Goal: Task Accomplishment & Management: Manage account settings

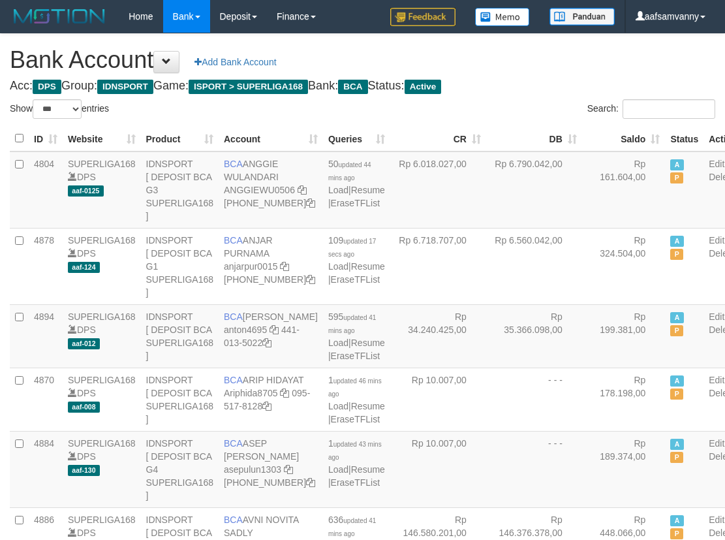
select select "***"
click at [627, 131] on th "Saldo" at bounding box center [624, 138] width 84 height 25
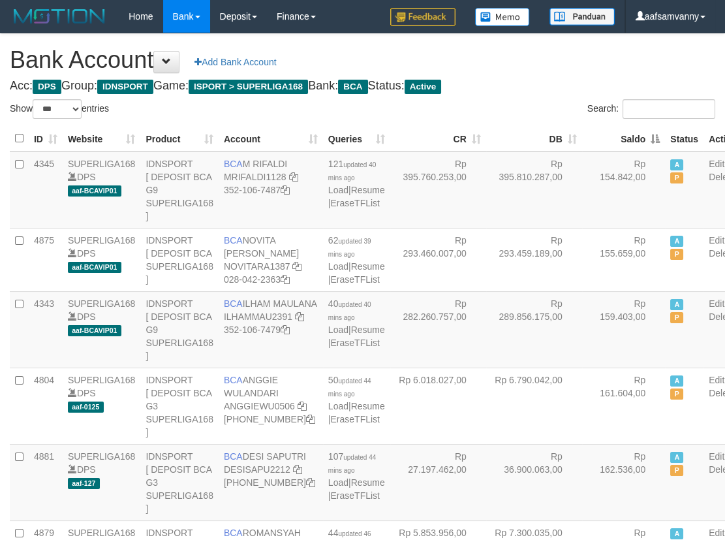
click at [627, 131] on th "Saldo" at bounding box center [624, 138] width 84 height 25
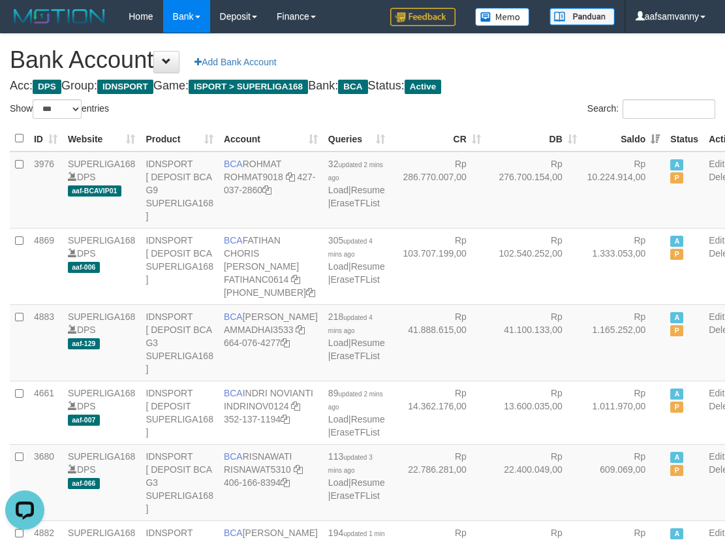
click at [520, 88] on h4 "Acc: DPS Group: IDNSPORT Game: ISPORT > SUPERLIGA168 Bank: BCA Status: Active" at bounding box center [362, 86] width 705 height 13
click at [520, 85] on h4 "Acc: DPS Group: IDNSPORT Game: ISPORT > SUPERLIGA168 Bank: BCA Status: Active" at bounding box center [362, 86] width 705 height 13
drag, startPoint x: 552, startPoint y: 93, endPoint x: 731, endPoint y: 132, distance: 182.9
click at [542, 87] on h4 "Acc: DPS Group: IDNSPORT Game: ISPORT > SUPERLIGA168 Bank: BCA Status: Active" at bounding box center [362, 86] width 705 height 13
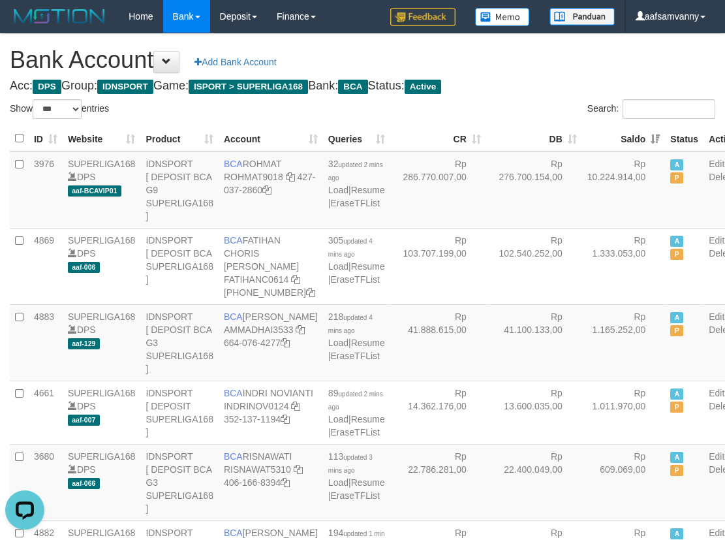
click at [542, 87] on h4 "Acc: DPS Group: IDNSPORT Game: ISPORT > SUPERLIGA168 Bank: BCA Status: Active" at bounding box center [362, 86] width 705 height 13
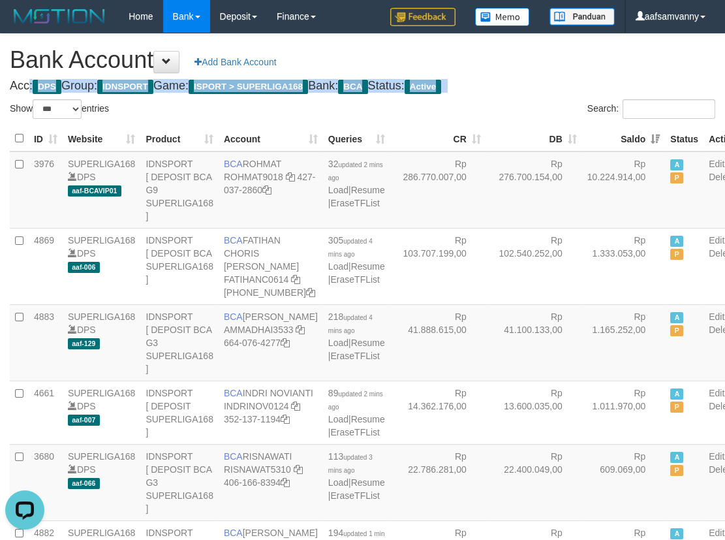
click at [542, 87] on h4 "Acc: DPS Group: IDNSPORT Game: ISPORT > SUPERLIGA168 Bank: BCA Status: Active" at bounding box center [362, 86] width 705 height 13
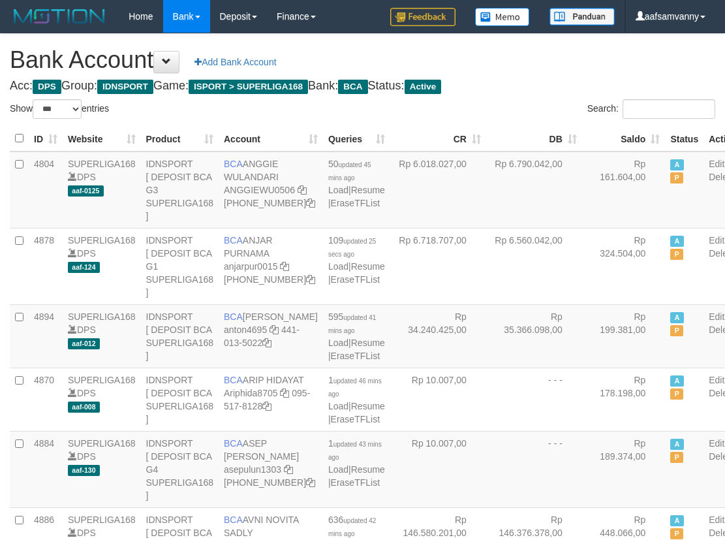
select select "***"
click at [630, 136] on th "Saldo" at bounding box center [624, 138] width 84 height 25
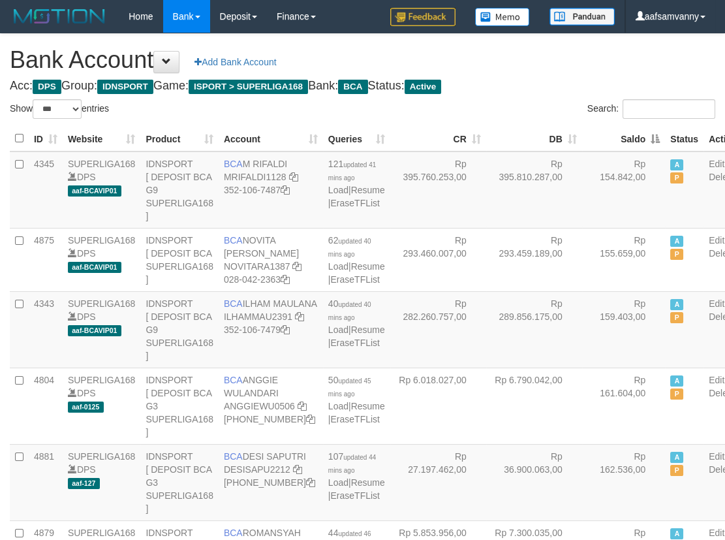
click at [630, 136] on th "Saldo" at bounding box center [624, 138] width 84 height 25
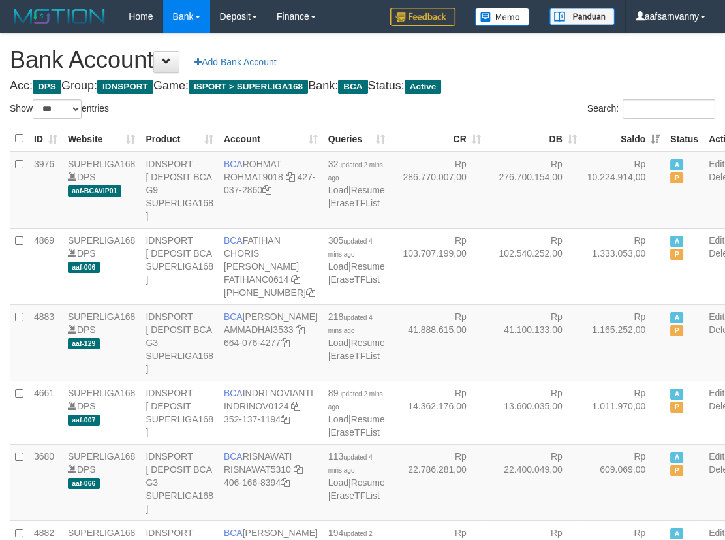
click at [551, 112] on div "Search:" at bounding box center [544, 110] width 343 height 23
click at [539, 68] on h1 "Bank Account Add Bank Account" at bounding box center [362, 60] width 705 height 26
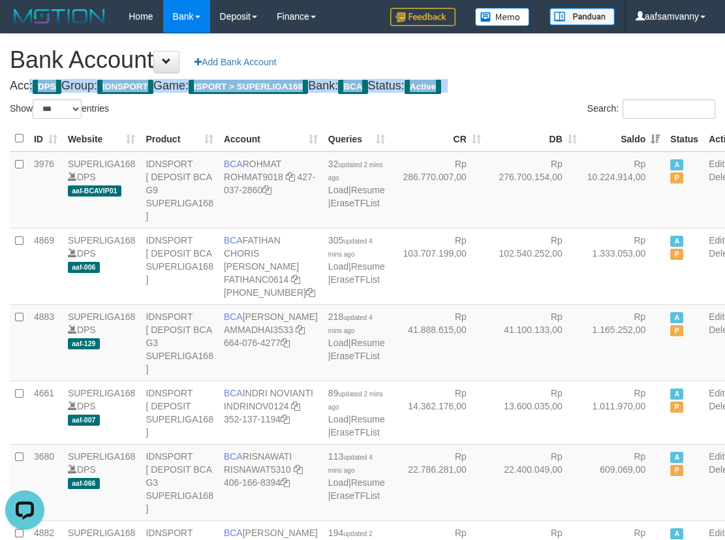
click at [539, 68] on h1 "Bank Account Add Bank Account" at bounding box center [362, 60] width 705 height 26
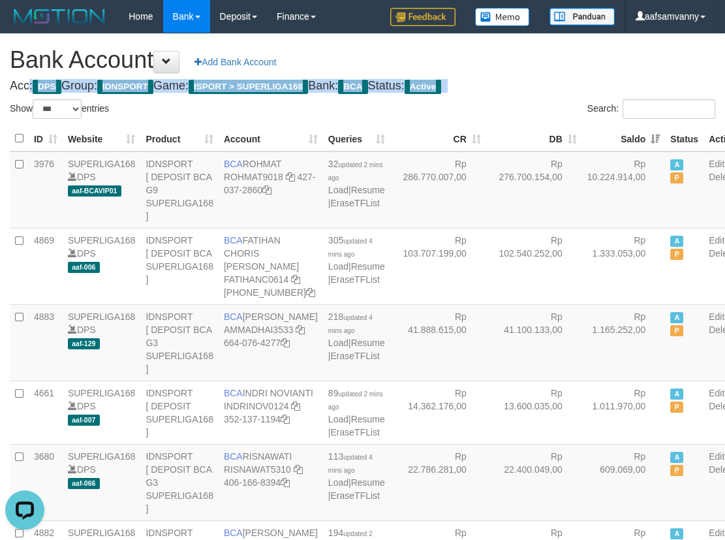
click at [539, 68] on h1 "Bank Account Add Bank Account" at bounding box center [362, 60] width 705 height 26
click at [543, 69] on h1 "Bank Account Add Bank Account" at bounding box center [362, 60] width 705 height 26
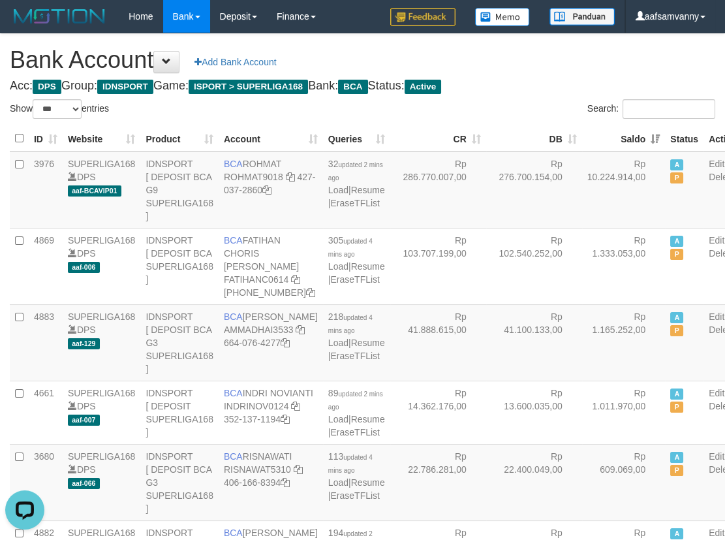
click at [543, 69] on h1 "Bank Account Add Bank Account" at bounding box center [362, 60] width 705 height 26
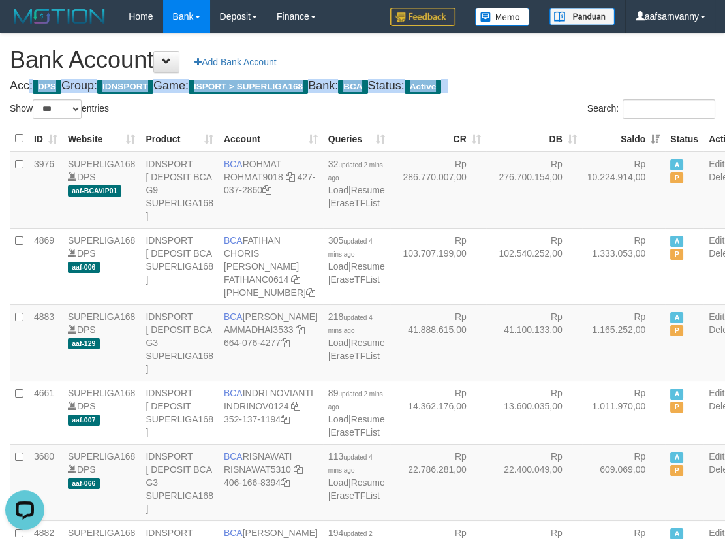
click at [543, 69] on h1 "Bank Account Add Bank Account" at bounding box center [362, 60] width 705 height 26
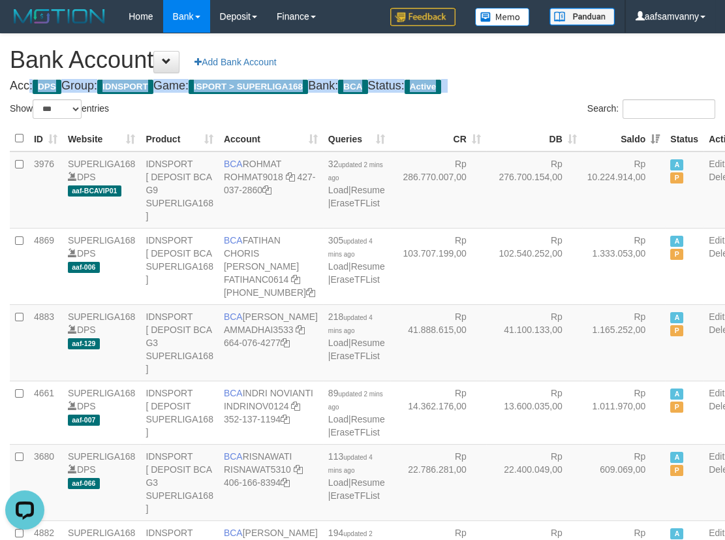
click at [543, 69] on h1 "Bank Account Add Bank Account" at bounding box center [362, 60] width 705 height 26
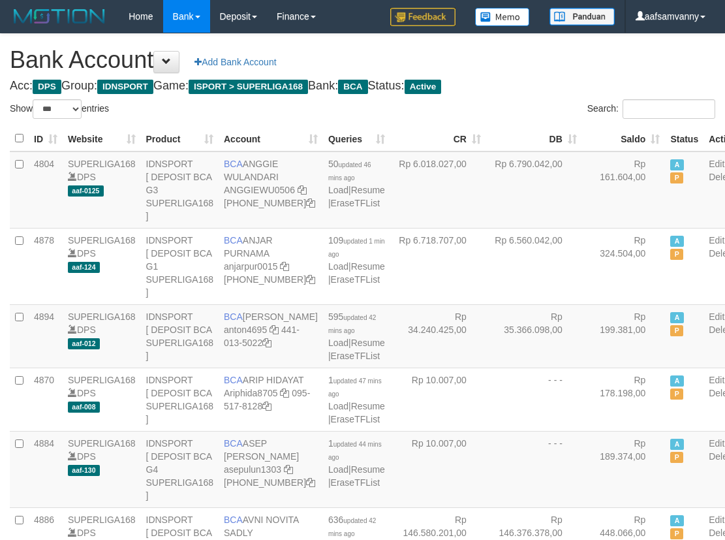
select select "***"
click at [627, 134] on th "Saldo" at bounding box center [624, 138] width 84 height 25
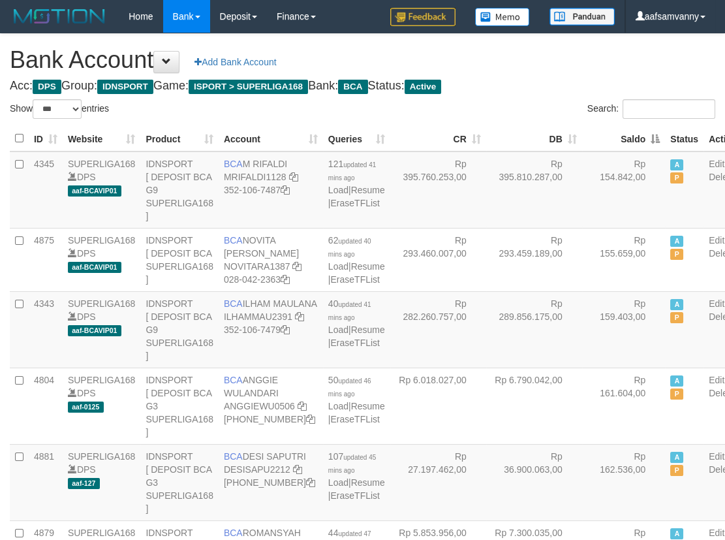
click at [627, 134] on th "Saldo" at bounding box center [624, 138] width 84 height 25
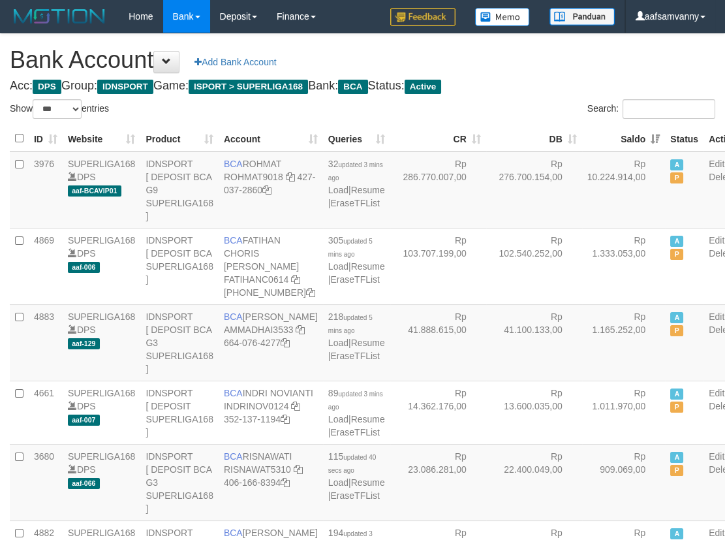
click at [538, 81] on h4 "Acc: DPS Group: IDNSPORT Game: ISPORT > SUPERLIGA168 Bank: BCA Status: Active" at bounding box center [362, 86] width 705 height 13
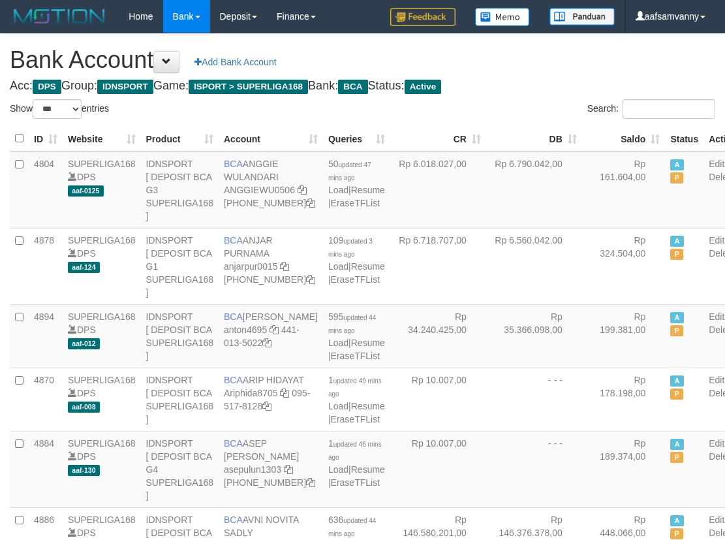
select select "***"
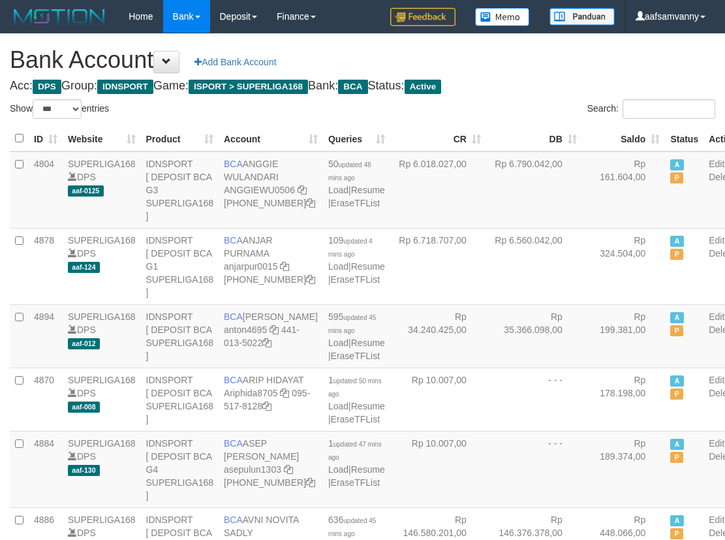
select select "***"
click at [631, 131] on th "Saldo" at bounding box center [624, 138] width 84 height 25
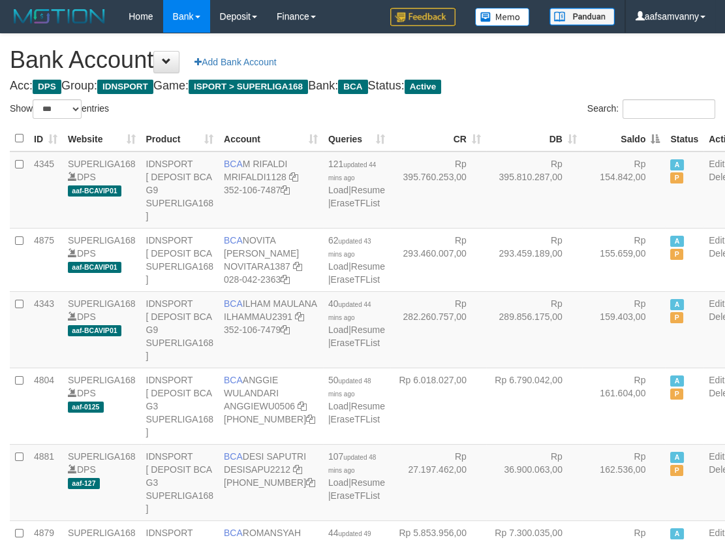
drag, startPoint x: 631, startPoint y: 131, endPoint x: 583, endPoint y: 119, distance: 49.2
click at [630, 131] on th "Saldo" at bounding box center [624, 138] width 84 height 25
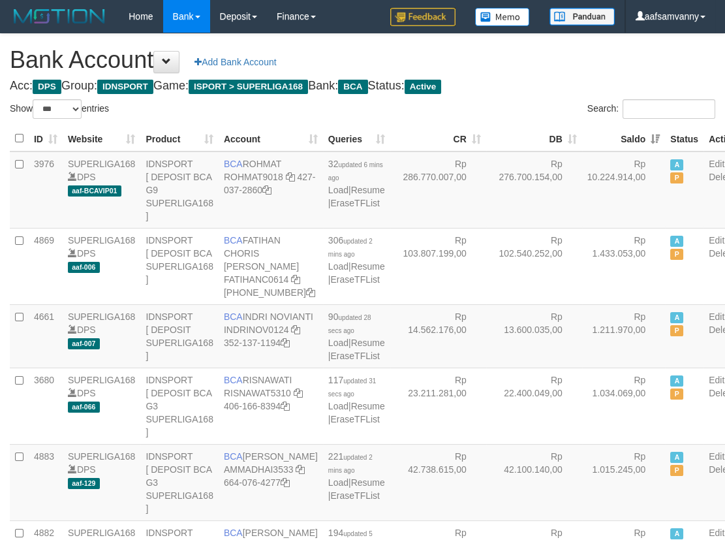
click at [587, 109] on label "Search:" at bounding box center [651, 109] width 128 height 20
click at [622, 109] on input "Search:" at bounding box center [668, 109] width 93 height 20
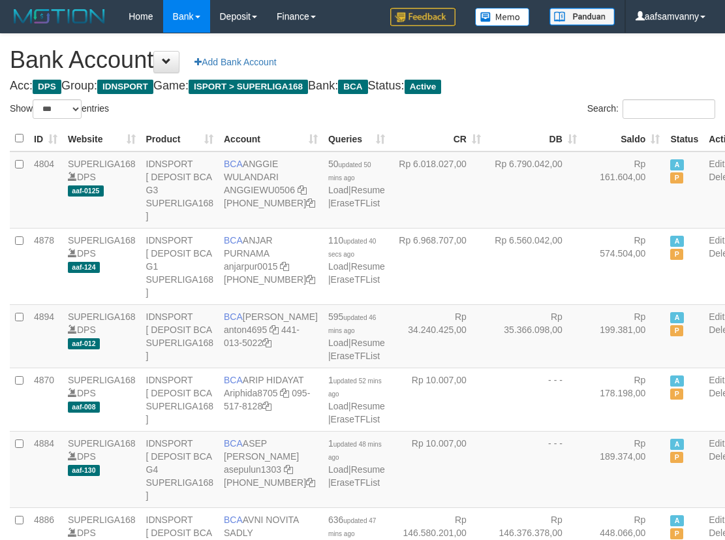
select select "***"
click at [562, 58] on h1 "Bank Account Add Bank Account" at bounding box center [362, 60] width 705 height 26
click at [560, 57] on h1 "Bank Account Add Bank Account" at bounding box center [362, 60] width 705 height 26
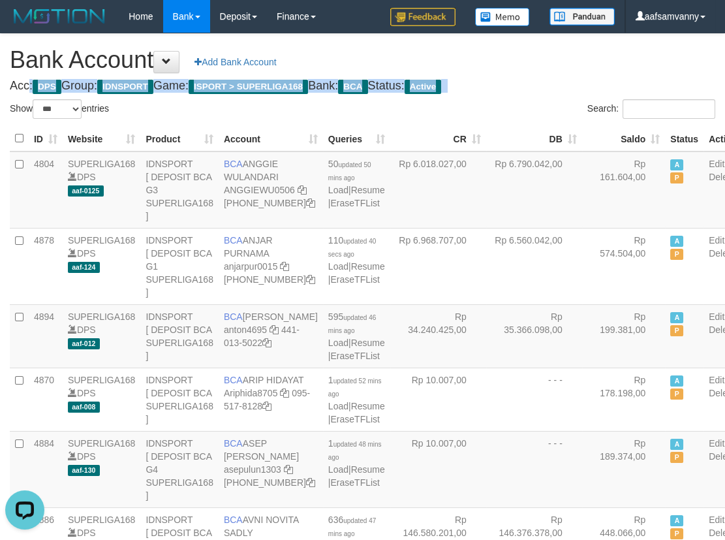
click at [560, 57] on h1 "Bank Account Add Bank Account" at bounding box center [362, 60] width 705 height 26
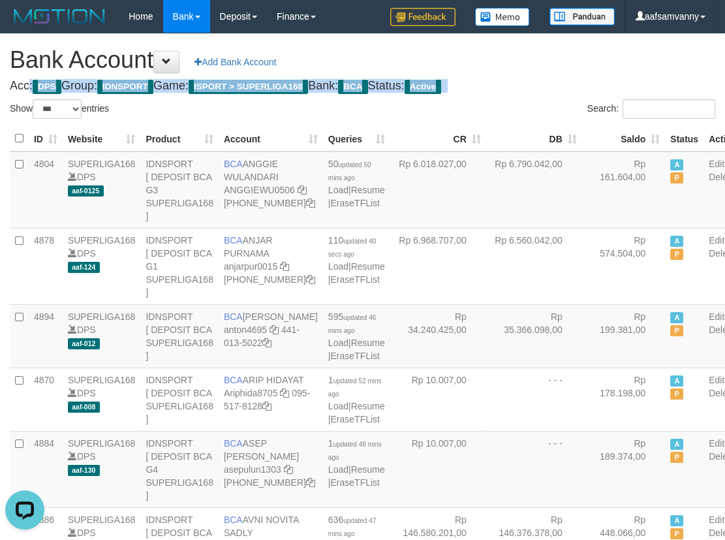
click at [560, 57] on h1 "Bank Account Add Bank Account" at bounding box center [362, 60] width 705 height 26
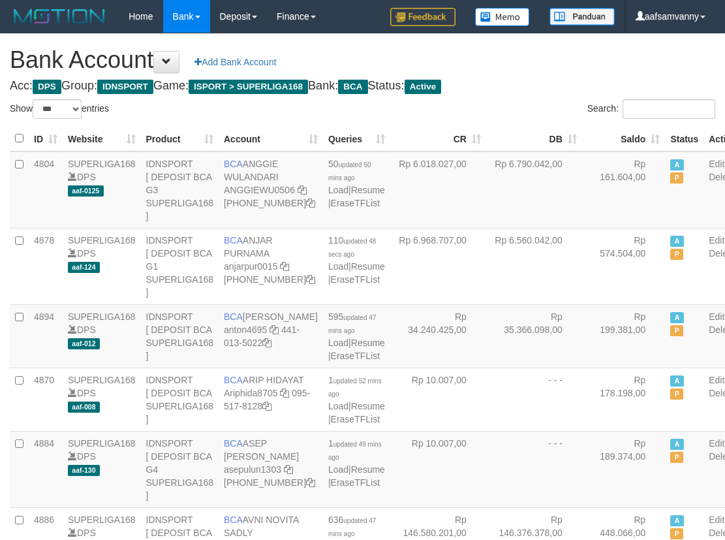
select select "***"
click at [624, 140] on th "Saldo" at bounding box center [624, 138] width 84 height 25
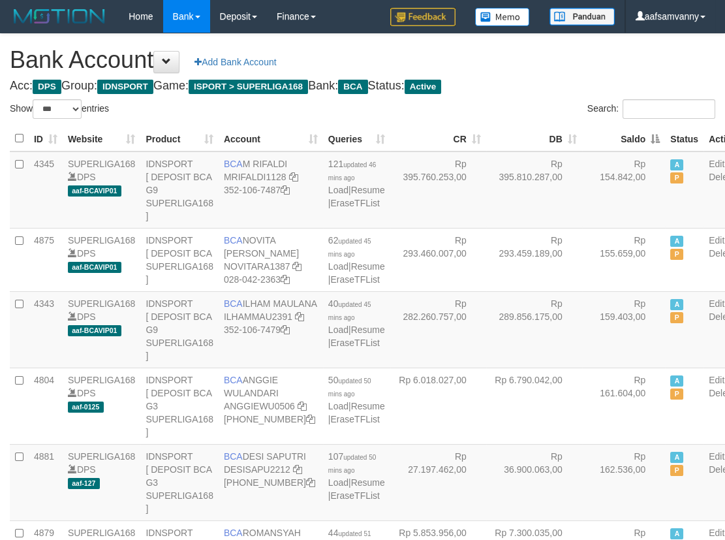
drag, startPoint x: 623, startPoint y: 140, endPoint x: 573, endPoint y: 102, distance: 62.4
click at [622, 135] on th "Saldo" at bounding box center [624, 138] width 84 height 25
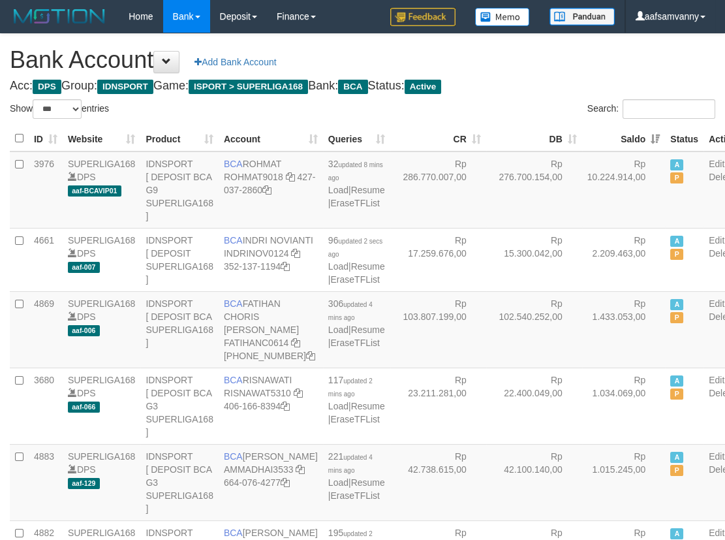
click at [540, 71] on h1 "Bank Account Add Bank Account" at bounding box center [362, 60] width 705 height 26
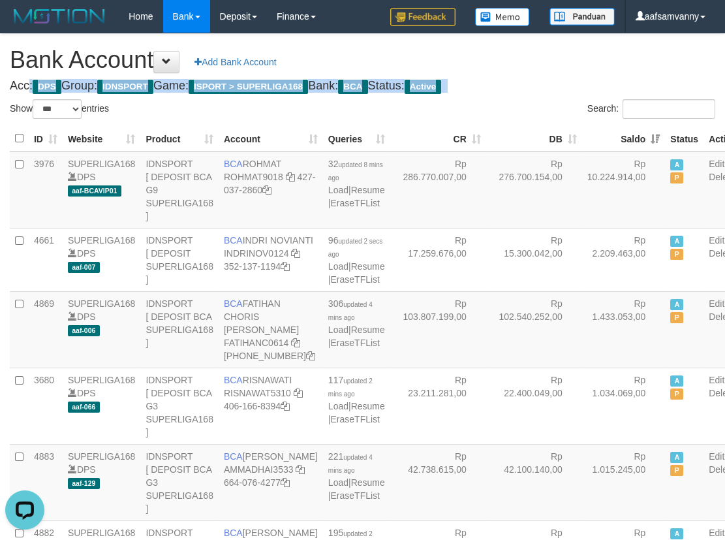
click at [540, 71] on h1 "Bank Account Add Bank Account" at bounding box center [362, 60] width 705 height 26
click at [542, 71] on h1 "Bank Account Add Bank Account" at bounding box center [362, 60] width 705 height 26
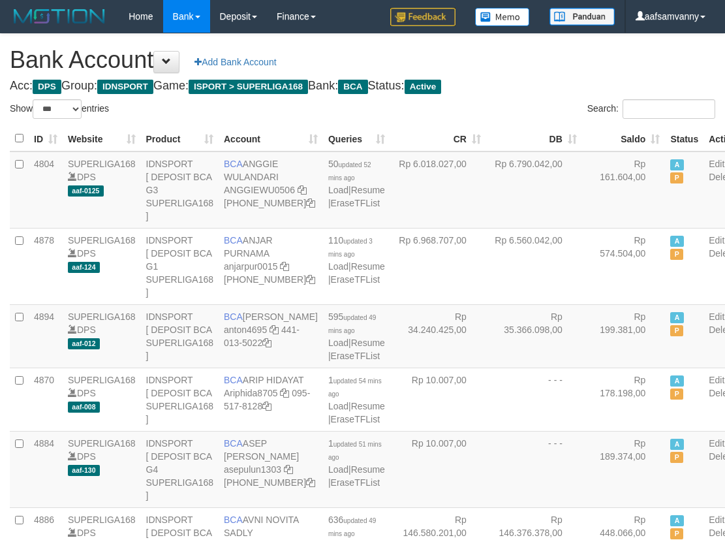
select select "***"
click at [627, 130] on th "Saldo" at bounding box center [624, 138] width 84 height 25
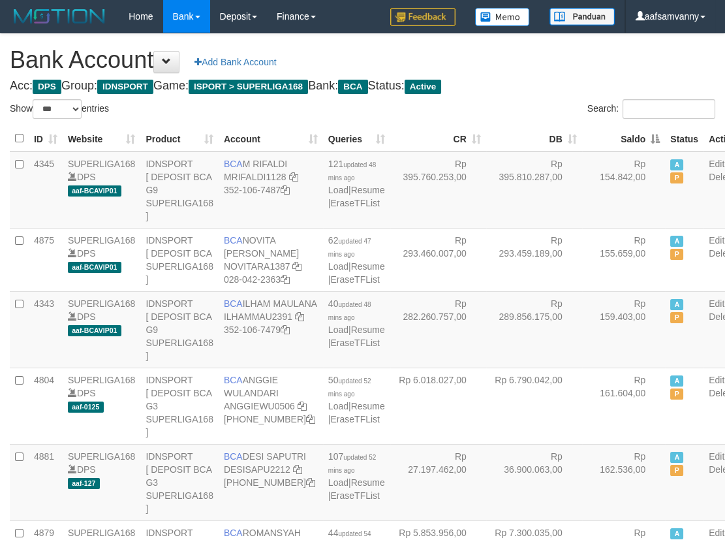
click at [627, 130] on th "Saldo" at bounding box center [624, 138] width 84 height 25
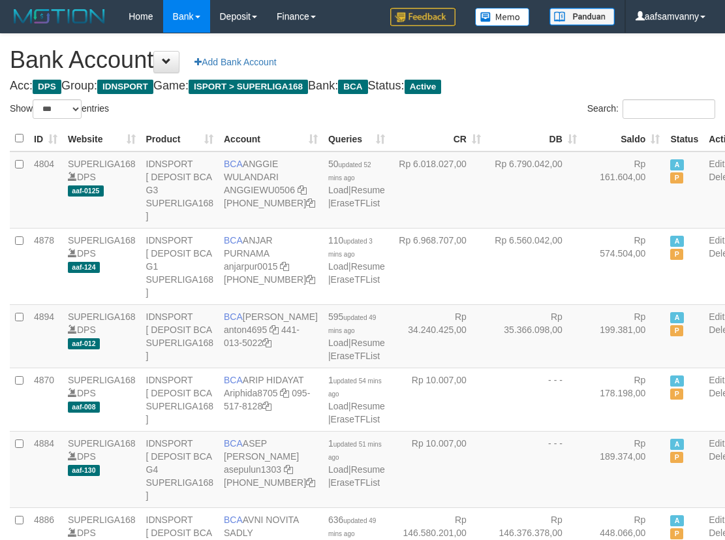
select select "***"
click at [525, 91] on h4 "Acc: DPS Group: IDNSPORT Game: ISPORT > SUPERLIGA168 Bank: BCA Status: Active" at bounding box center [362, 86] width 705 height 13
click at [527, 91] on h4 "Acc: DPS Group: IDNSPORT Game: ISPORT > SUPERLIGA168 Bank: BCA Status: Active" at bounding box center [362, 86] width 705 height 13
click at [535, 91] on h4 "Acc: DPS Group: IDNSPORT Game: ISPORT > SUPERLIGA168 Bank: BCA Status: Active" at bounding box center [362, 86] width 705 height 13
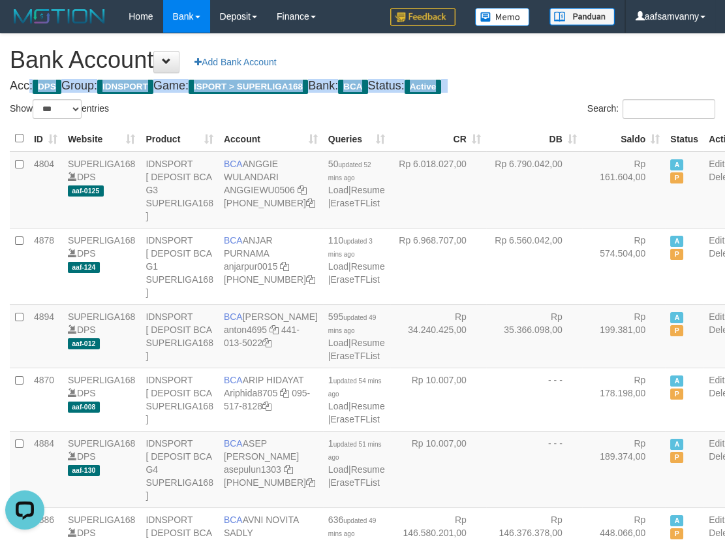
click at [535, 91] on h4 "Acc: DPS Group: IDNSPORT Game: ISPORT > SUPERLIGA168 Bank: BCA Status: Active" at bounding box center [362, 86] width 705 height 13
drag, startPoint x: 535, startPoint y: 91, endPoint x: 537, endPoint y: 121, distance: 29.4
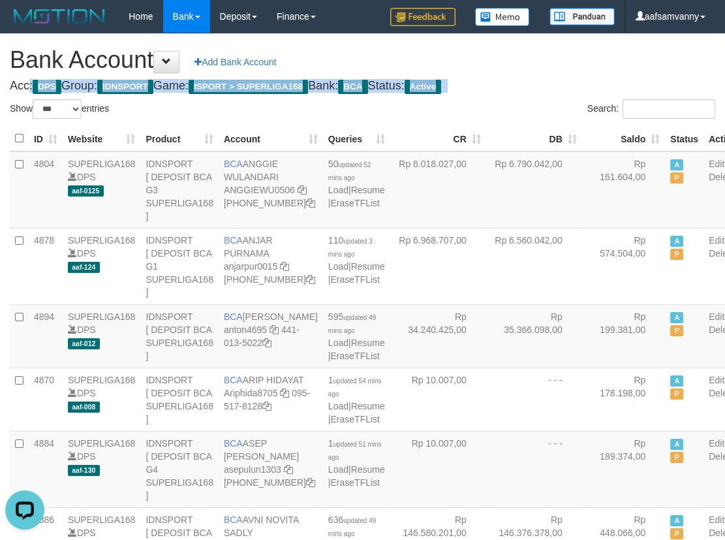
click at [627, 136] on th "Saldo" at bounding box center [624, 138] width 84 height 25
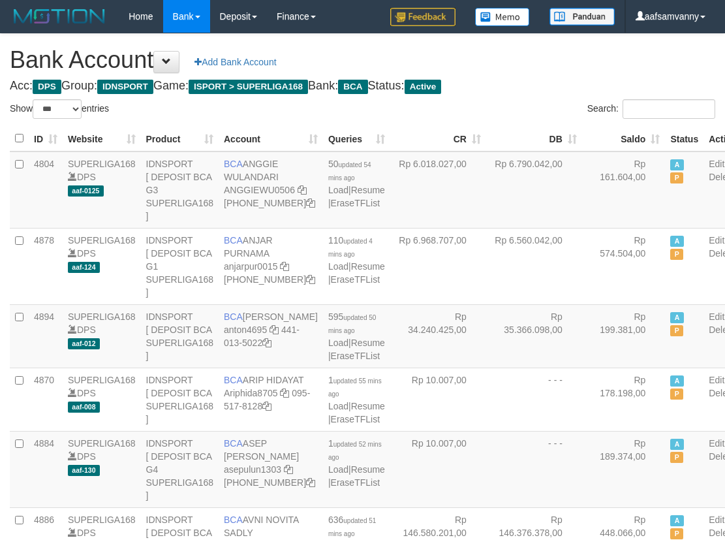
select select "***"
click at [627, 136] on th "Saldo" at bounding box center [624, 138] width 84 height 25
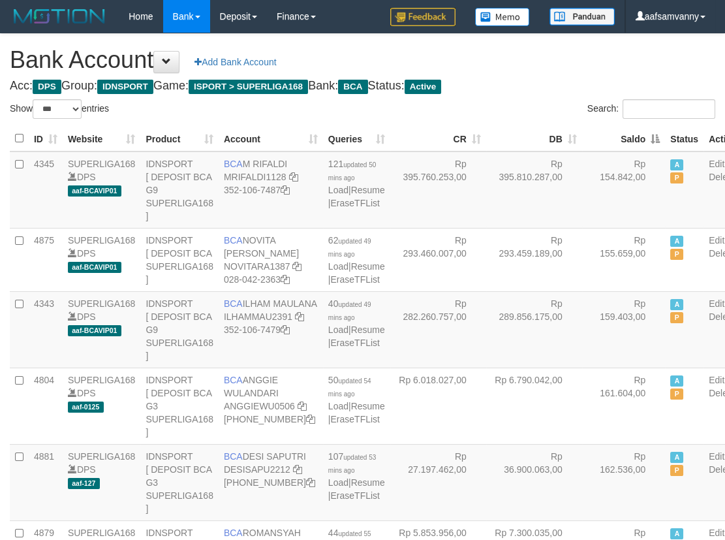
click at [627, 136] on th "Saldo" at bounding box center [624, 138] width 84 height 25
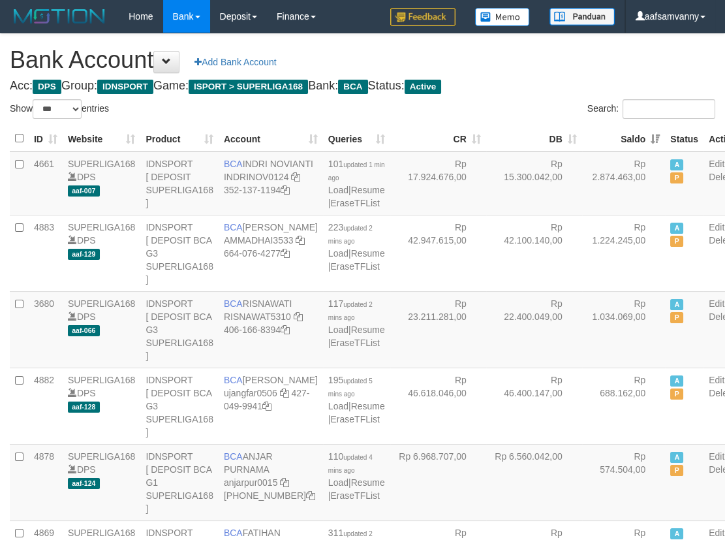
click at [627, 136] on th "Saldo" at bounding box center [624, 138] width 84 height 25
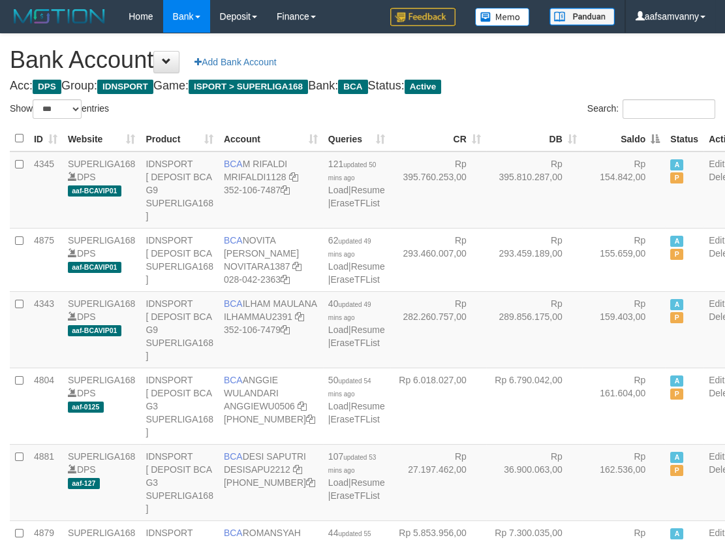
click at [627, 136] on th "Saldo" at bounding box center [624, 138] width 84 height 25
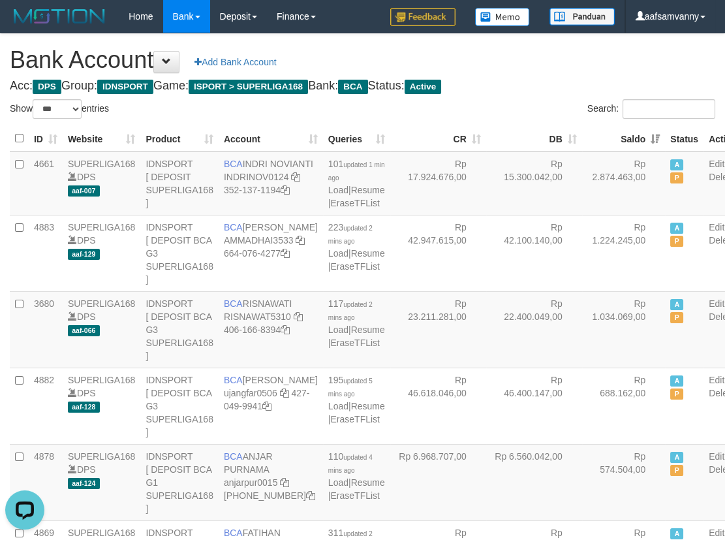
click at [587, 99] on label "Search:" at bounding box center [651, 109] width 128 height 20
click at [622, 99] on input "Search:" at bounding box center [668, 109] width 93 height 20
click at [437, 51] on h1 "Bank Account Add Bank Account" at bounding box center [362, 60] width 705 height 26
click at [438, 51] on h1 "Bank Account Add Bank Account" at bounding box center [362, 60] width 705 height 26
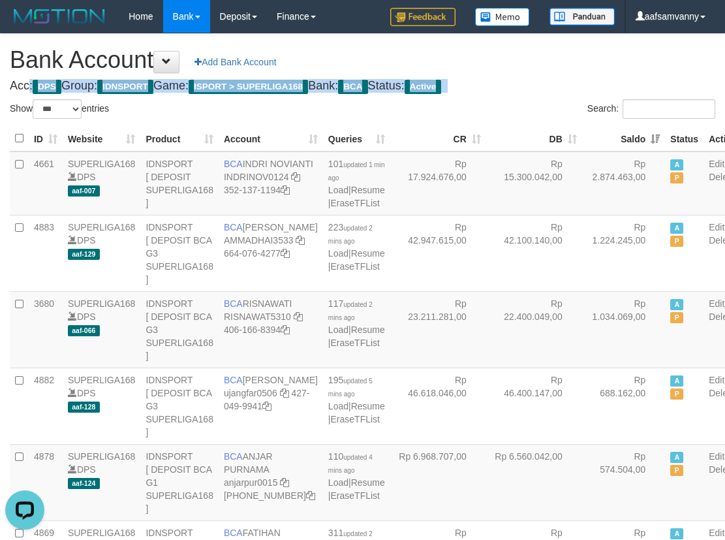
click at [438, 51] on h1 "Bank Account Add Bank Account" at bounding box center [362, 60] width 705 height 26
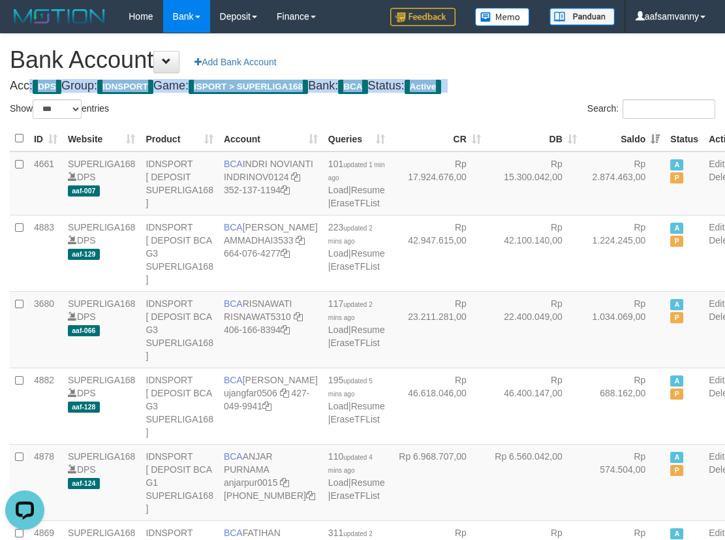
click at [438, 51] on h1 "Bank Account Add Bank Account" at bounding box center [362, 60] width 705 height 26
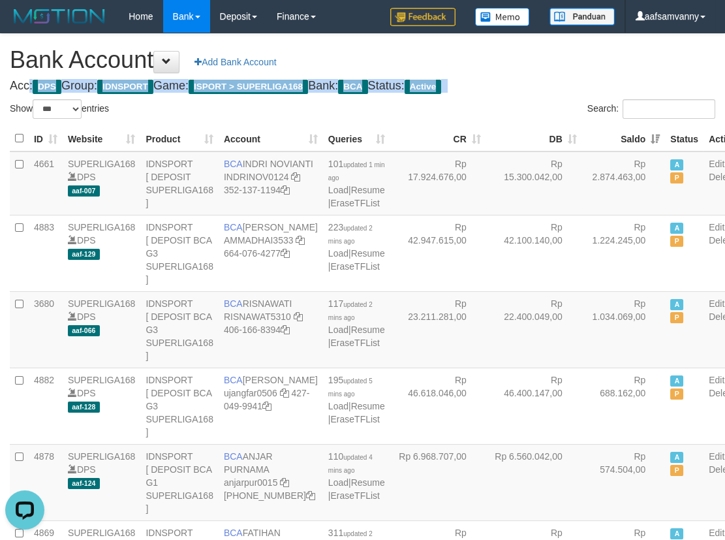
click at [438, 51] on h1 "Bank Account Add Bank Account" at bounding box center [362, 60] width 705 height 26
drag, startPoint x: 438, startPoint y: 51, endPoint x: 465, endPoint y: 67, distance: 31.6
click at [440, 52] on h1 "Bank Account Add Bank Account" at bounding box center [362, 60] width 705 height 26
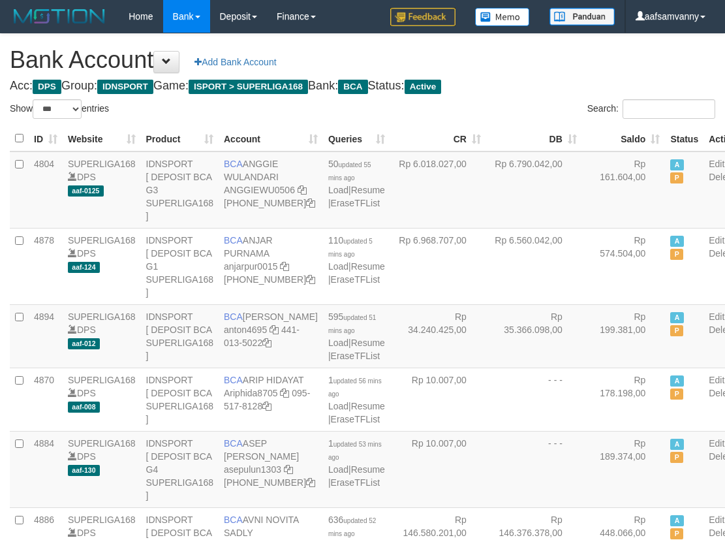
select select "***"
click at [628, 142] on th "Saldo" at bounding box center [624, 138] width 84 height 25
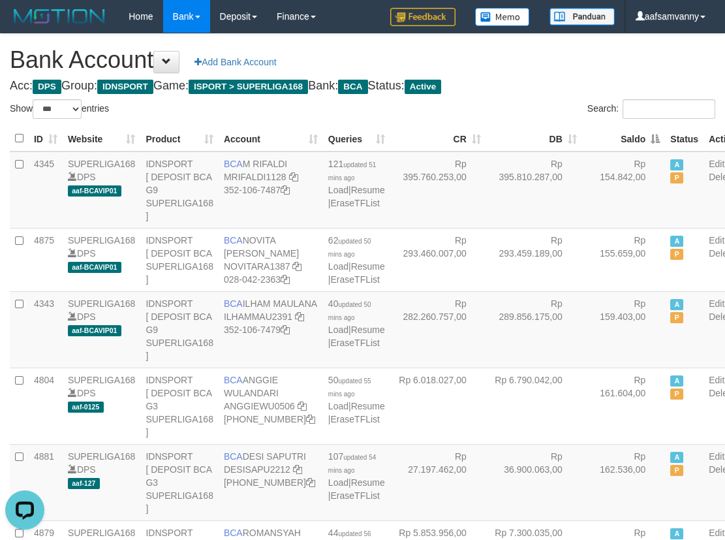
click at [628, 142] on th "Saldo" at bounding box center [624, 138] width 84 height 25
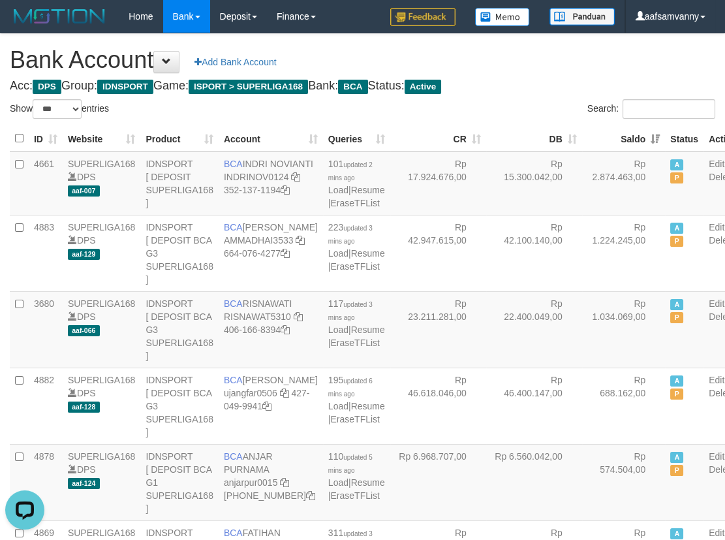
click at [535, 80] on h4 "Acc: DPS Group: IDNSPORT Game: ISPORT > SUPERLIGA168 Bank: BCA Status: Active" at bounding box center [362, 86] width 705 height 13
click at [534, 80] on h4 "Acc: DPS Group: IDNSPORT Game: ISPORT > SUPERLIGA168 Bank: BCA Status: Active" at bounding box center [362, 86] width 705 height 13
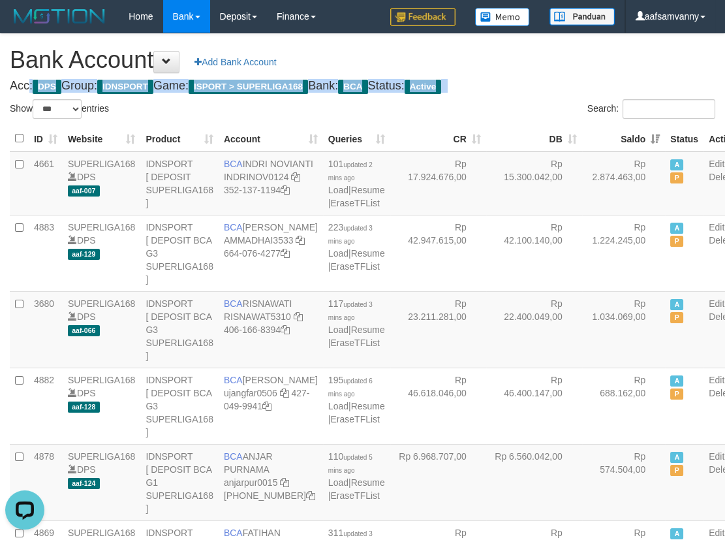
click at [534, 80] on h4 "Acc: DPS Group: IDNSPORT Game: ISPORT > SUPERLIGA168 Bank: BCA Status: Active" at bounding box center [362, 86] width 705 height 13
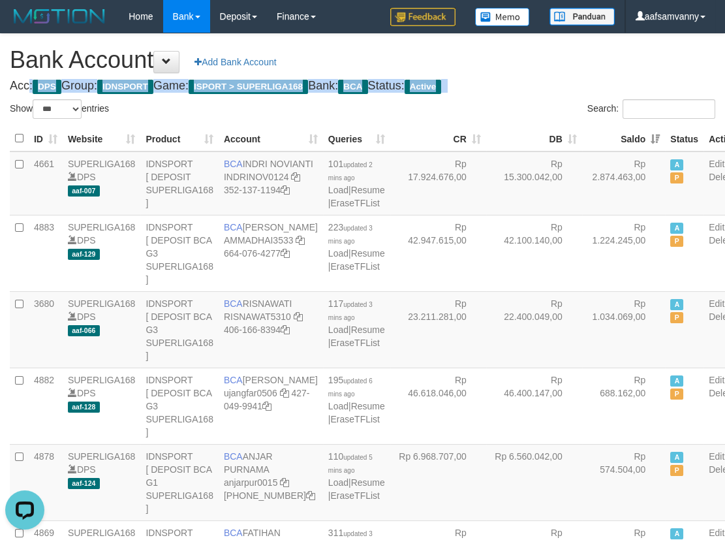
click at [534, 80] on h4 "Acc: DPS Group: IDNSPORT Game: ISPORT > SUPERLIGA168 Bank: BCA Status: Active" at bounding box center [362, 86] width 705 height 13
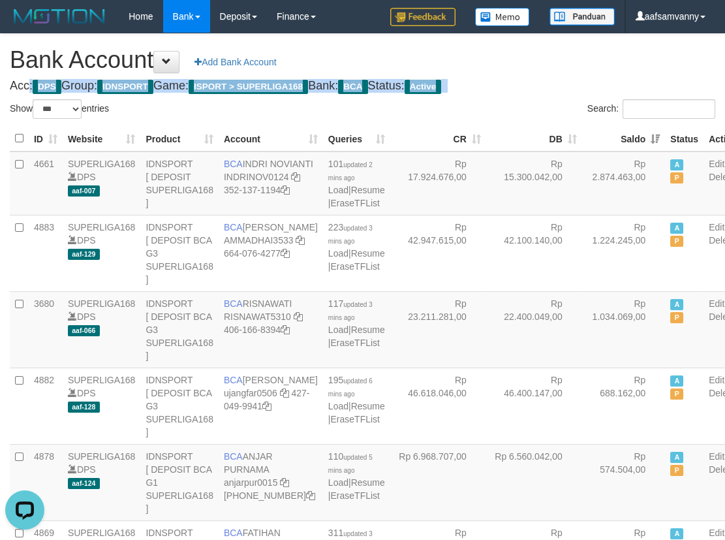
click at [534, 80] on h4 "Acc: DPS Group: IDNSPORT Game: ISPORT > SUPERLIGA168 Bank: BCA Status: Active" at bounding box center [362, 86] width 705 height 13
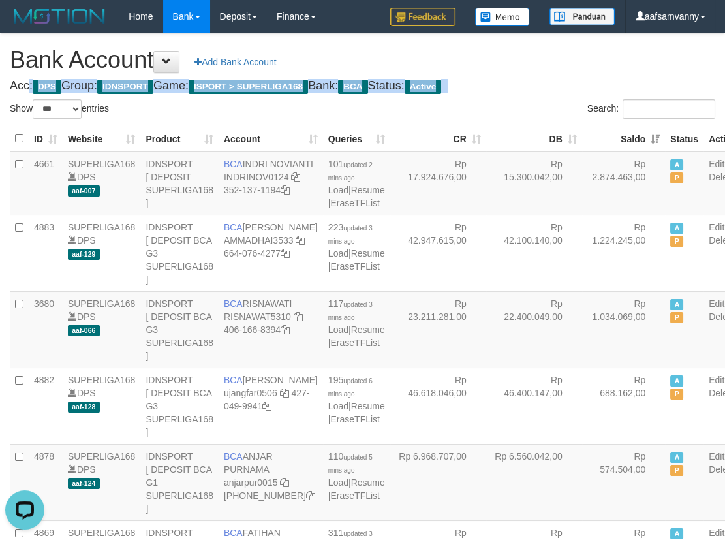
click at [534, 80] on h4 "Acc: DPS Group: IDNSPORT Game: ISPORT > SUPERLIGA168 Bank: BCA Status: Active" at bounding box center [362, 86] width 705 height 13
click at [535, 80] on h4 "Acc: DPS Group: IDNSPORT Game: ISPORT > SUPERLIGA168 Bank: BCA Status: Active" at bounding box center [362, 86] width 705 height 13
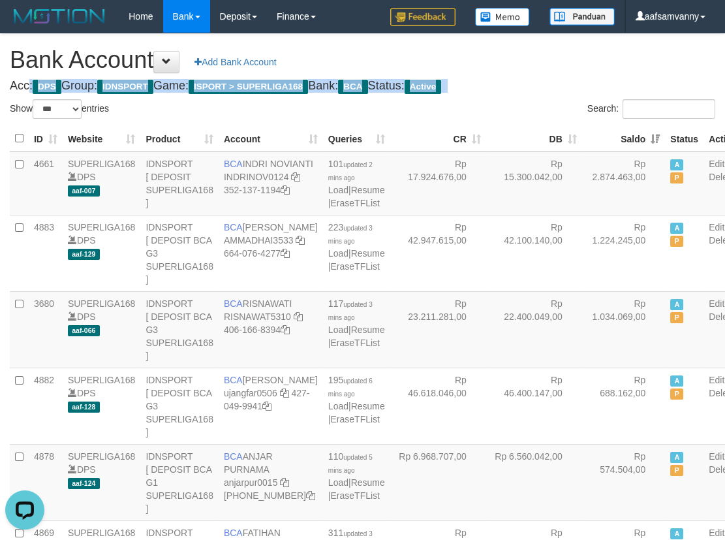
click at [535, 80] on h4 "Acc: DPS Group: IDNSPORT Game: ISPORT > SUPERLIGA168 Bank: BCA Status: Active" at bounding box center [362, 86] width 705 height 13
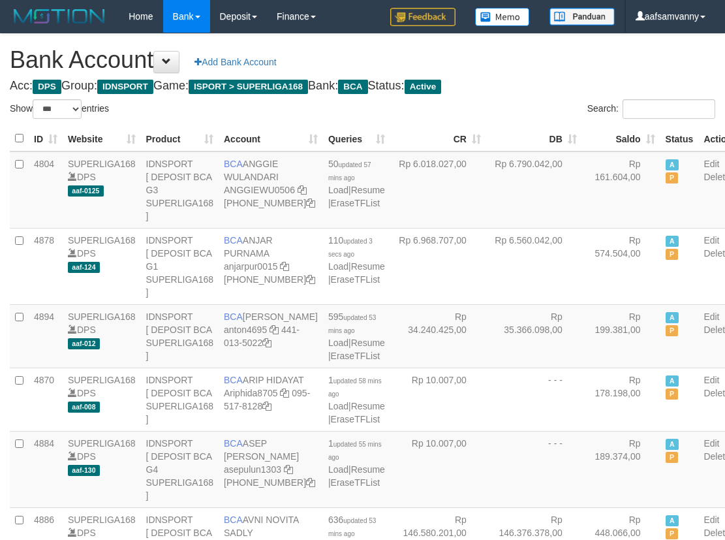
select select "***"
click at [621, 136] on th "Saldo" at bounding box center [621, 138] width 78 height 25
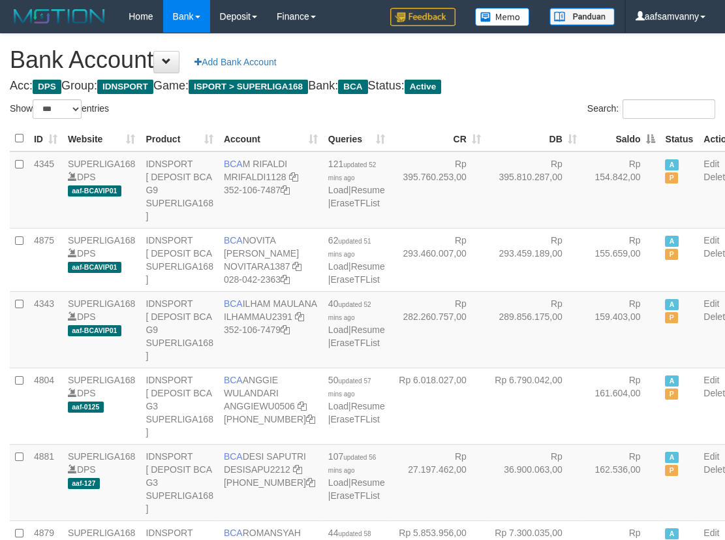
click at [621, 136] on th "Saldo" at bounding box center [621, 138] width 78 height 25
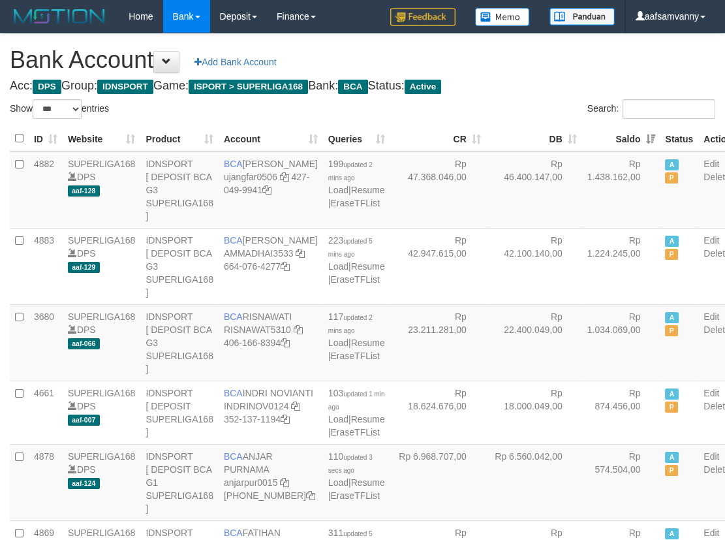
click at [563, 89] on h4 "Acc: DPS Group: IDNSPORT Game: ISPORT > SUPERLIGA168 Bank: BCA Status: Active" at bounding box center [362, 86] width 705 height 13
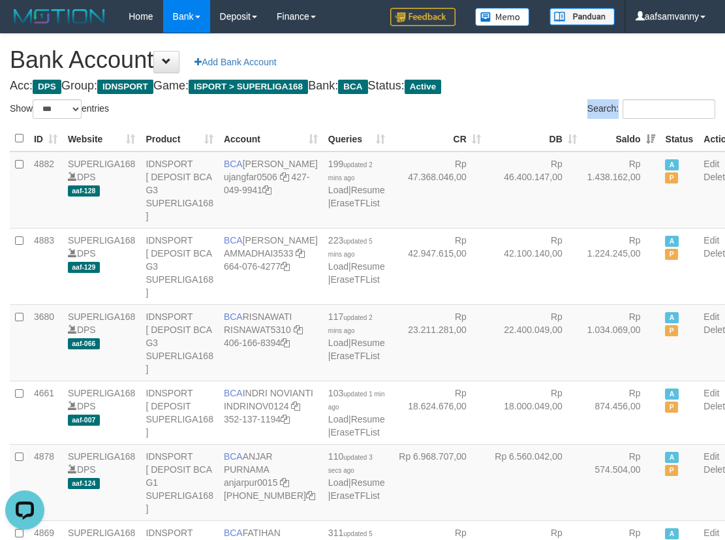
click at [619, 132] on th "Saldo" at bounding box center [621, 138] width 78 height 25
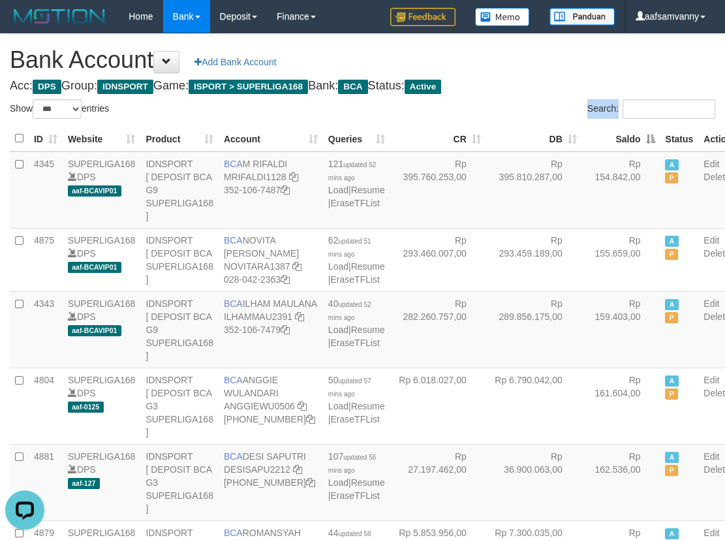
click at [619, 132] on th "Saldo" at bounding box center [621, 138] width 78 height 25
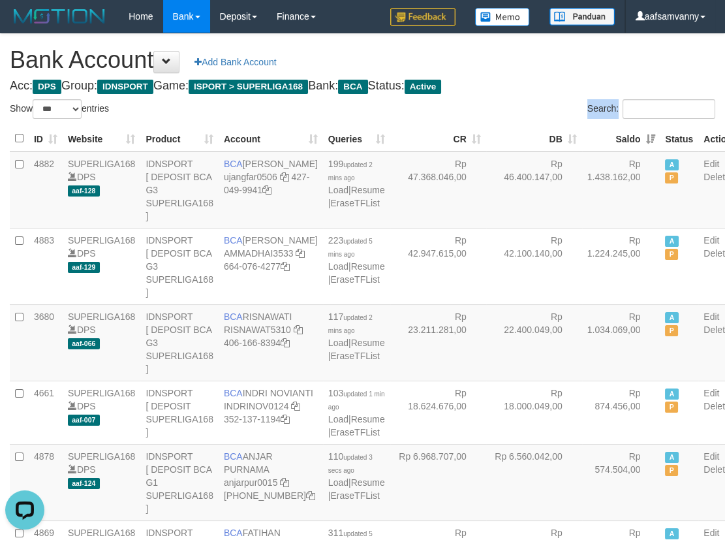
click at [619, 132] on th "Saldo" at bounding box center [621, 138] width 78 height 25
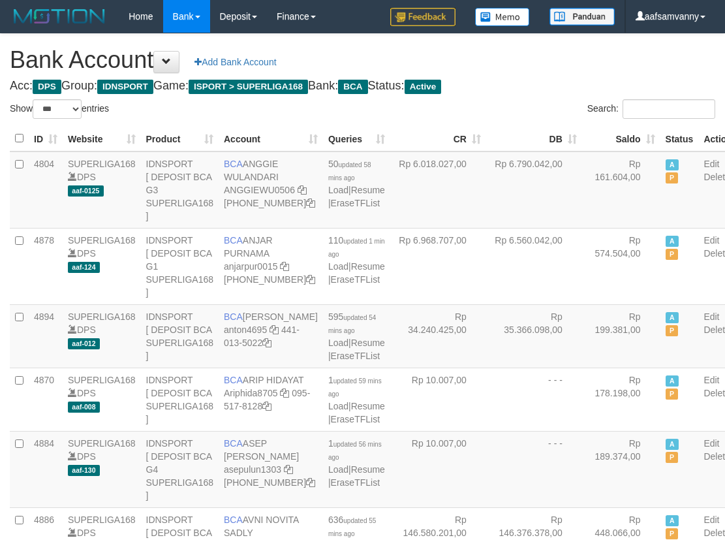
select select "***"
drag, startPoint x: 517, startPoint y: 62, endPoint x: 521, endPoint y: 72, distance: 10.5
click at [517, 62] on h1 "Bank Account Add Bank Account" at bounding box center [362, 60] width 705 height 26
click at [555, 81] on h4 "Acc: DPS Group: IDNSPORT Game: ISPORT > SUPERLIGA168 Bank: BCA Status: Active" at bounding box center [362, 86] width 705 height 13
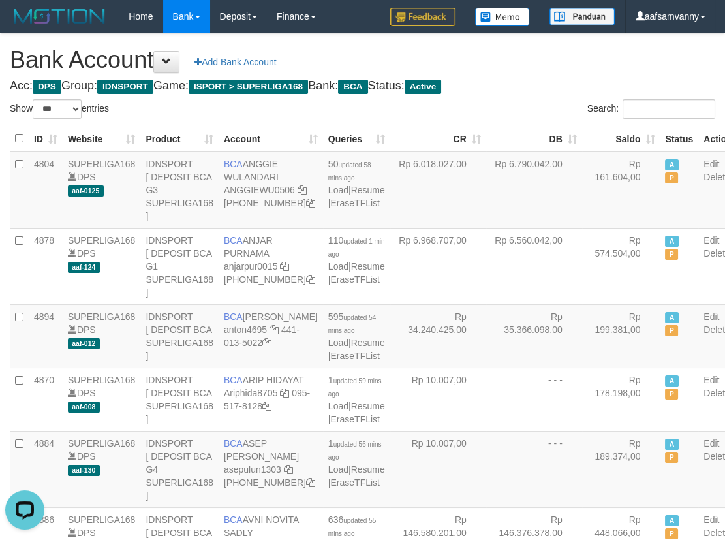
click at [590, 59] on h1 "Bank Account Add Bank Account" at bounding box center [362, 60] width 705 height 26
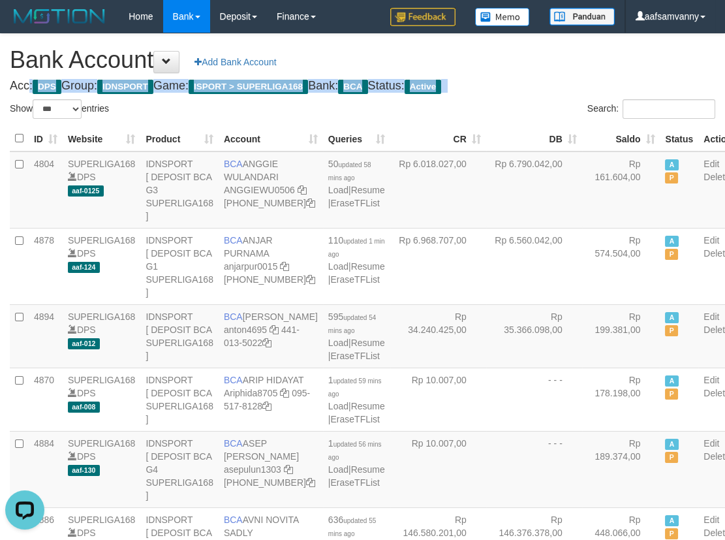
click at [590, 59] on h1 "Bank Account Add Bank Account" at bounding box center [362, 60] width 705 height 26
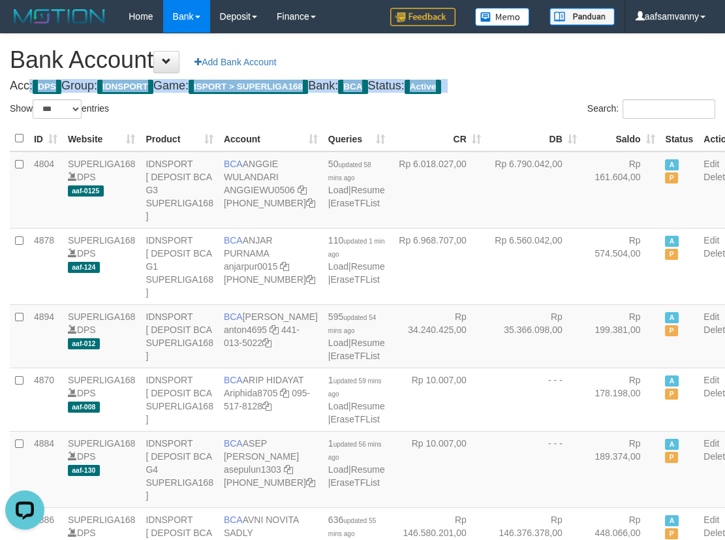
click at [590, 59] on h1 "Bank Account Add Bank Account" at bounding box center [362, 60] width 705 height 26
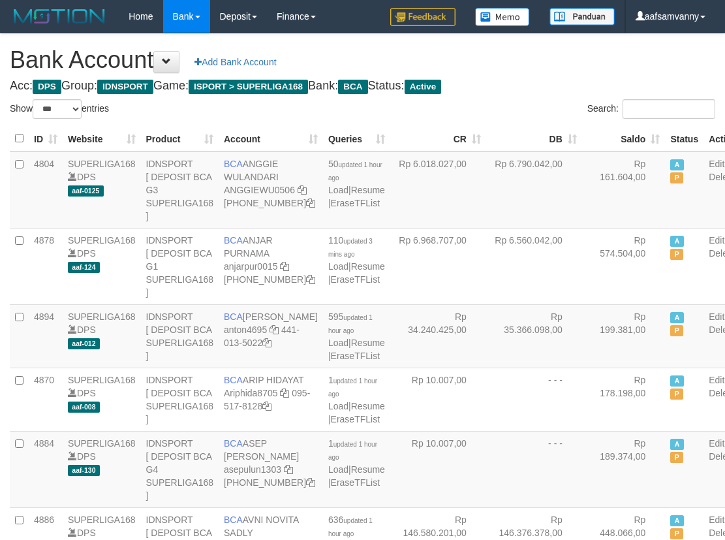
select select "***"
click at [617, 131] on th "Saldo" at bounding box center [624, 138] width 84 height 25
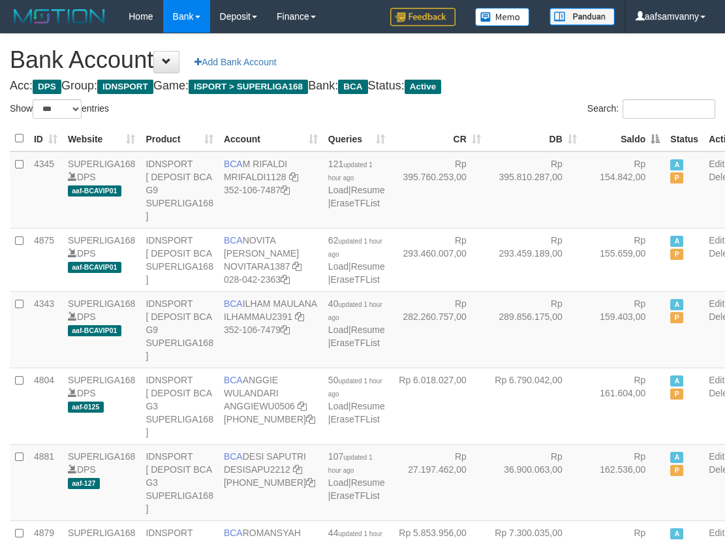
click at [617, 131] on th "Saldo" at bounding box center [624, 138] width 84 height 25
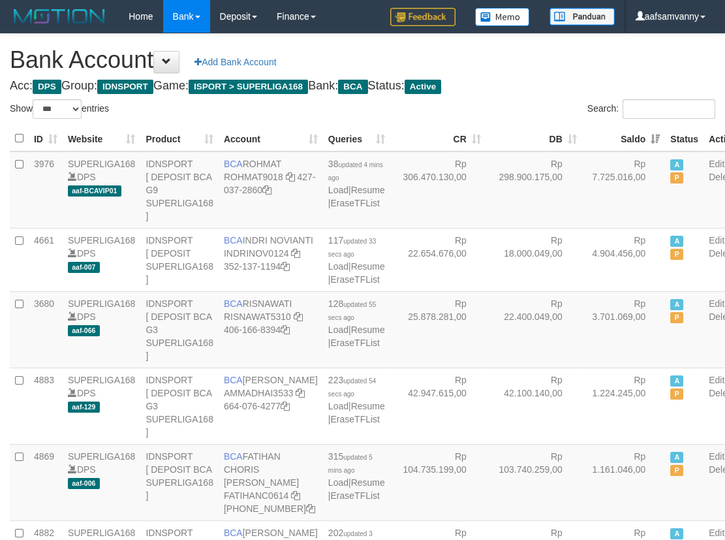
click at [541, 91] on h4 "Acc: DPS Group: IDNSPORT Game: ISPORT > SUPERLIGA168 Bank: BCA Status: Active" at bounding box center [362, 86] width 705 height 13
click at [511, 80] on h4 "Acc: DPS Group: IDNSPORT Game: ISPORT > SUPERLIGA168 Bank: BCA Status: Active" at bounding box center [362, 86] width 705 height 13
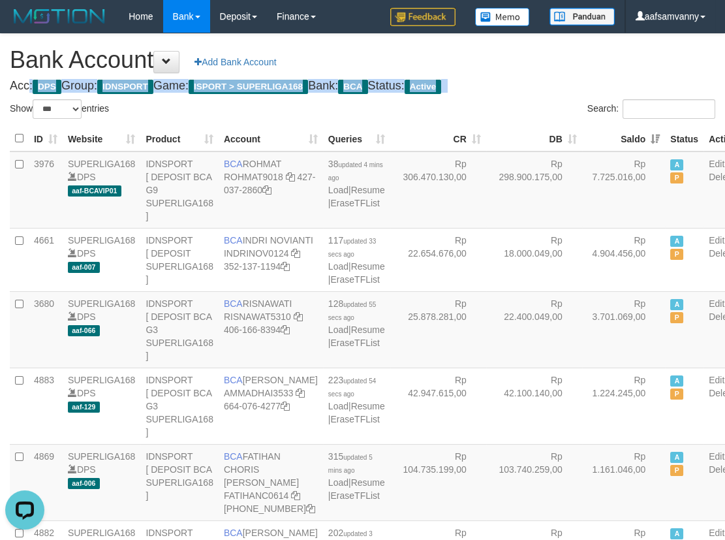
click at [511, 80] on h4 "Acc: DPS Group: IDNSPORT Game: ISPORT > SUPERLIGA168 Bank: BCA Status: Active" at bounding box center [362, 86] width 705 height 13
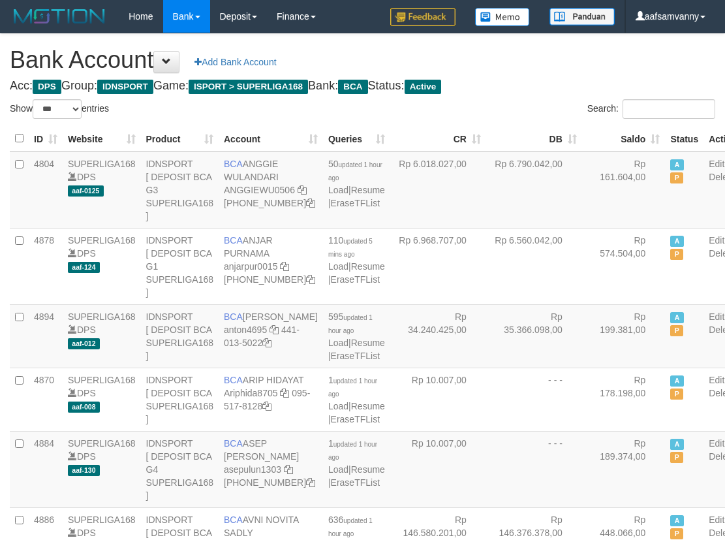
select select "***"
click at [621, 133] on th "Saldo" at bounding box center [624, 138] width 84 height 25
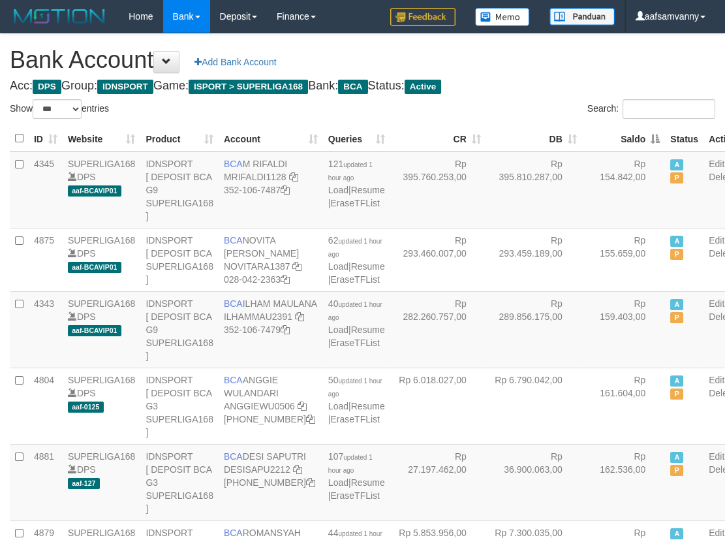
click at [621, 133] on th "Saldo" at bounding box center [624, 138] width 84 height 25
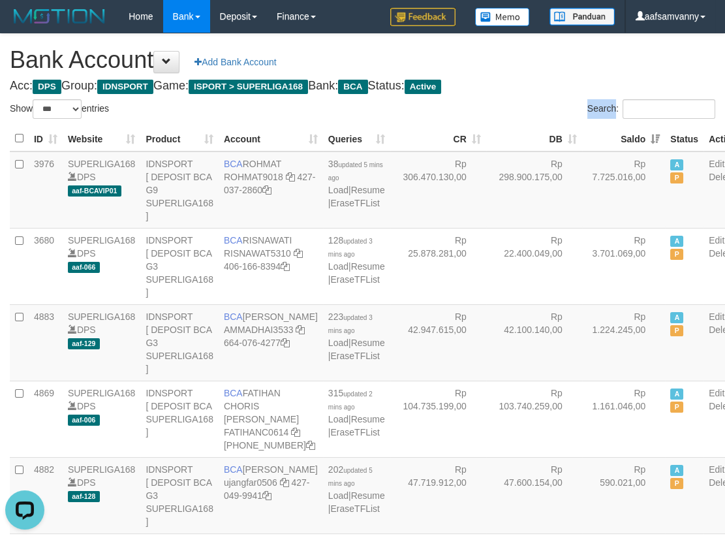
drag, startPoint x: 544, startPoint y: 92, endPoint x: 536, endPoint y: 111, distance: 20.7
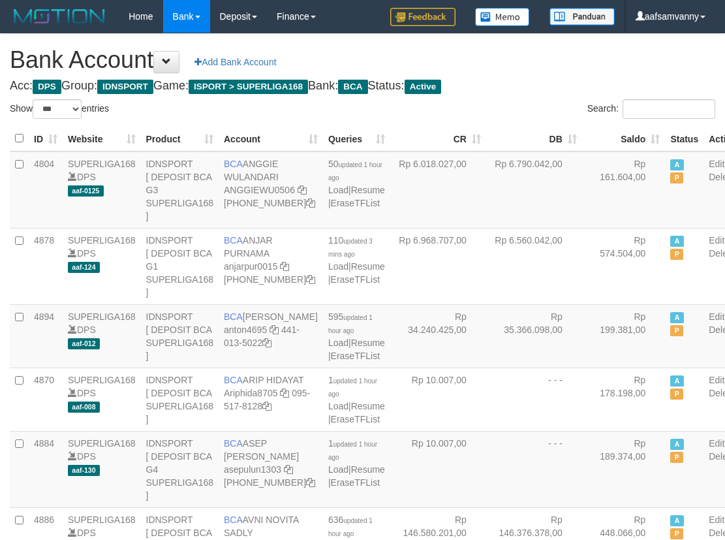
select select "***"
click at [628, 137] on th "Saldo" at bounding box center [624, 138] width 84 height 25
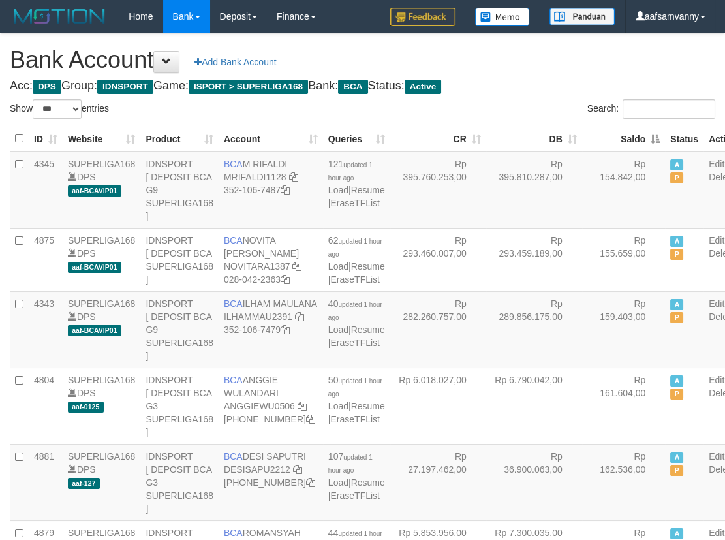
drag, startPoint x: 628, startPoint y: 137, endPoint x: 609, endPoint y: 123, distance: 23.9
click at [628, 137] on th "Saldo" at bounding box center [624, 138] width 84 height 25
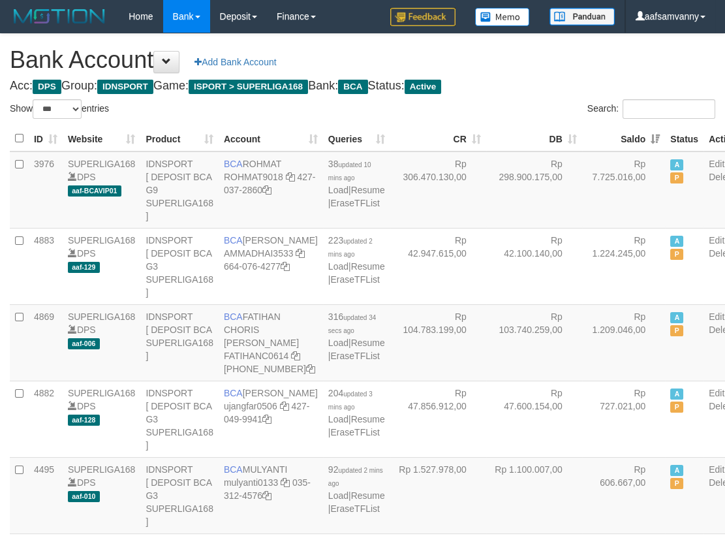
click at [567, 88] on h4 "Acc: DPS Group: IDNSPORT Game: ISPORT > SUPERLIGA168 Bank: BCA Status: Active" at bounding box center [362, 86] width 705 height 13
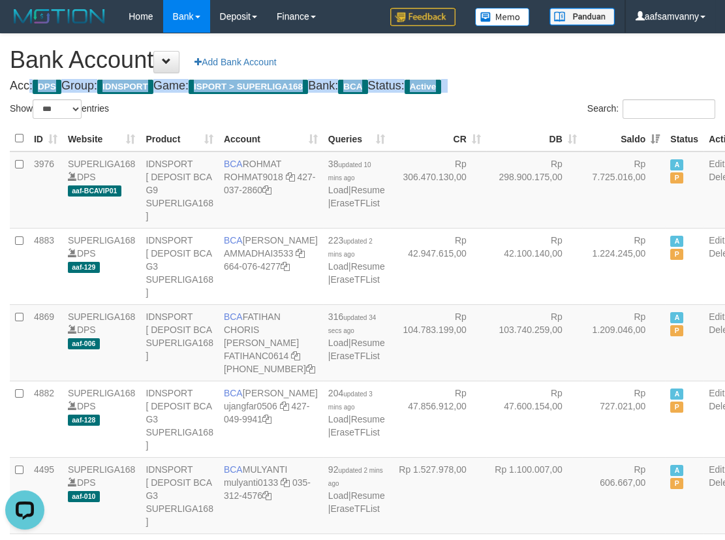
click at [567, 88] on h4 "Acc: DPS Group: IDNSPORT Game: ISPORT > SUPERLIGA168 Bank: BCA Status: Active" at bounding box center [362, 86] width 705 height 13
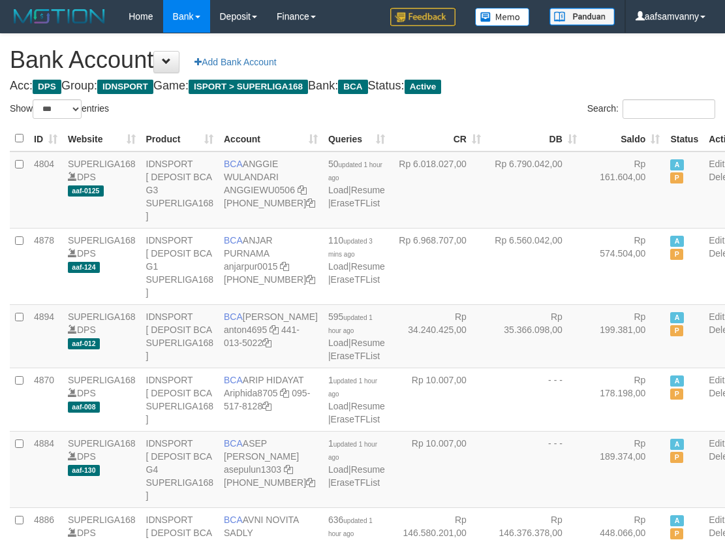
select select "***"
click at [624, 132] on th "Saldo" at bounding box center [624, 138] width 84 height 25
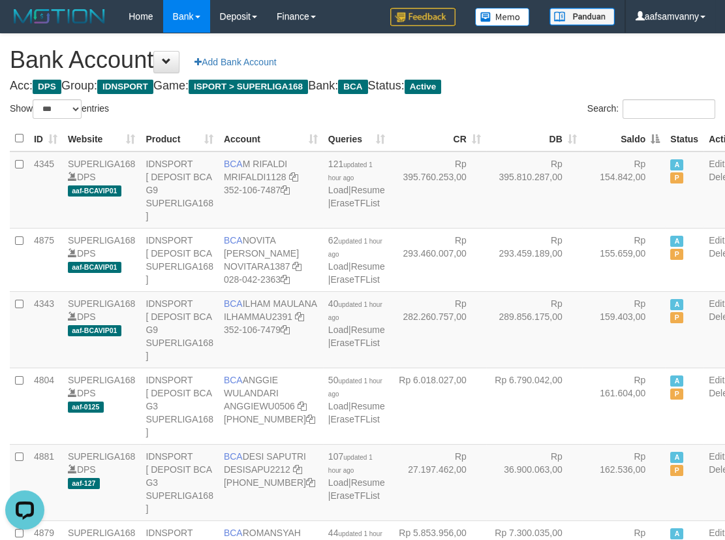
click at [624, 132] on th "Saldo" at bounding box center [624, 138] width 84 height 25
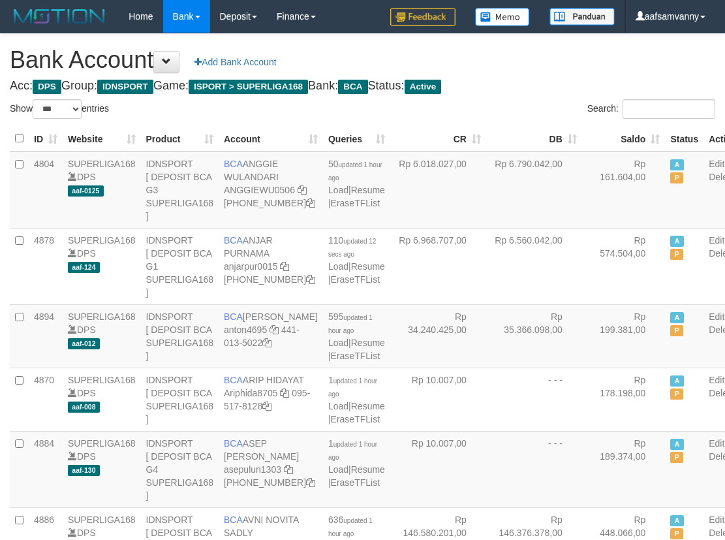
select select "***"
click at [558, 83] on h4 "Acc: DPS Group: IDNSPORT Game: ISPORT > SUPERLIGA168 Bank: BCA Status: Active" at bounding box center [362, 86] width 705 height 13
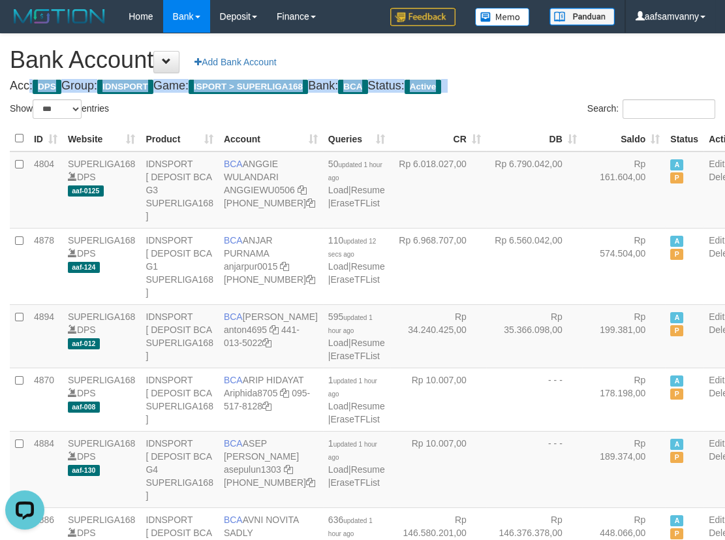
click at [558, 83] on h4 "Acc: DPS Group: IDNSPORT Game: ISPORT > SUPERLIGA168 Bank: BCA Status: Active" at bounding box center [362, 86] width 705 height 13
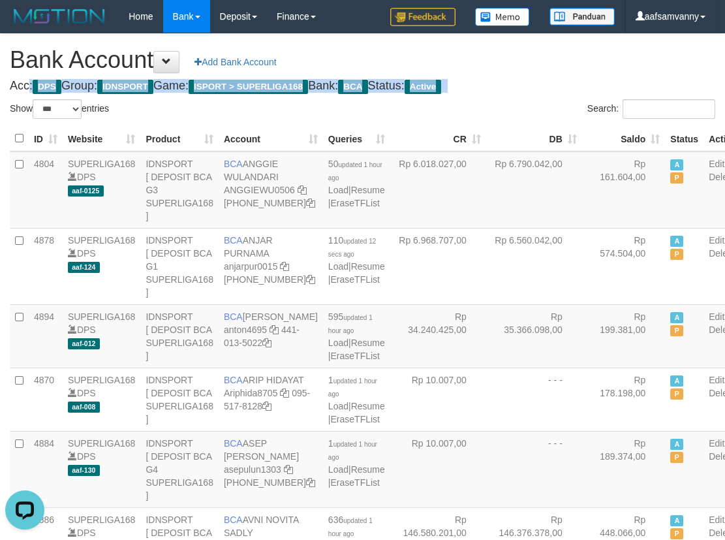
click at [558, 83] on h4 "Acc: DPS Group: IDNSPORT Game: ISPORT > SUPERLIGA168 Bank: BCA Status: Active" at bounding box center [362, 86] width 705 height 13
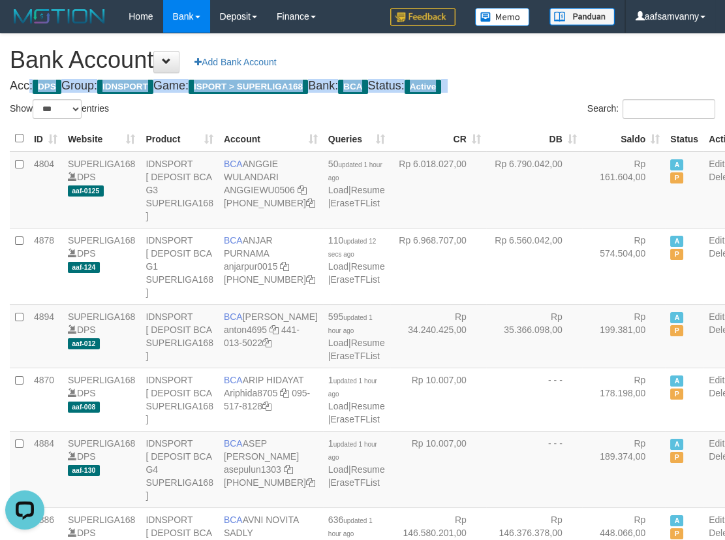
click at [558, 83] on h4 "Acc: DPS Group: IDNSPORT Game: ISPORT > SUPERLIGA168 Bank: BCA Status: Active" at bounding box center [362, 86] width 705 height 13
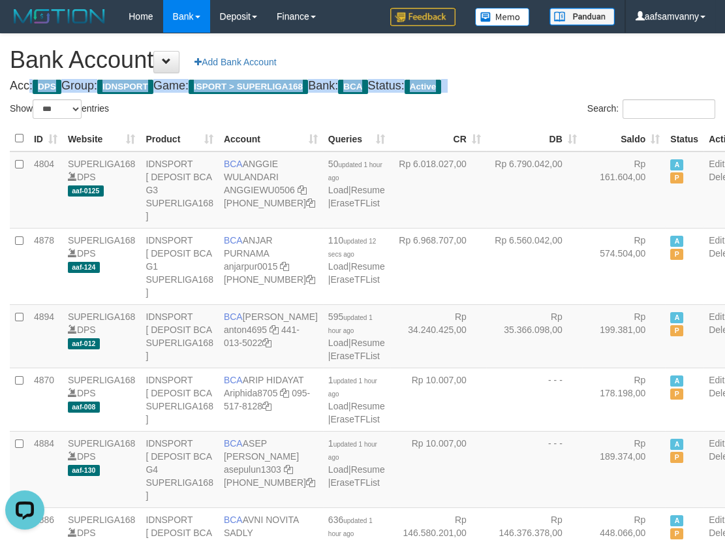
click at [558, 83] on h4 "Acc: DPS Group: IDNSPORT Game: ISPORT > SUPERLIGA168 Bank: BCA Status: Active" at bounding box center [362, 86] width 705 height 13
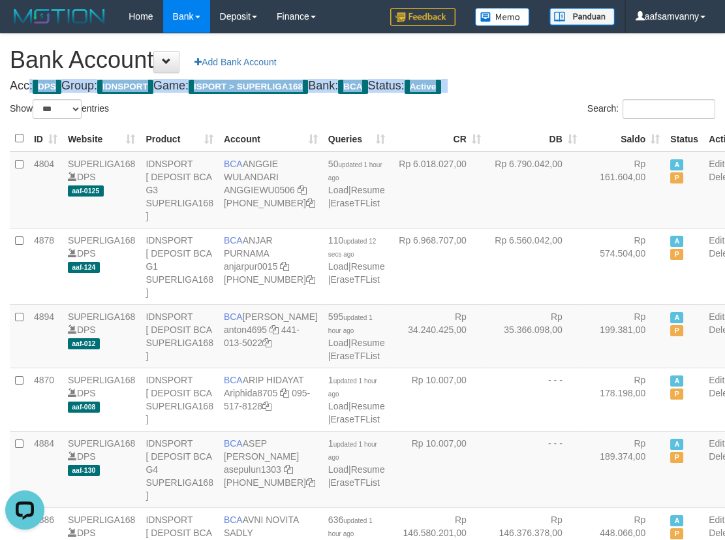
click at [558, 83] on h4 "Acc: DPS Group: IDNSPORT Game: ISPORT > SUPERLIGA168 Bank: BCA Status: Active" at bounding box center [362, 86] width 705 height 13
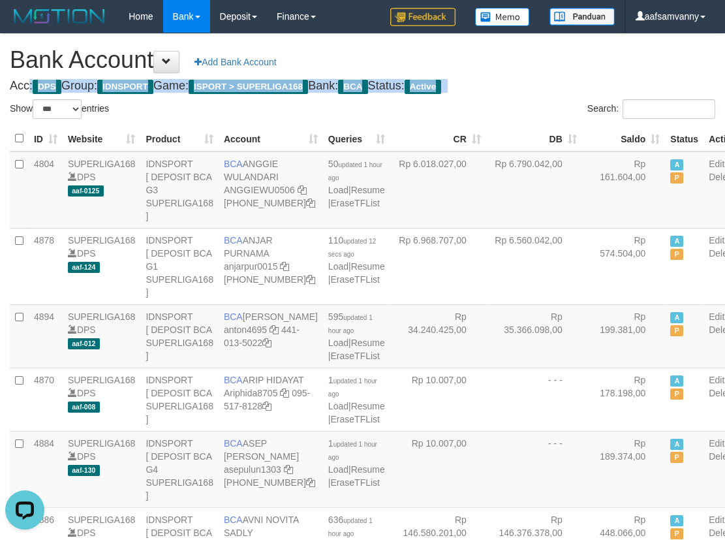
click at [558, 83] on h4 "Acc: DPS Group: IDNSPORT Game: ISPORT > SUPERLIGA168 Bank: BCA Status: Active" at bounding box center [362, 86] width 705 height 13
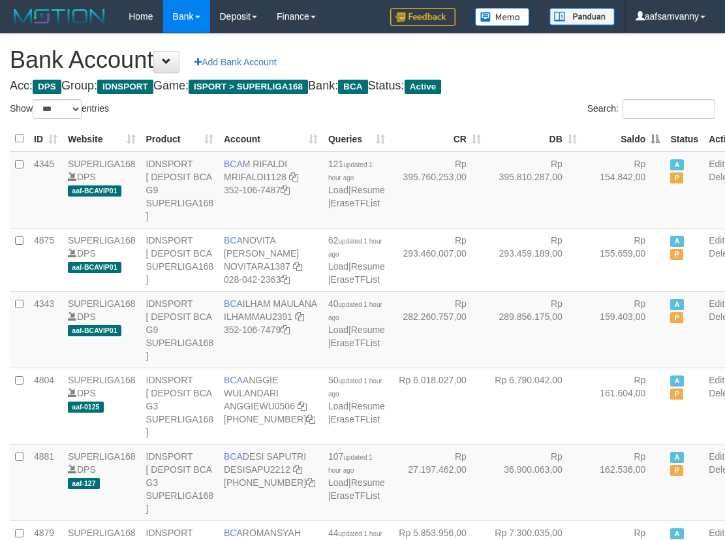
select select "***"
click at [627, 136] on th "Saldo" at bounding box center [624, 138] width 84 height 25
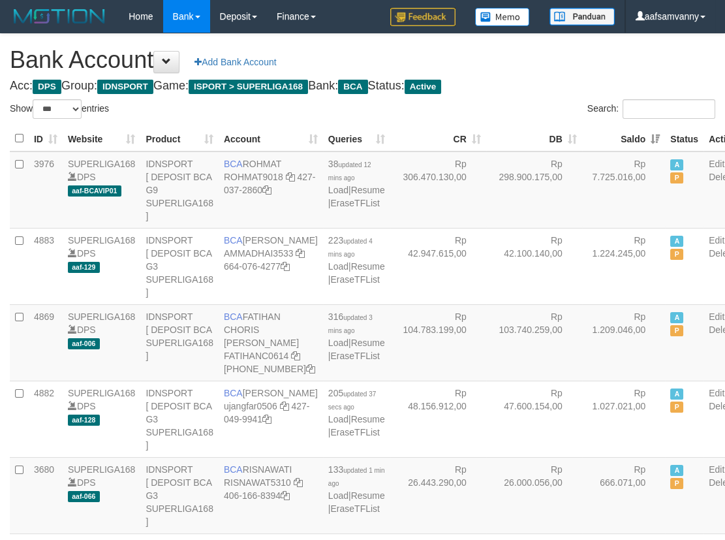
click at [627, 136] on th "Saldo" at bounding box center [624, 138] width 84 height 25
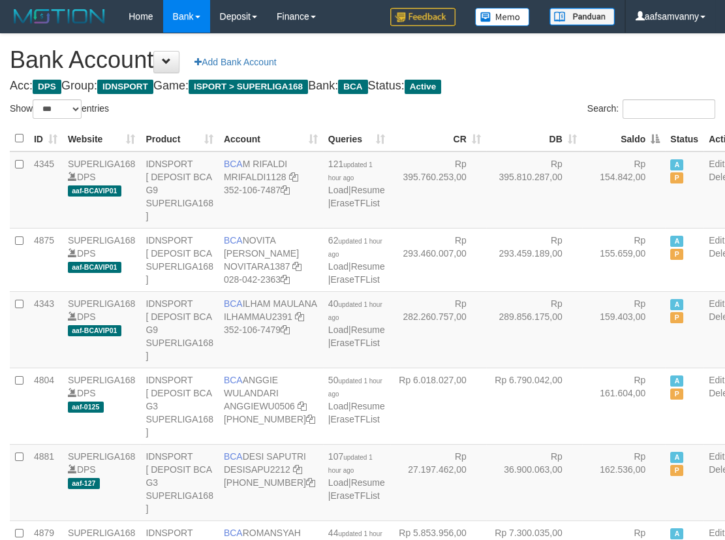
click at [627, 136] on th "Saldo" at bounding box center [624, 138] width 84 height 25
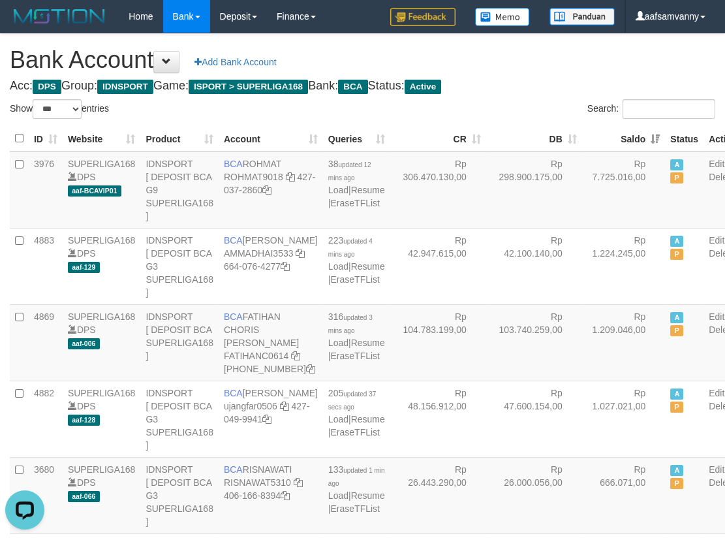
click at [627, 136] on th "Saldo" at bounding box center [624, 138] width 84 height 25
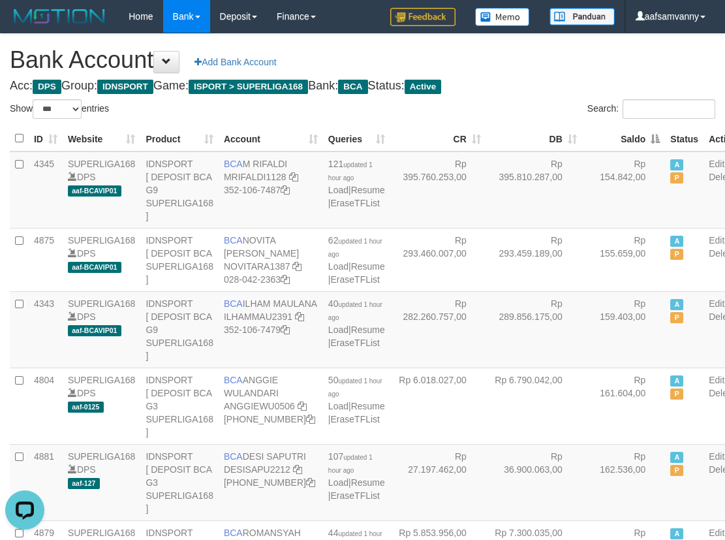
click at [627, 136] on th "Saldo" at bounding box center [624, 138] width 84 height 25
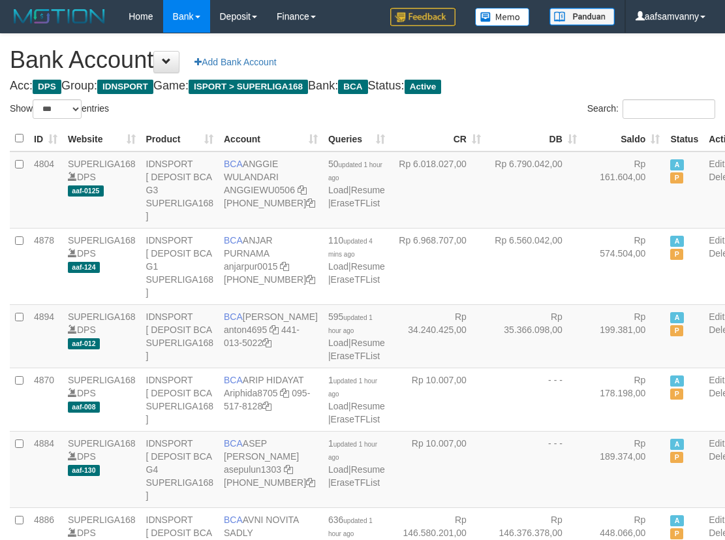
select select "***"
click at [628, 129] on th "Saldo" at bounding box center [624, 138] width 84 height 25
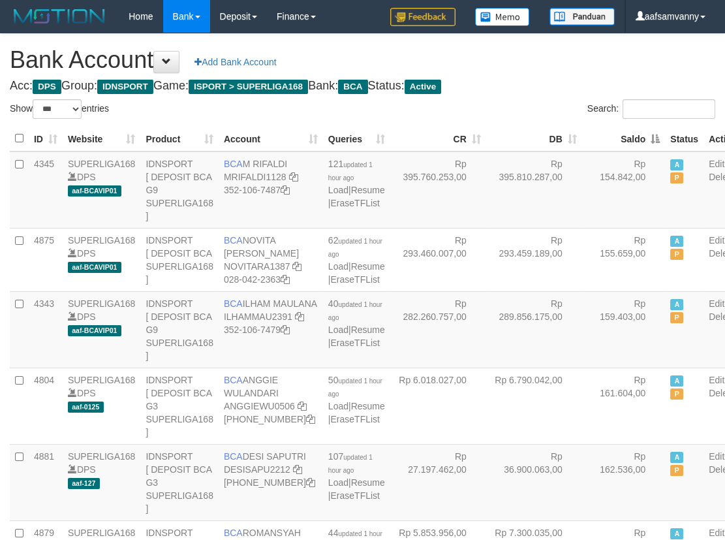
drag, startPoint x: 626, startPoint y: 129, endPoint x: 587, endPoint y: 102, distance: 48.0
click at [622, 127] on th "Saldo" at bounding box center [624, 138] width 84 height 25
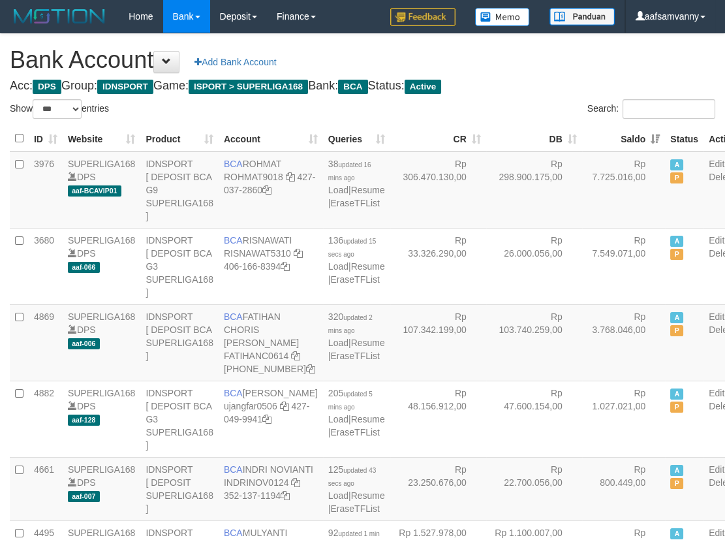
click at [536, 53] on h1 "Bank Account Add Bank Account" at bounding box center [362, 60] width 705 height 26
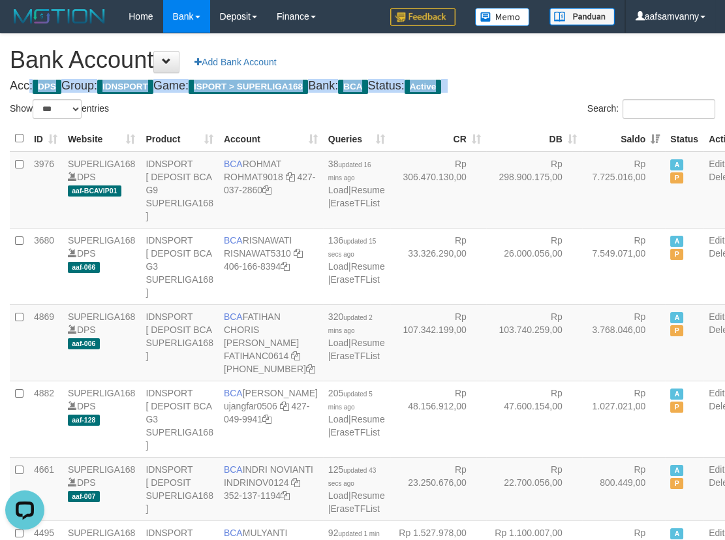
click at [536, 53] on h1 "Bank Account Add Bank Account" at bounding box center [362, 60] width 705 height 26
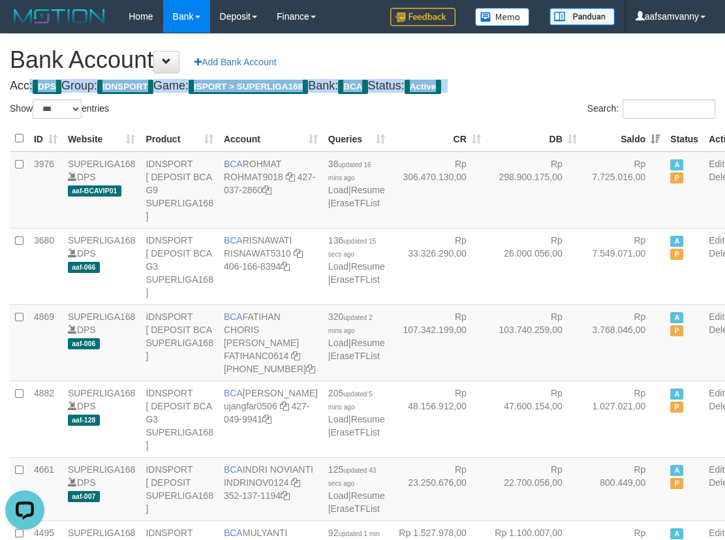
click at [618, 137] on th "Saldo" at bounding box center [624, 138] width 84 height 25
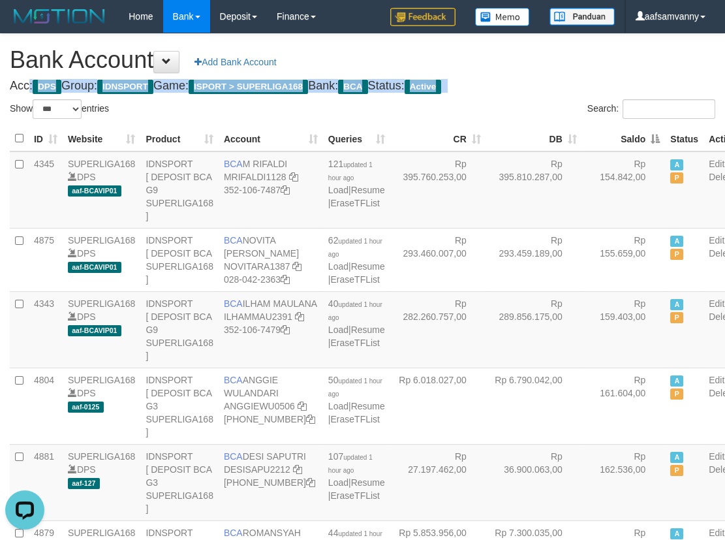
click at [618, 137] on th "Saldo" at bounding box center [624, 138] width 84 height 25
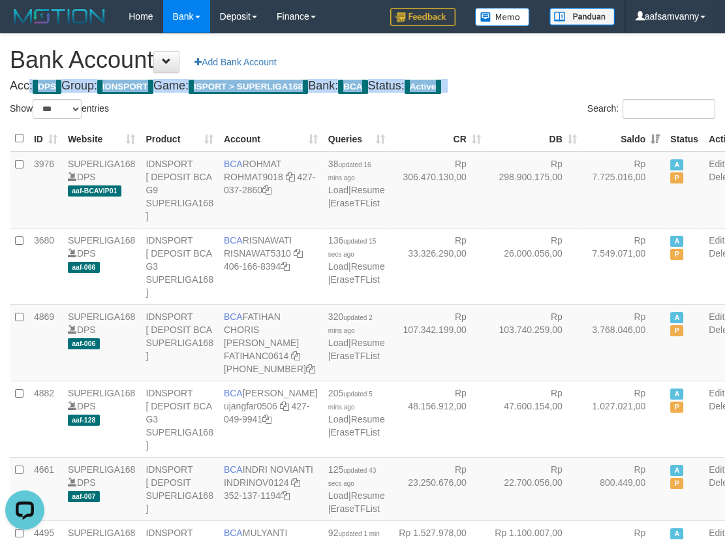
click at [618, 137] on th "Saldo" at bounding box center [624, 138] width 84 height 25
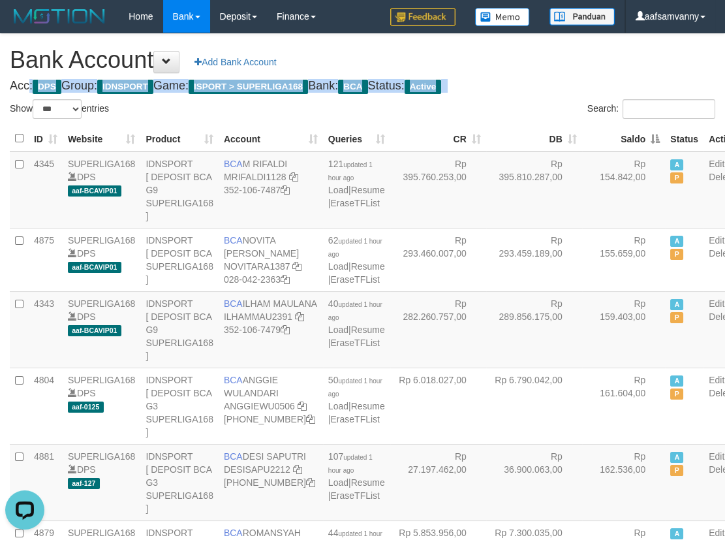
click at [618, 137] on th "Saldo" at bounding box center [624, 138] width 84 height 25
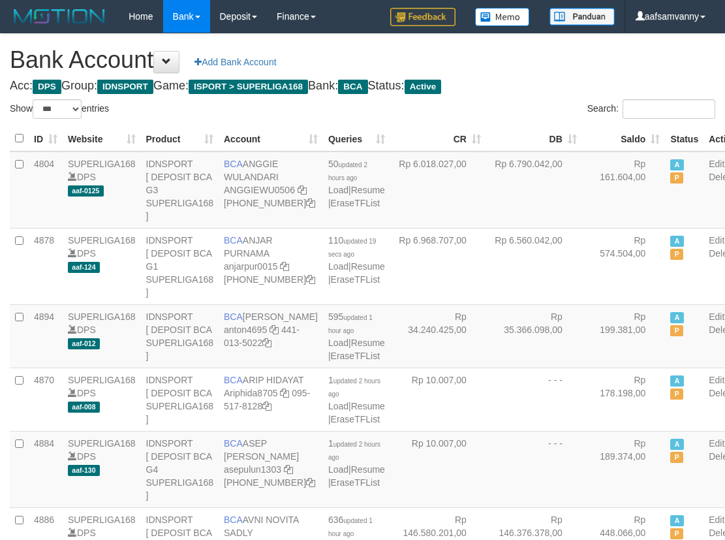
select select "***"
click at [618, 137] on th "Saldo" at bounding box center [624, 138] width 84 height 25
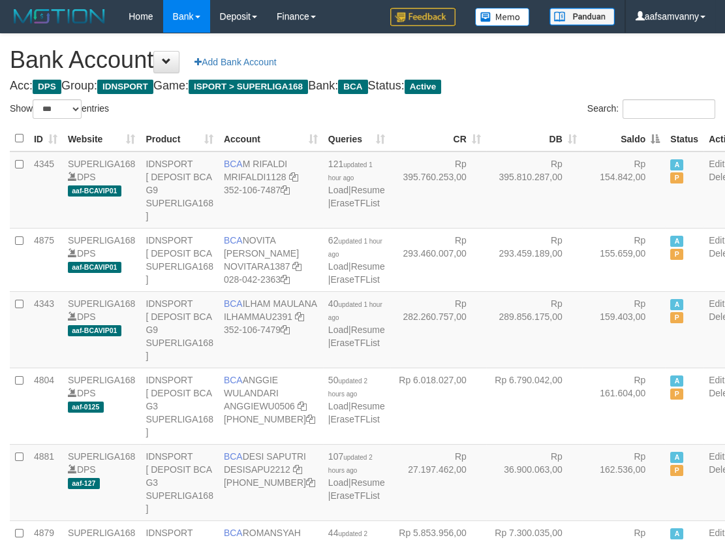
click at [618, 137] on th "Saldo" at bounding box center [624, 138] width 84 height 25
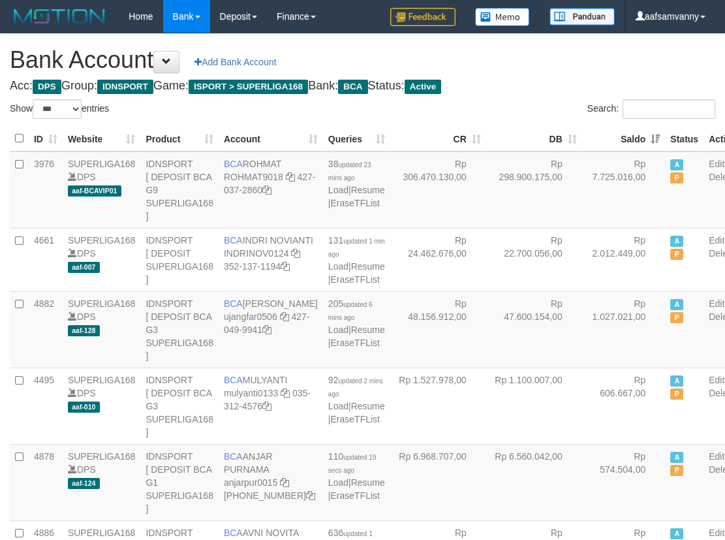
click at [618, 137] on th "Saldo" at bounding box center [624, 138] width 84 height 25
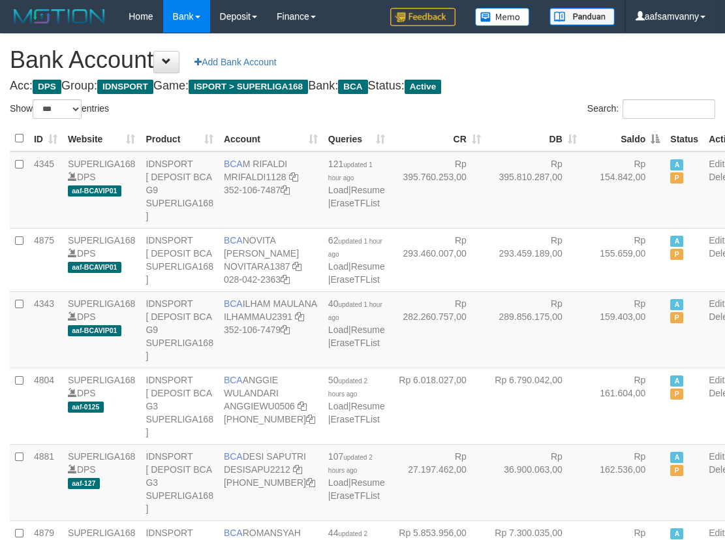
click at [618, 137] on th "Saldo" at bounding box center [624, 138] width 84 height 25
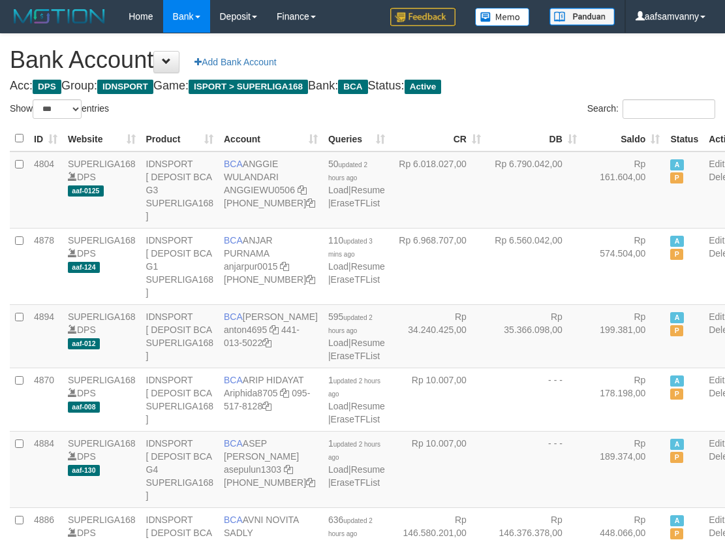
select select "***"
click at [624, 134] on th "Saldo" at bounding box center [624, 138] width 84 height 25
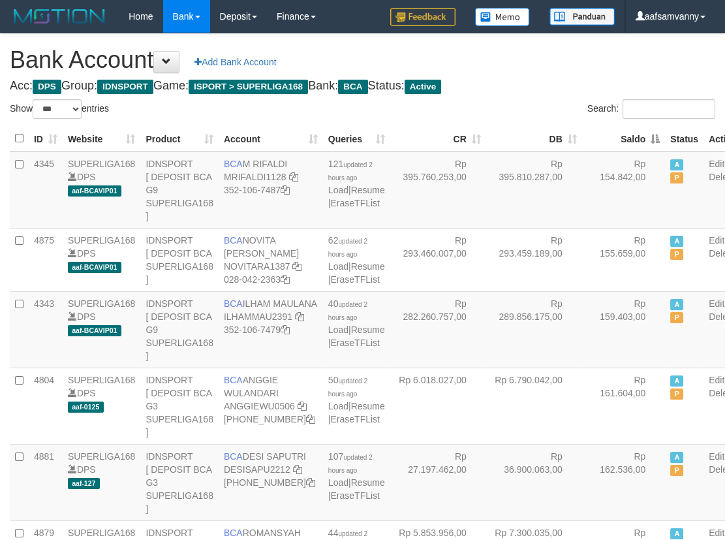
click at [624, 134] on th "Saldo" at bounding box center [624, 138] width 84 height 25
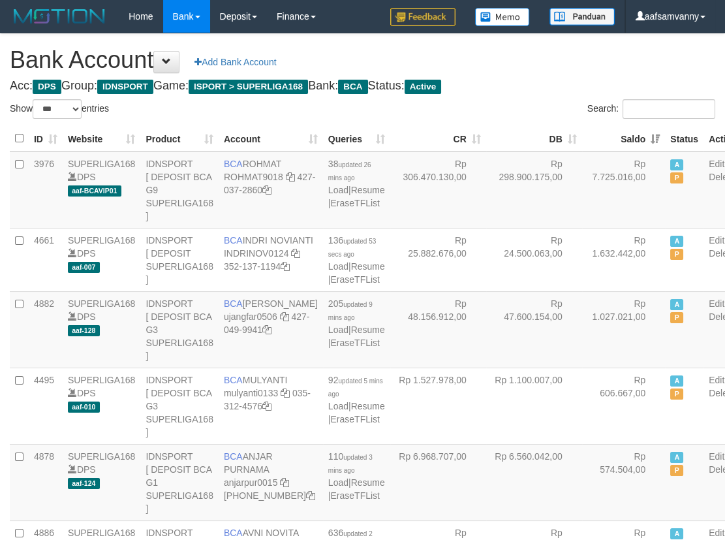
click at [559, 89] on h4 "Acc: DPS Group: IDNSPORT Game: ISPORT > SUPERLIGA168 Bank: BCA Status: Active" at bounding box center [362, 86] width 705 height 13
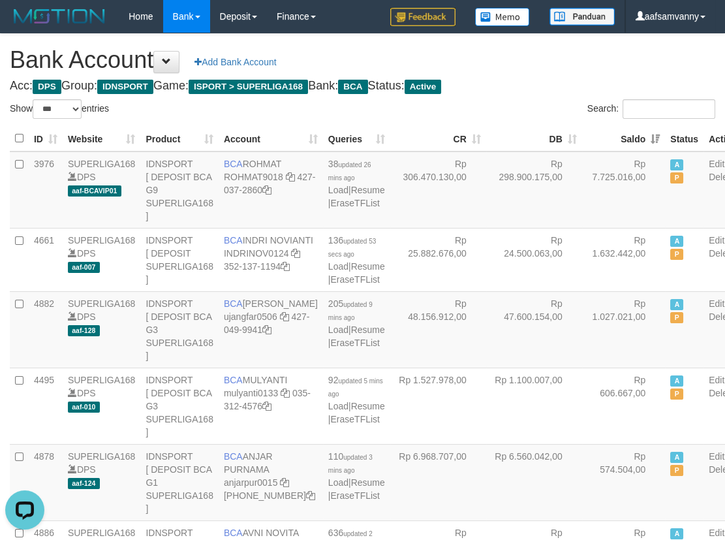
click at [525, 71] on h1 "Bank Account Add Bank Account" at bounding box center [362, 60] width 705 height 26
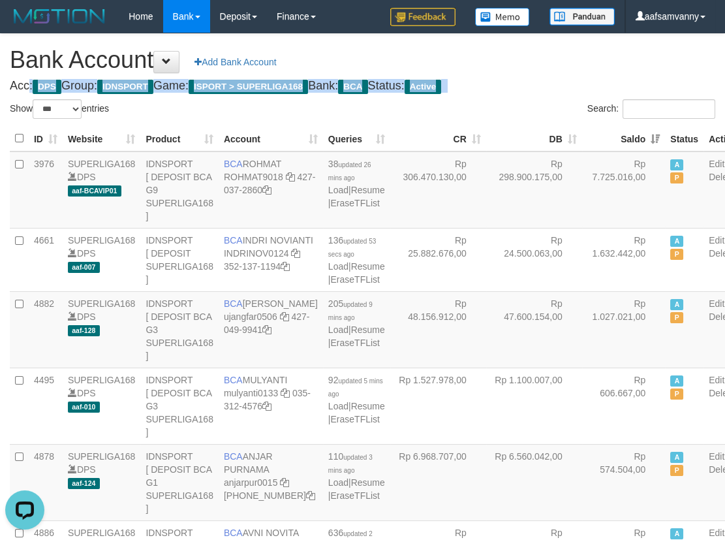
click at [525, 71] on h1 "Bank Account Add Bank Account" at bounding box center [362, 60] width 705 height 26
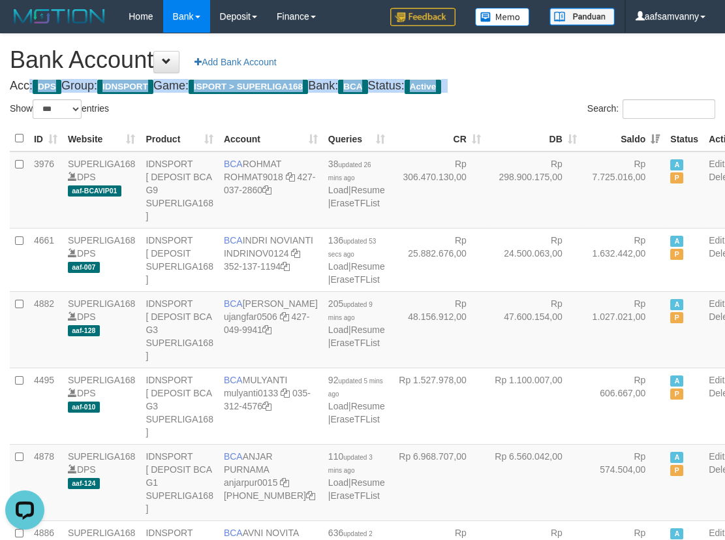
click at [525, 71] on h1 "Bank Account Add Bank Account" at bounding box center [362, 60] width 705 height 26
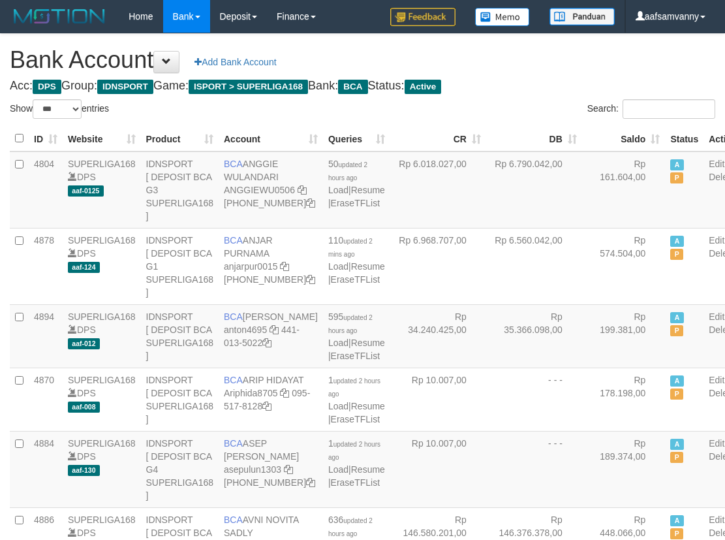
select select "***"
click at [625, 138] on th "Saldo" at bounding box center [624, 138] width 84 height 25
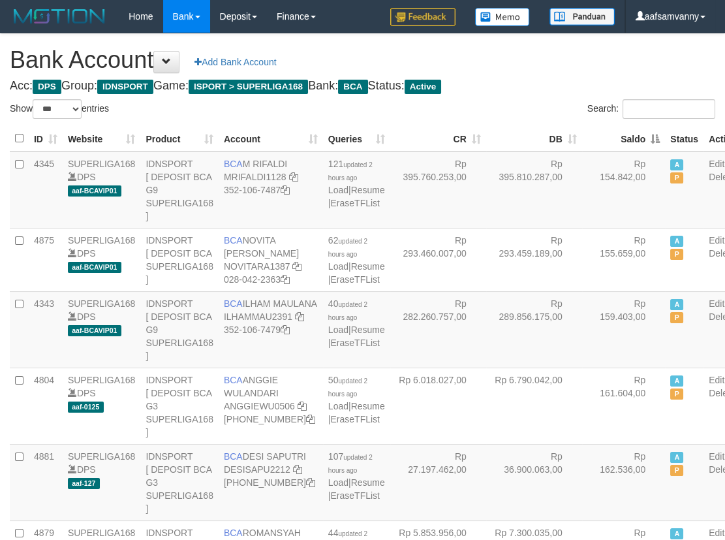
click at [625, 138] on th "Saldo" at bounding box center [624, 138] width 84 height 25
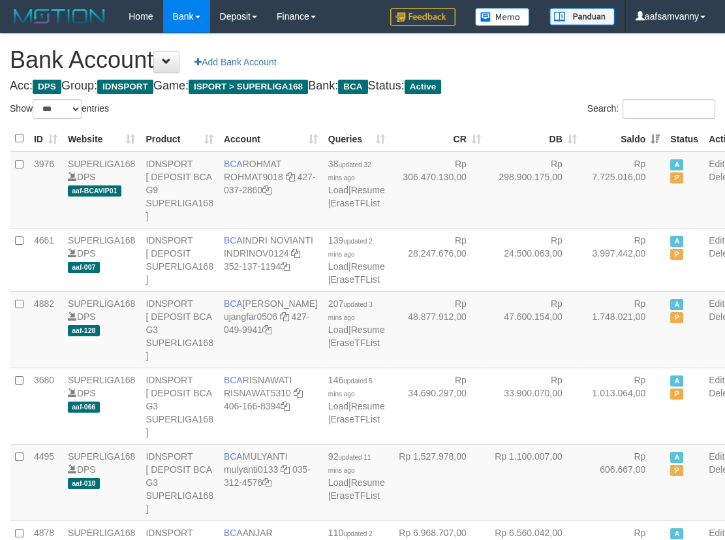
click at [593, 91] on h4 "Acc: DPS Group: IDNSPORT Game: ISPORT > SUPERLIGA168 Bank: BCA Status: Active" at bounding box center [362, 86] width 705 height 13
click at [568, 85] on h4 "Acc: DPS Group: IDNSPORT Game: ISPORT > SUPERLIGA168 Bank: BCA Status: Active" at bounding box center [362, 86] width 705 height 13
click at [567, 84] on h4 "Acc: DPS Group: IDNSPORT Game: ISPORT > SUPERLIGA168 Bank: BCA Status: Active" at bounding box center [362, 86] width 705 height 13
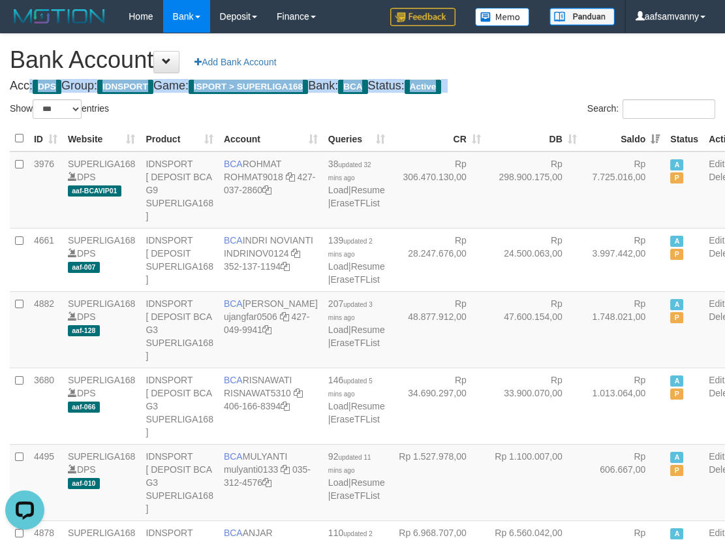
click at [567, 84] on h4 "Acc: DPS Group: IDNSPORT Game: ISPORT > SUPERLIGA168 Bank: BCA Status: Active" at bounding box center [362, 86] width 705 height 13
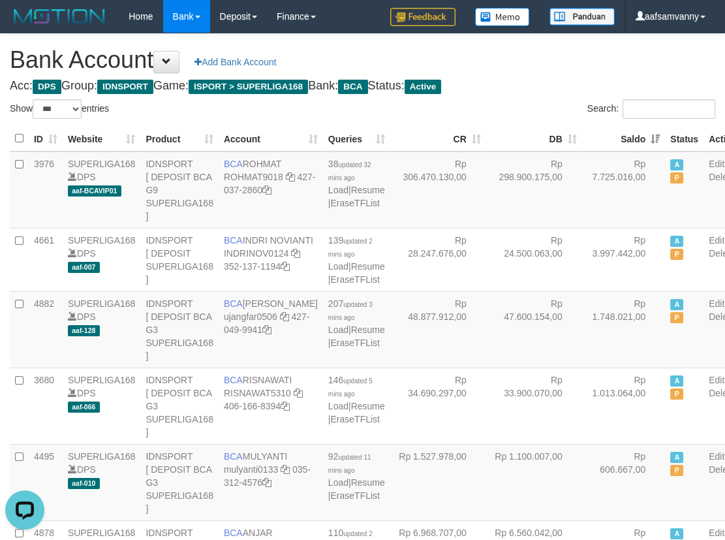
click at [557, 67] on h1 "Bank Account Add Bank Account" at bounding box center [362, 60] width 705 height 26
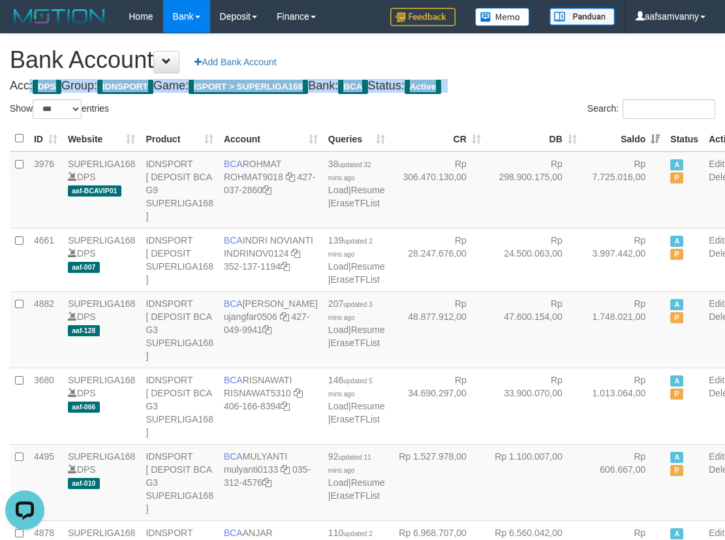
click at [557, 67] on h1 "Bank Account Add Bank Account" at bounding box center [362, 60] width 705 height 26
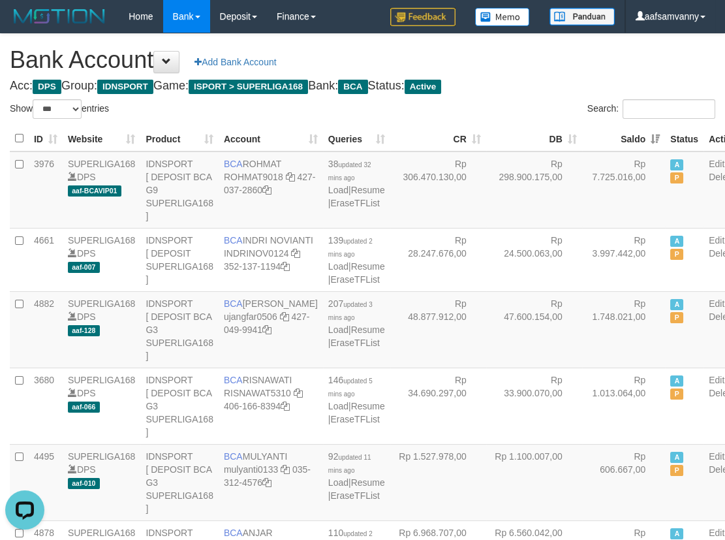
click at [552, 67] on h1 "Bank Account Add Bank Account" at bounding box center [362, 60] width 705 height 26
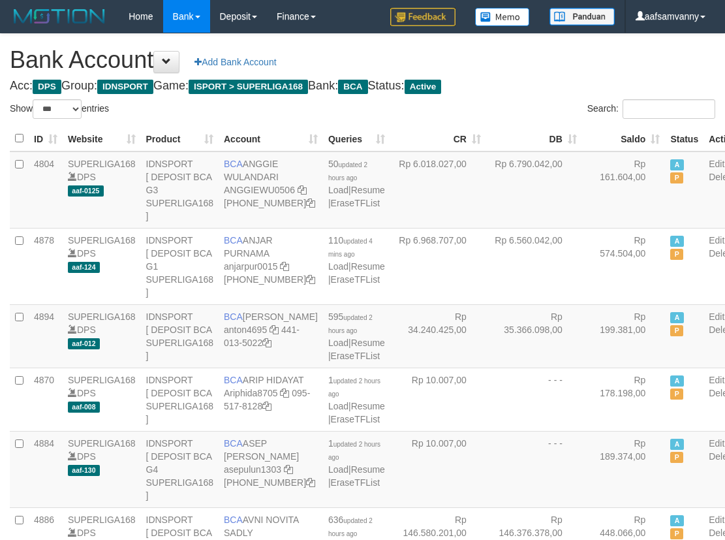
select select "***"
click at [622, 141] on th "Saldo" at bounding box center [624, 138] width 84 height 25
drag, startPoint x: 622, startPoint y: 142, endPoint x: 615, endPoint y: 140, distance: 6.8
click at [620, 142] on th "Saldo" at bounding box center [624, 138] width 84 height 25
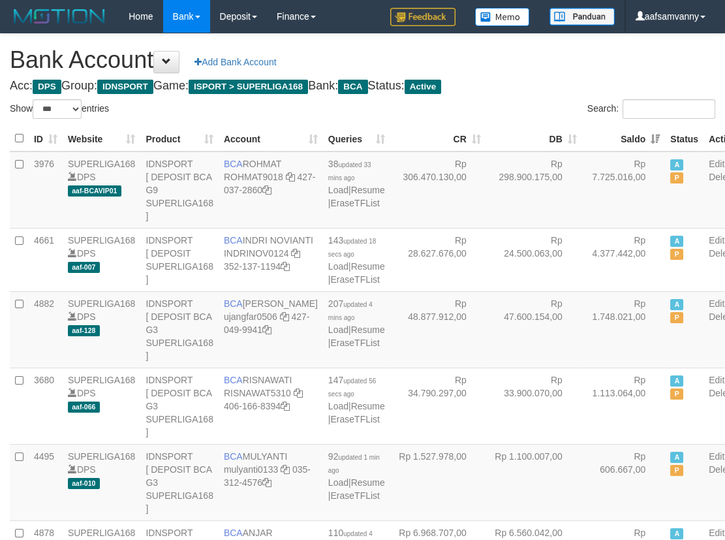
click at [540, 107] on div "Search:" at bounding box center [544, 110] width 343 height 23
click at [566, 85] on h4 "Acc: DPS Group: IDNSPORT Game: ISPORT > SUPERLIGA168 Bank: BCA Status: Active" at bounding box center [362, 86] width 705 height 13
click at [566, 84] on h4 "Acc: DPS Group: IDNSPORT Game: ISPORT > SUPERLIGA168 Bank: BCA Status: Active" at bounding box center [362, 86] width 705 height 13
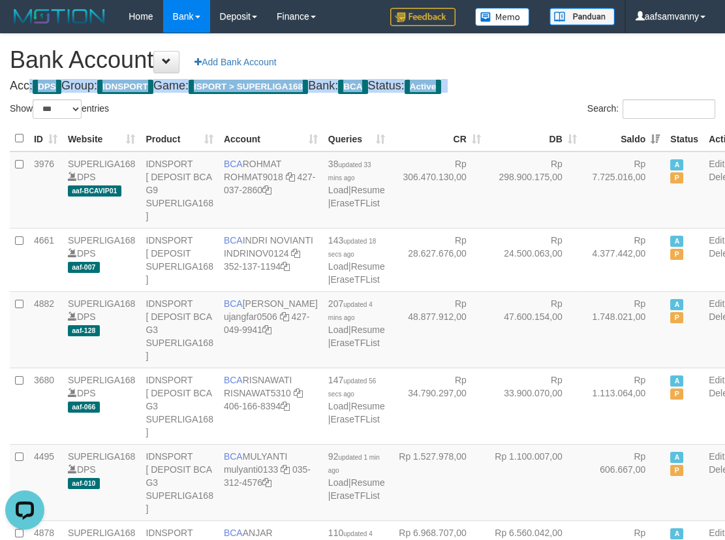
click at [566, 84] on h4 "Acc: DPS Group: IDNSPORT Game: ISPORT > SUPERLIGA168 Bank: BCA Status: Active" at bounding box center [362, 86] width 705 height 13
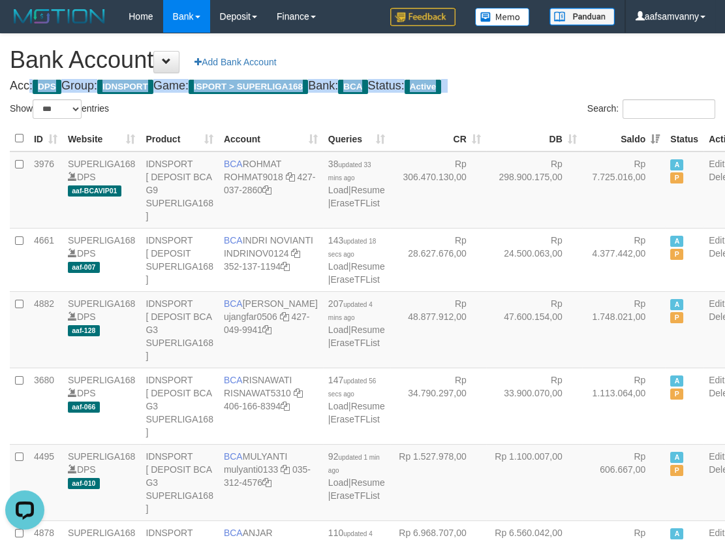
click at [566, 84] on h4 "Acc: DPS Group: IDNSPORT Game: ISPORT > SUPERLIGA168 Bank: BCA Status: Active" at bounding box center [362, 86] width 705 height 13
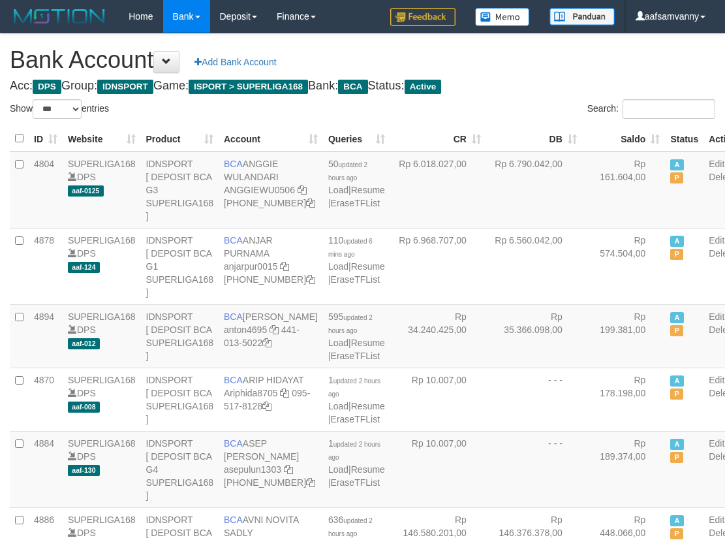
select select "***"
click at [632, 129] on th "Saldo" at bounding box center [624, 138] width 84 height 25
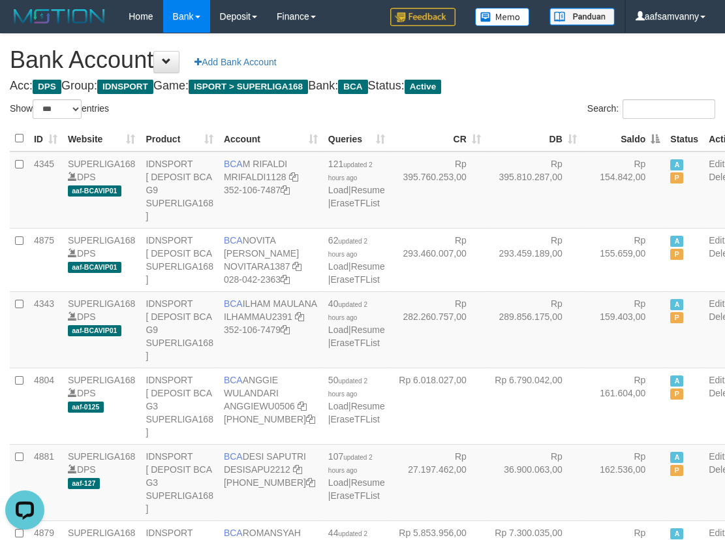
click at [632, 129] on th "Saldo" at bounding box center [624, 138] width 84 height 25
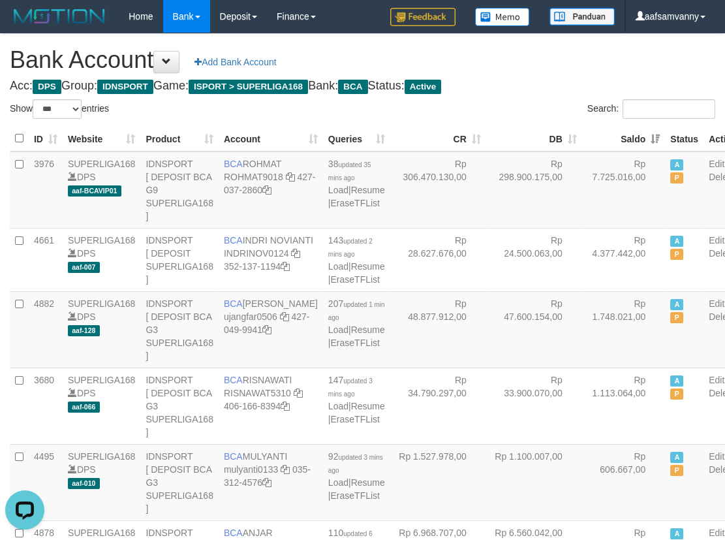
click at [545, 105] on div "Search:" at bounding box center [544, 110] width 343 height 23
click at [601, 82] on h4 "Acc: DPS Group: IDNSPORT Game: ISPORT > SUPERLIGA168 Bank: BCA Status: Active" at bounding box center [362, 86] width 705 height 13
click at [508, 70] on h1 "Bank Account Add Bank Account" at bounding box center [362, 60] width 705 height 26
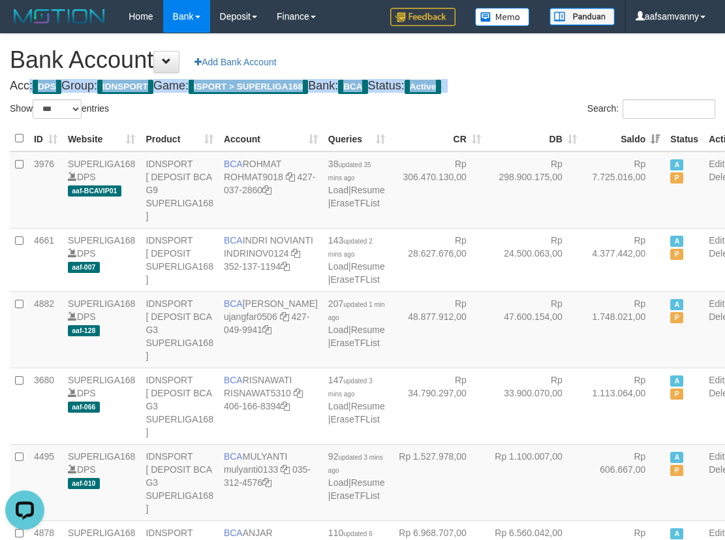
click at [508, 70] on h1 "Bank Account Add Bank Account" at bounding box center [362, 60] width 705 height 26
click at [509, 70] on h1 "Bank Account Add Bank Account" at bounding box center [362, 60] width 705 height 26
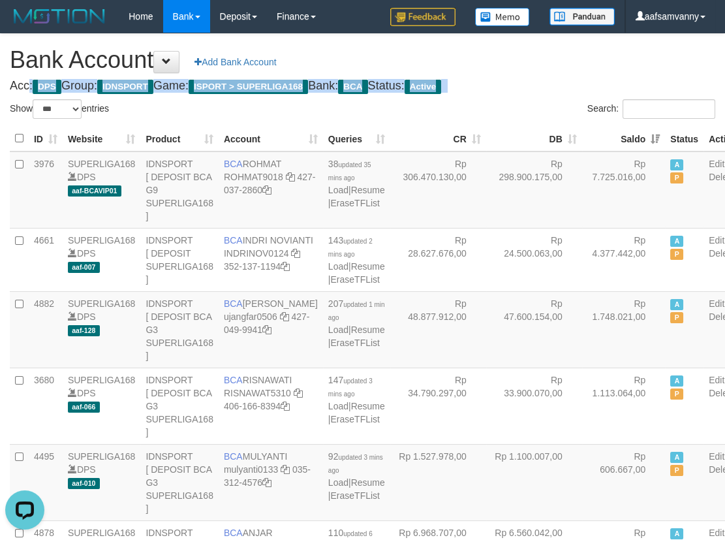
click at [509, 70] on h1 "Bank Account Add Bank Account" at bounding box center [362, 60] width 705 height 26
click at [513, 71] on h1 "Bank Account Add Bank Account" at bounding box center [362, 60] width 705 height 26
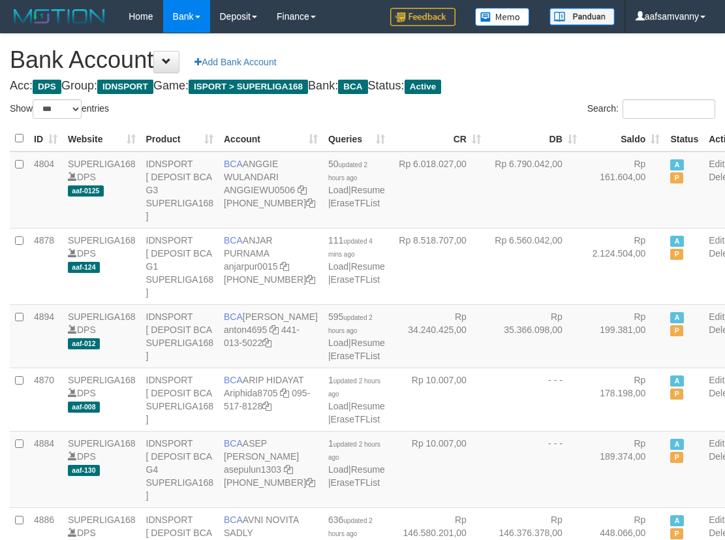
select select "***"
click at [622, 136] on th "Saldo" at bounding box center [624, 138] width 84 height 25
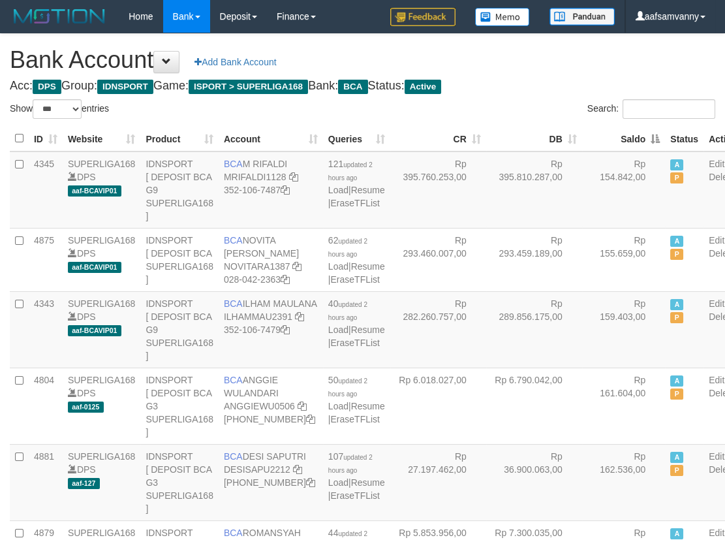
click at [622, 136] on th "Saldo" at bounding box center [624, 138] width 84 height 25
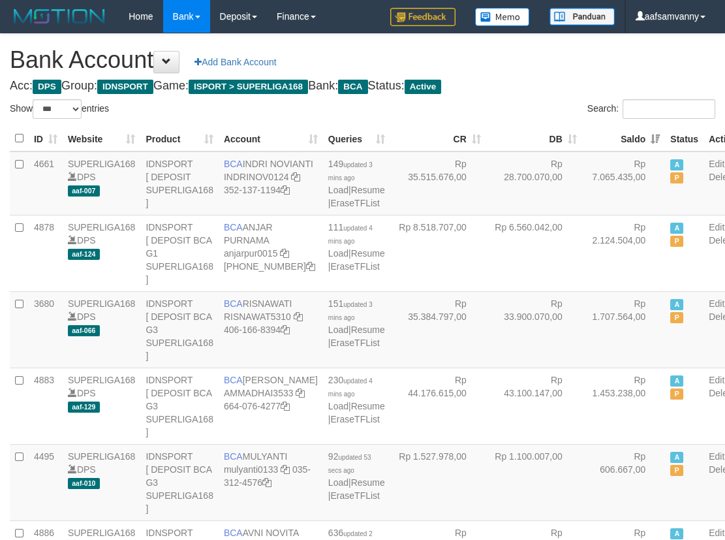
click at [532, 82] on h4 "Acc: DPS Group: IDNSPORT Game: ISPORT > SUPERLIGA168 Bank: BCA Status: Active" at bounding box center [362, 86] width 705 height 13
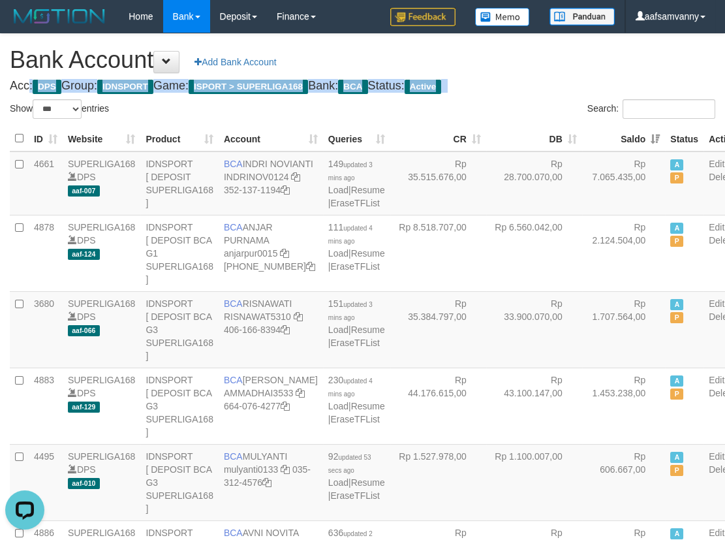
click at [532, 82] on h4 "Acc: DPS Group: IDNSPORT Game: ISPORT > SUPERLIGA168 Bank: BCA Status: Active" at bounding box center [362, 86] width 705 height 13
click at [534, 82] on h4 "Acc: DPS Group: IDNSPORT Game: ISPORT > SUPERLIGA168 Bank: BCA Status: Active" at bounding box center [362, 86] width 705 height 13
drag, startPoint x: 534, startPoint y: 82, endPoint x: 599, endPoint y: 127, distance: 79.6
click at [534, 82] on h4 "Acc: DPS Group: IDNSPORT Game: ISPORT > SUPERLIGA168 Bank: BCA Status: Active" at bounding box center [362, 86] width 705 height 13
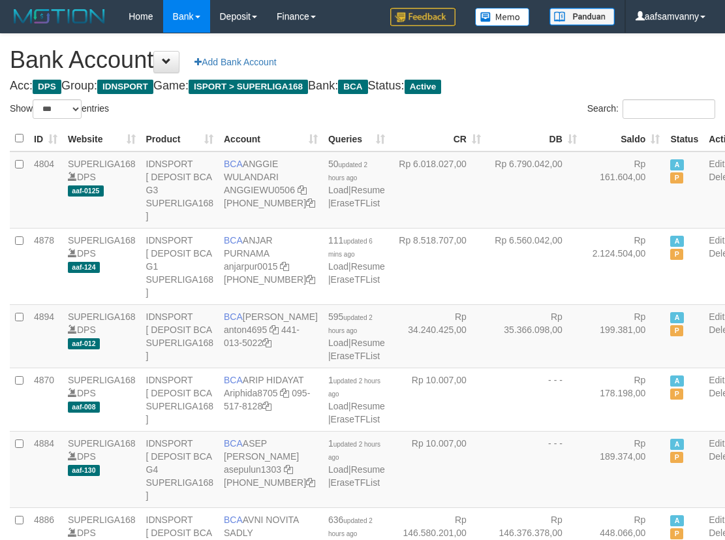
select select "***"
click at [628, 130] on th "Saldo" at bounding box center [624, 138] width 84 height 25
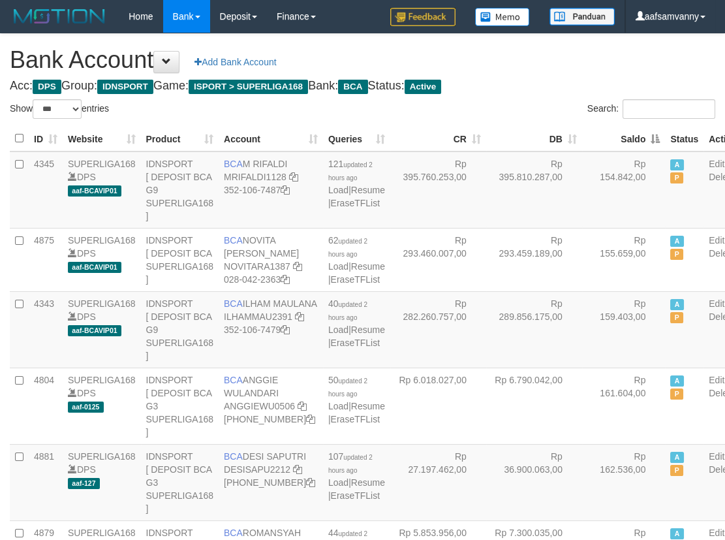
click at [628, 130] on th "Saldo" at bounding box center [624, 138] width 84 height 25
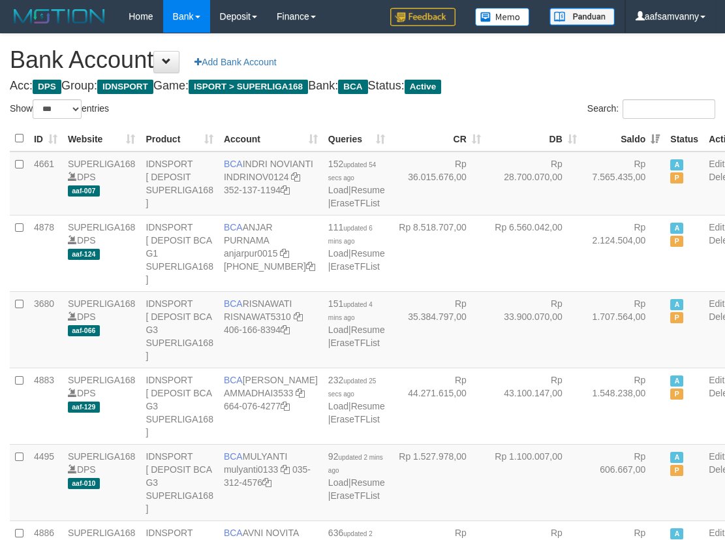
click at [587, 100] on label "Search:" at bounding box center [651, 109] width 128 height 20
click at [622, 100] on input "Search:" at bounding box center [668, 109] width 93 height 20
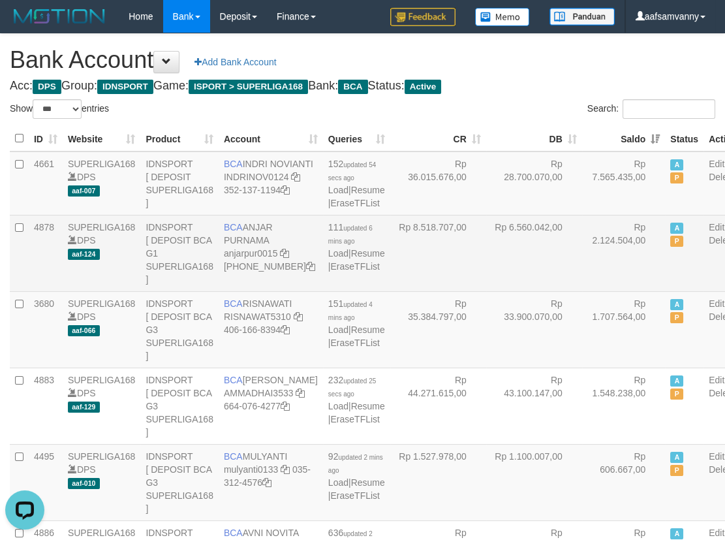
drag, startPoint x: 450, startPoint y: 63, endPoint x: 556, endPoint y: 277, distance: 238.7
click at [450, 70] on h1 "Bank Account Add Bank Account" at bounding box center [362, 60] width 705 height 26
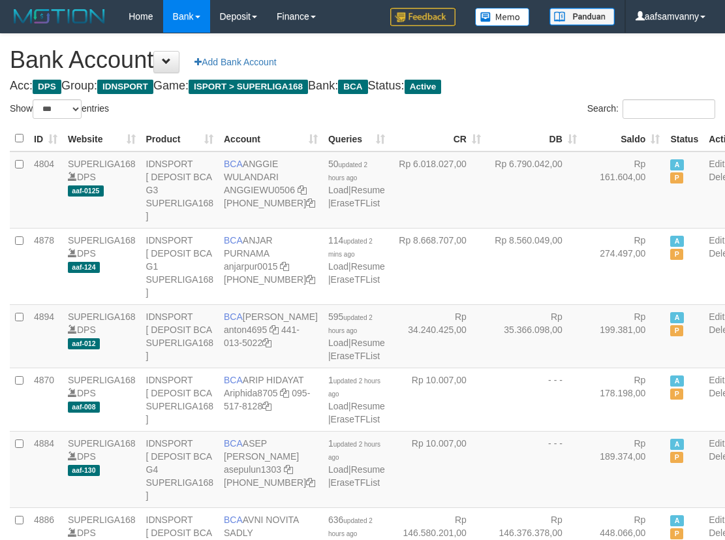
select select "***"
click at [624, 134] on th "Saldo" at bounding box center [624, 138] width 84 height 25
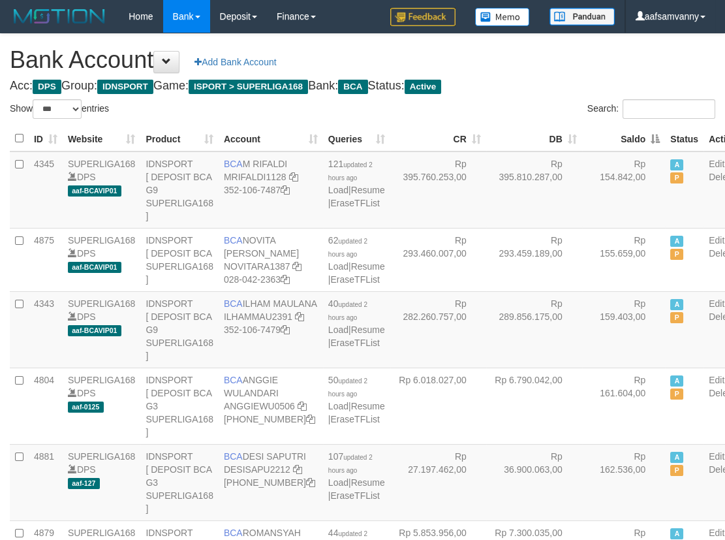
click at [624, 134] on th "Saldo" at bounding box center [624, 138] width 84 height 25
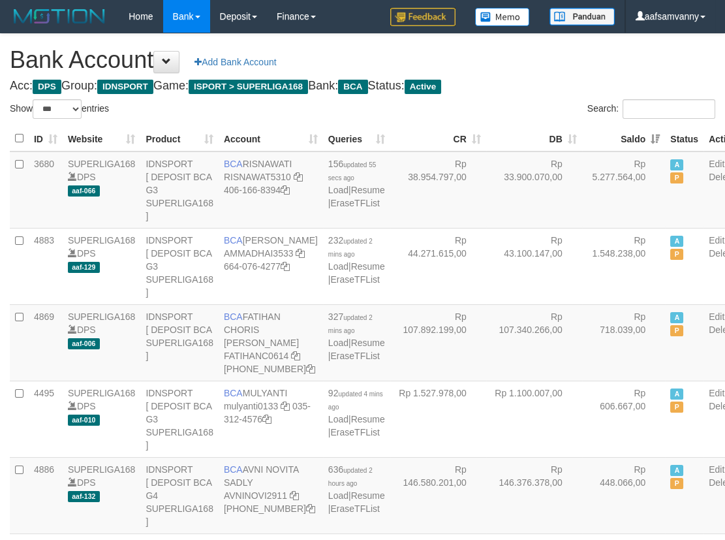
click at [540, 66] on h1 "Bank Account Add Bank Account" at bounding box center [362, 60] width 705 height 26
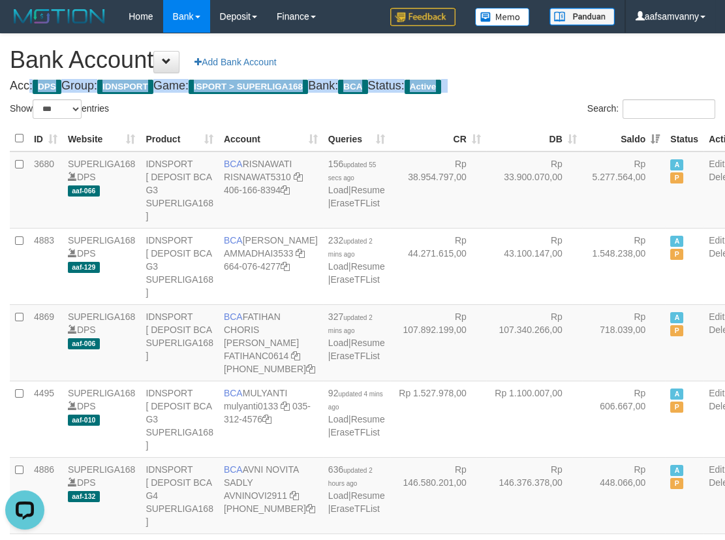
click at [540, 66] on h1 "Bank Account Add Bank Account" at bounding box center [362, 60] width 705 height 26
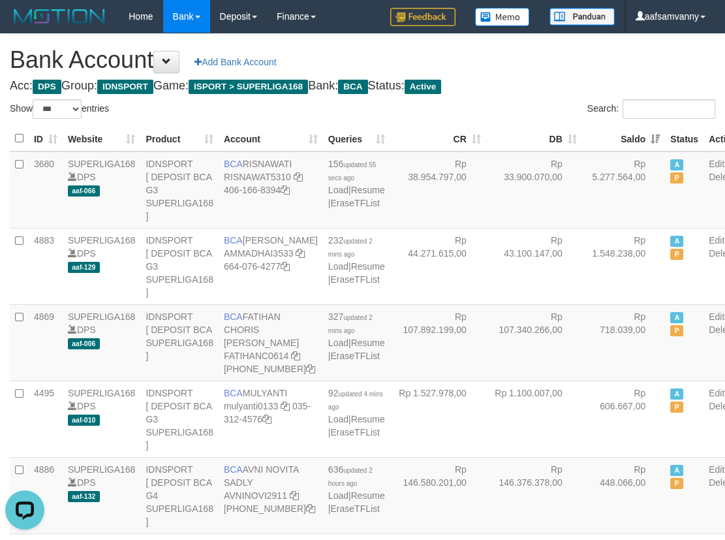
click at [540, 66] on h1 "Bank Account Add Bank Account" at bounding box center [362, 60] width 705 height 26
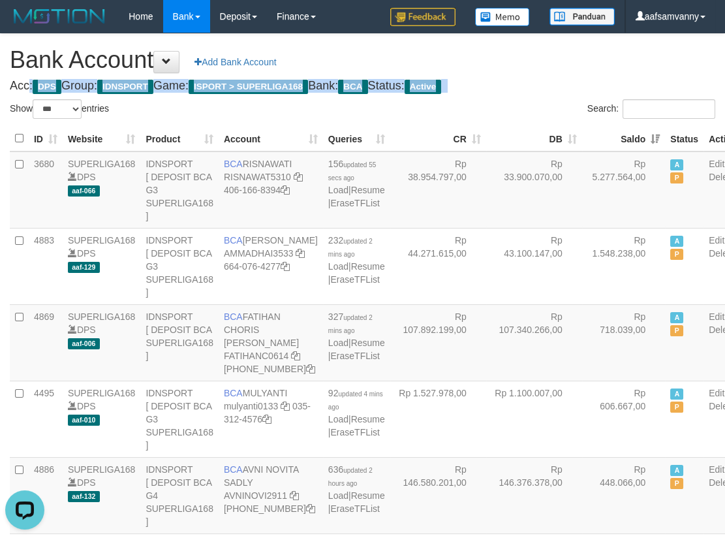
click at [540, 66] on h1 "Bank Account Add Bank Account" at bounding box center [362, 60] width 705 height 26
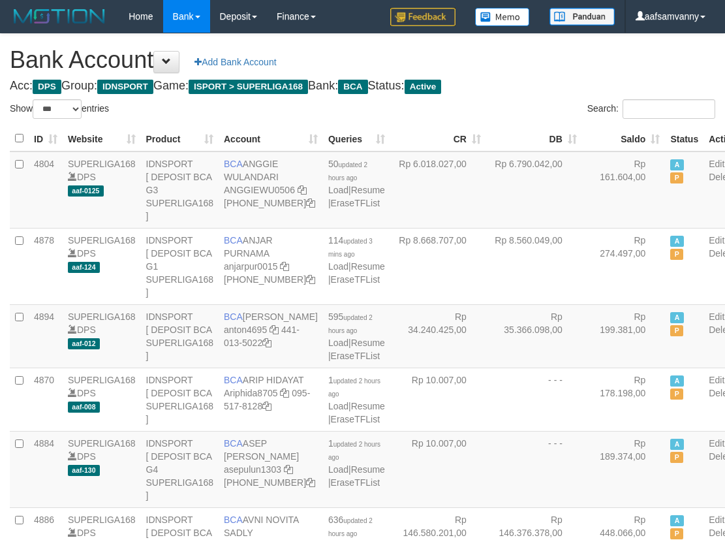
select select "***"
click at [625, 135] on th "Saldo" at bounding box center [624, 138] width 84 height 25
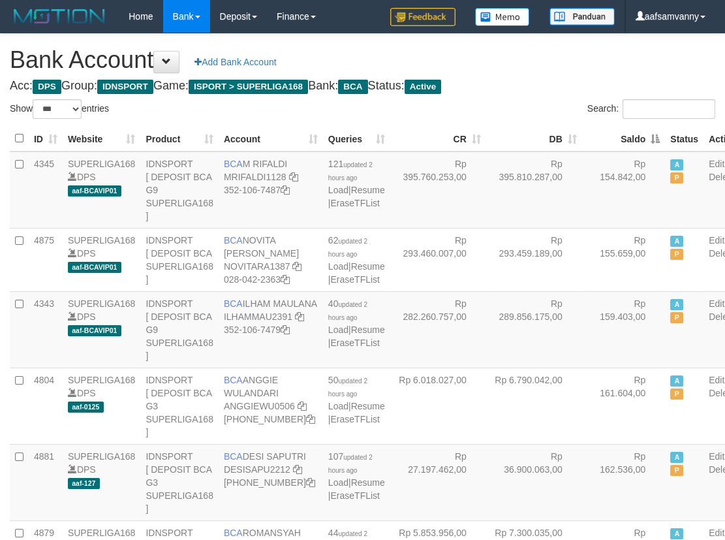
click at [625, 135] on th "Saldo" at bounding box center [624, 138] width 84 height 25
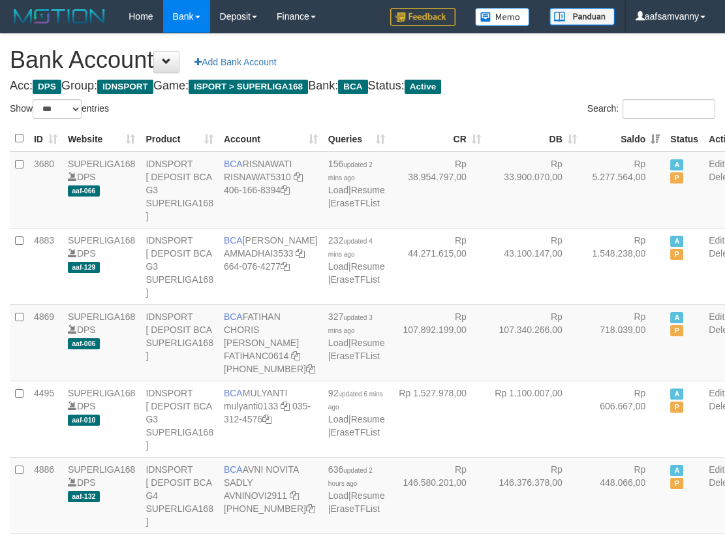
click at [520, 84] on h4 "Acc: DPS Group: IDNSPORT Game: ISPORT > SUPERLIGA168 Bank: BCA Status: Active" at bounding box center [362, 86] width 705 height 13
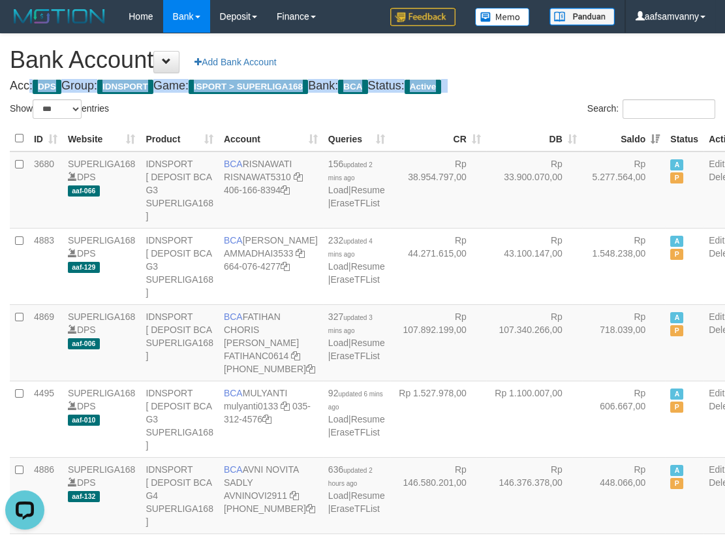
click at [520, 84] on h4 "Acc: DPS Group: IDNSPORT Game: ISPORT > SUPERLIGA168 Bank: BCA Status: Active" at bounding box center [362, 86] width 705 height 13
click at [521, 84] on h4 "Acc: DPS Group: IDNSPORT Game: ISPORT > SUPERLIGA168 Bank: BCA Status: Active" at bounding box center [362, 86] width 705 height 13
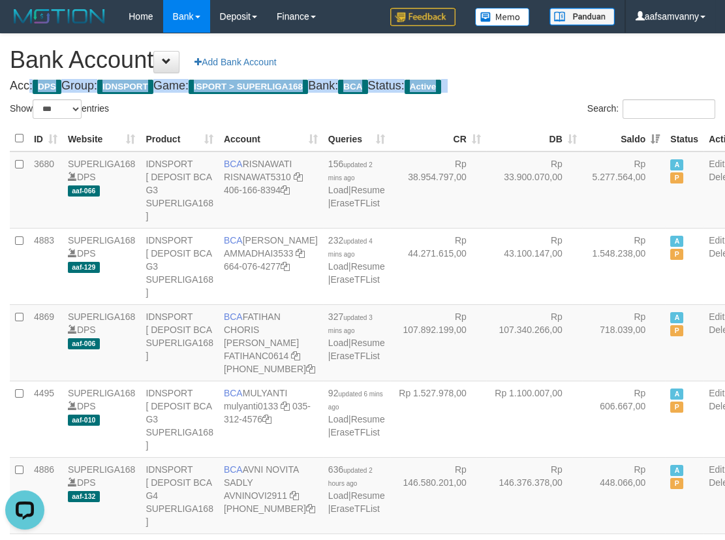
click at [521, 84] on h4 "Acc: DPS Group: IDNSPORT Game: ISPORT > SUPERLIGA168 Bank: BCA Status: Active" at bounding box center [362, 86] width 705 height 13
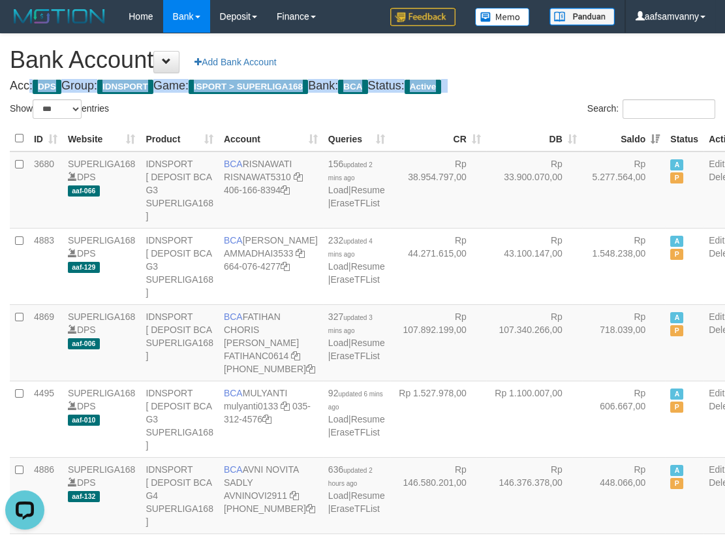
click at [521, 84] on h4 "Acc: DPS Group: IDNSPORT Game: ISPORT > SUPERLIGA168 Bank: BCA Status: Active" at bounding box center [362, 86] width 705 height 13
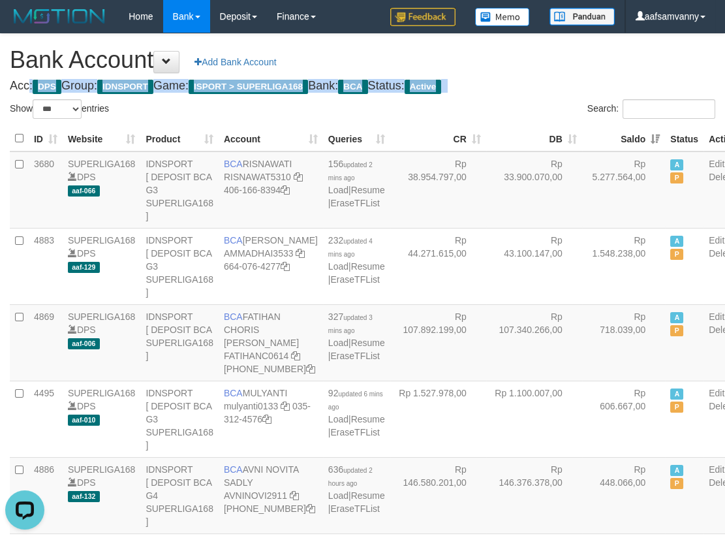
click at [521, 84] on h4 "Acc: DPS Group: IDNSPORT Game: ISPORT > SUPERLIGA168 Bank: BCA Status: Active" at bounding box center [362, 86] width 705 height 13
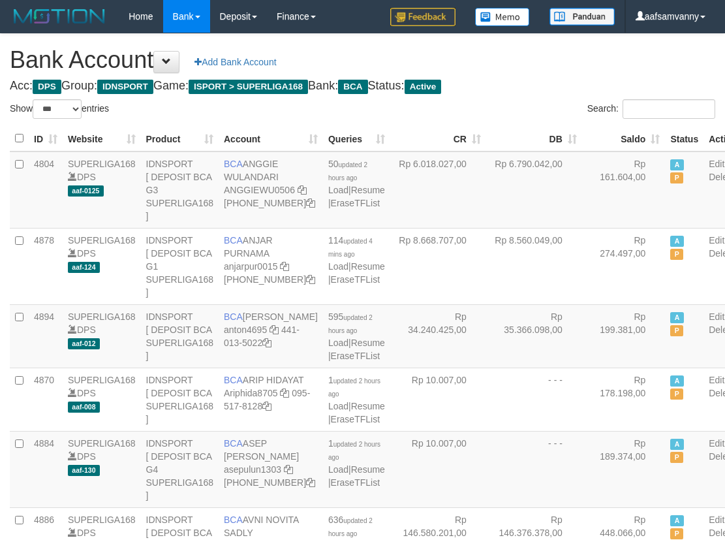
select select "***"
click at [624, 139] on th "Saldo" at bounding box center [624, 138] width 84 height 25
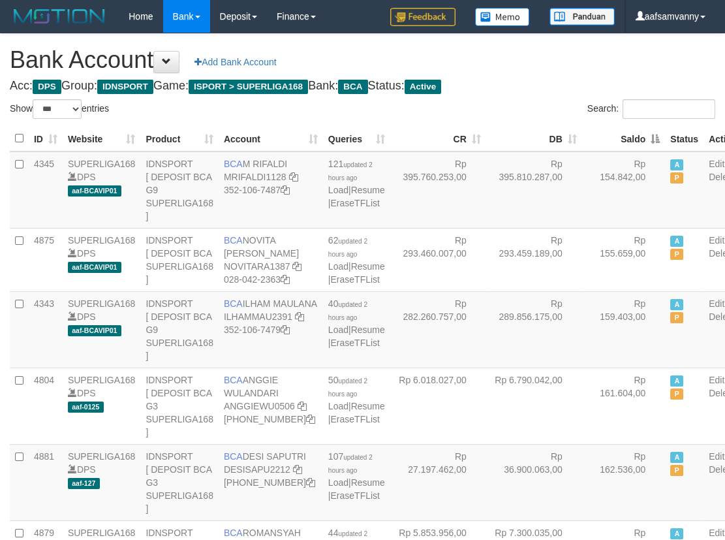
click at [624, 139] on th "Saldo" at bounding box center [624, 138] width 84 height 25
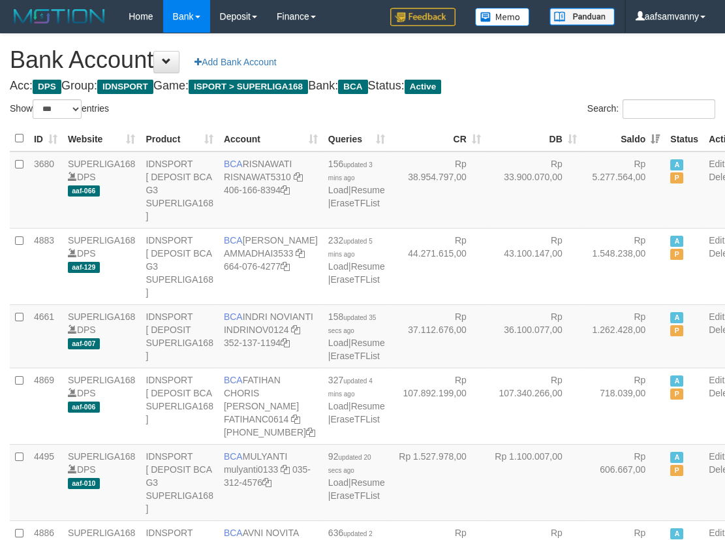
click at [551, 70] on h1 "Bank Account Add Bank Account" at bounding box center [362, 60] width 705 height 26
click at [529, 84] on h4 "Acc: DPS Group: IDNSPORT Game: ISPORT > SUPERLIGA168 Bank: BCA Status: Active" at bounding box center [362, 86] width 705 height 13
click at [529, 85] on h4 "Acc: DPS Group: IDNSPORT Game: ISPORT > SUPERLIGA168 Bank: BCA Status: Active" at bounding box center [362, 86] width 705 height 13
click at [531, 85] on h4 "Acc: DPS Group: IDNSPORT Game: ISPORT > SUPERLIGA168 Bank: BCA Status: Active" at bounding box center [362, 86] width 705 height 13
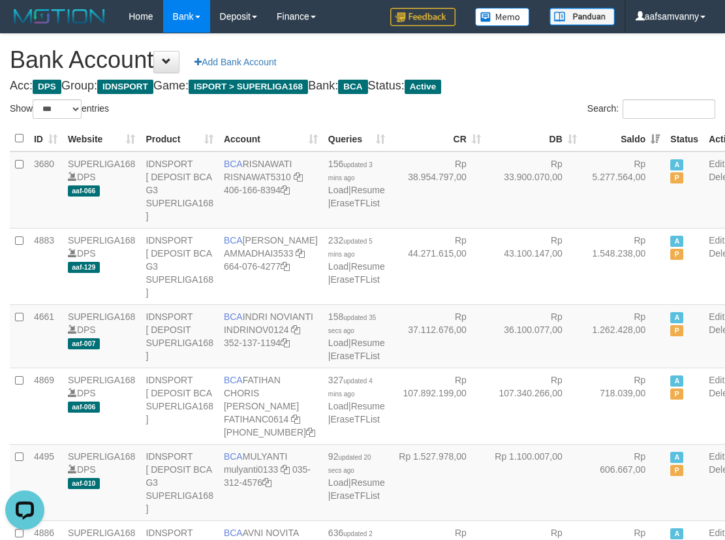
click at [531, 85] on h4 "Acc: DPS Group: IDNSPORT Game: ISPORT > SUPERLIGA168 Bank: BCA Status: Active" at bounding box center [362, 86] width 705 height 13
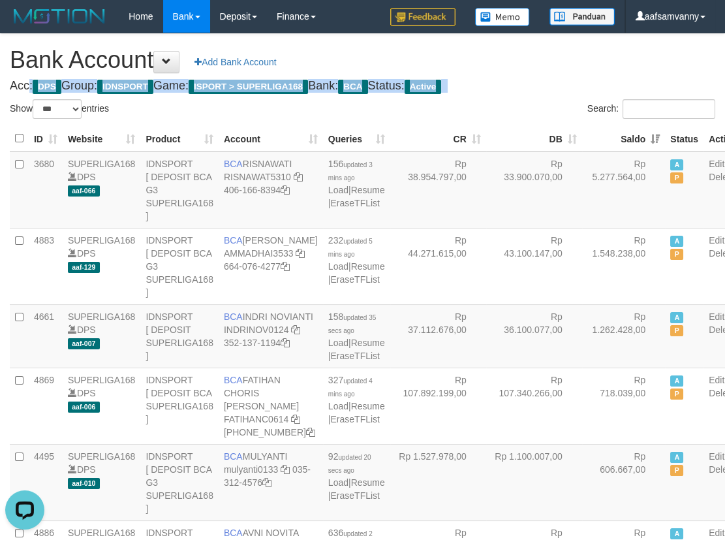
click at [531, 85] on h4 "Acc: DPS Group: IDNSPORT Game: ISPORT > SUPERLIGA168 Bank: BCA Status: Active" at bounding box center [362, 86] width 705 height 13
click at [534, 85] on h4 "Acc: DPS Group: IDNSPORT Game: ISPORT > SUPERLIGA168 Bank: BCA Status: Active" at bounding box center [362, 86] width 705 height 13
click at [535, 85] on h4 "Acc: DPS Group: IDNSPORT Game: ISPORT > SUPERLIGA168 Bank: BCA Status: Active" at bounding box center [362, 86] width 705 height 13
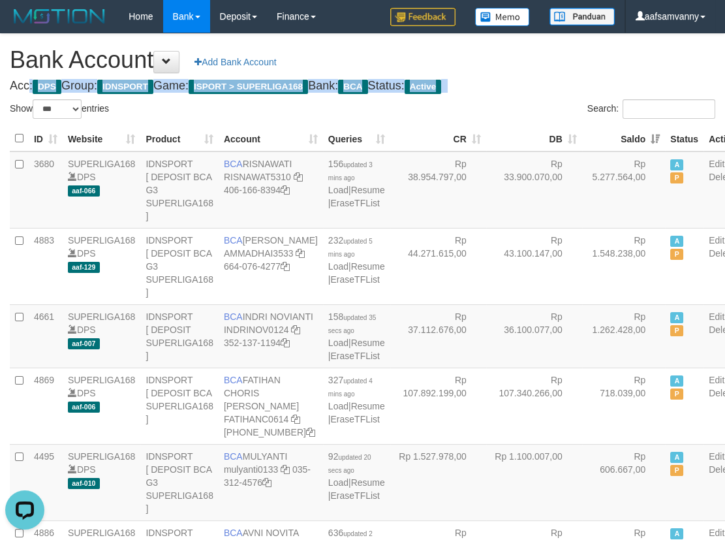
click at [536, 85] on h4 "Acc: DPS Group: IDNSPORT Game: ISPORT > SUPERLIGA168 Bank: BCA Status: Active" at bounding box center [362, 86] width 705 height 13
click at [536, 86] on h4 "Acc: DPS Group: IDNSPORT Game: ISPORT > SUPERLIGA168 Bank: BCA Status: Active" at bounding box center [362, 86] width 705 height 13
click at [538, 86] on h4 "Acc: DPS Group: IDNSPORT Game: ISPORT > SUPERLIGA168 Bank: BCA Status: Active" at bounding box center [362, 86] width 705 height 13
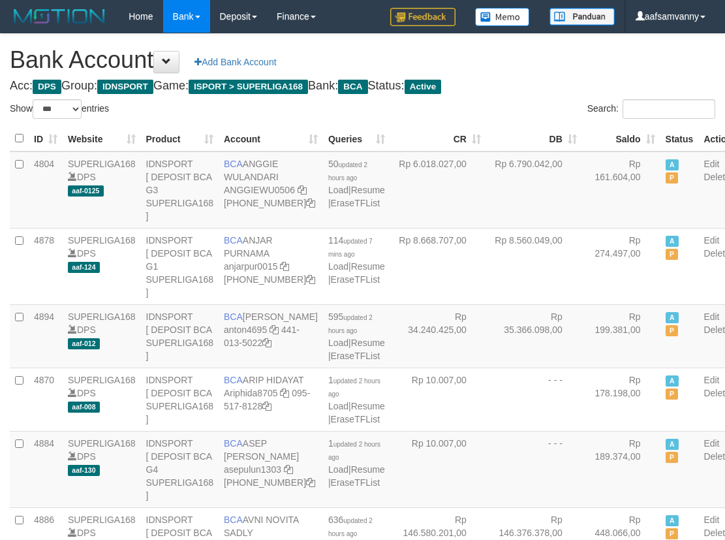
select select "***"
click at [622, 145] on th "Saldo" at bounding box center [621, 138] width 78 height 25
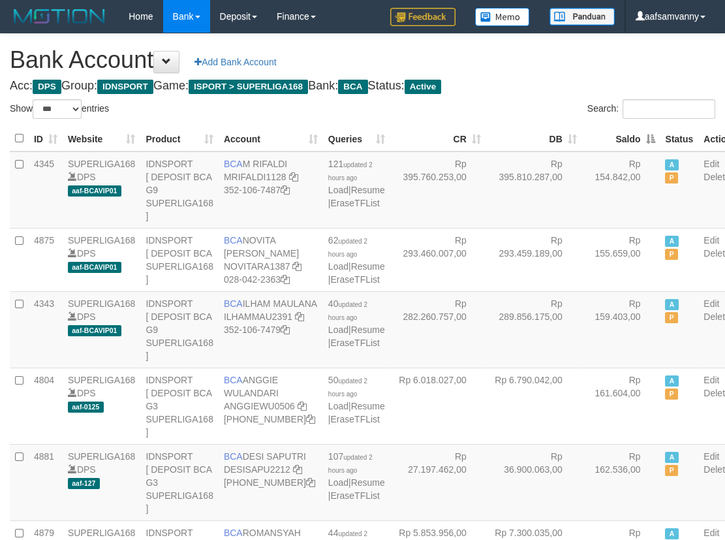
click at [622, 145] on th "Saldo" at bounding box center [621, 138] width 78 height 25
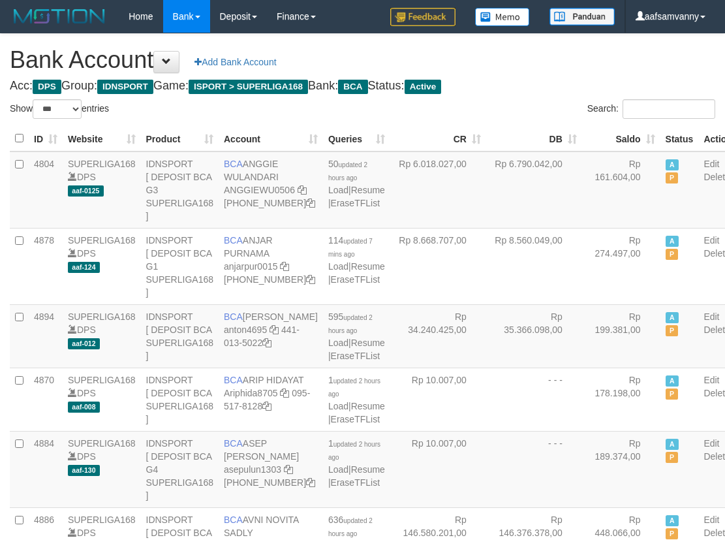
select select "***"
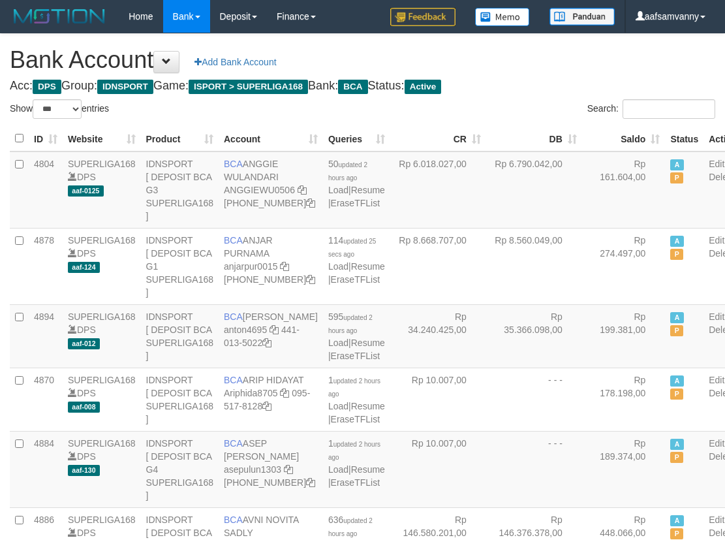
select select "***"
click at [621, 131] on th "Saldo" at bounding box center [624, 138] width 84 height 25
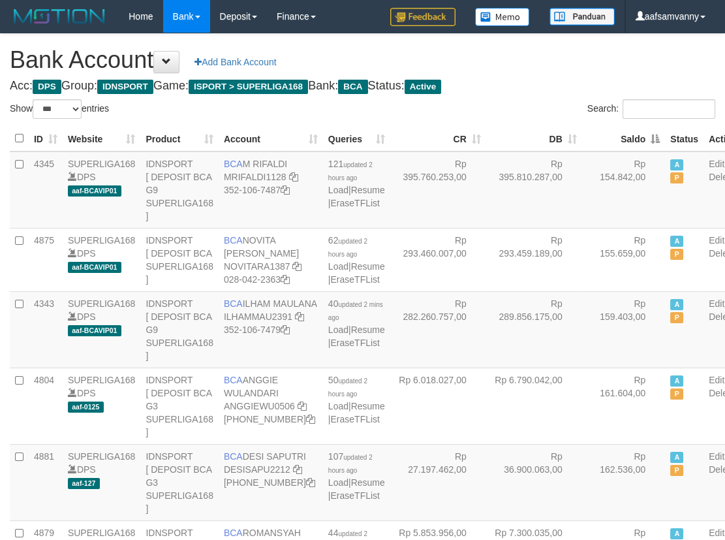
click at [621, 131] on th "Saldo" at bounding box center [624, 138] width 84 height 25
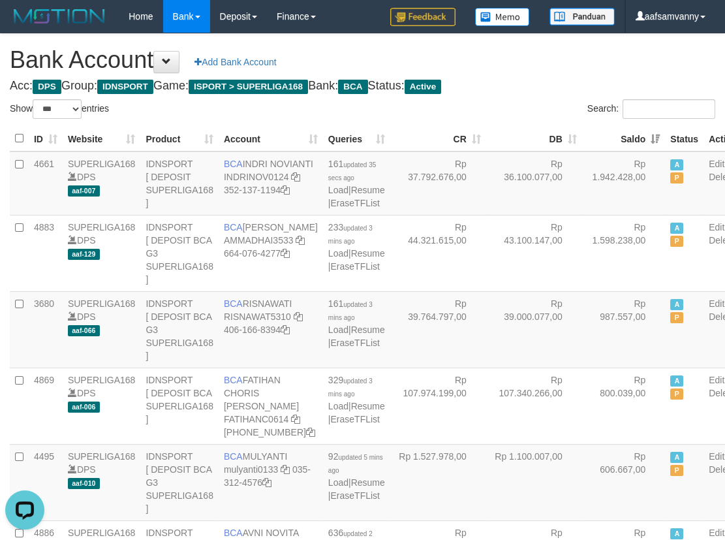
click at [587, 103] on label "Search:" at bounding box center [651, 109] width 128 height 20
click at [622, 103] on input "Search:" at bounding box center [668, 109] width 93 height 20
click at [546, 117] on div "Search:" at bounding box center [544, 110] width 343 height 23
click at [528, 85] on h4 "Acc: DPS Group: IDNSPORT Game: ISPORT > SUPERLIGA168 Bank: BCA Status: Active" at bounding box center [362, 86] width 705 height 13
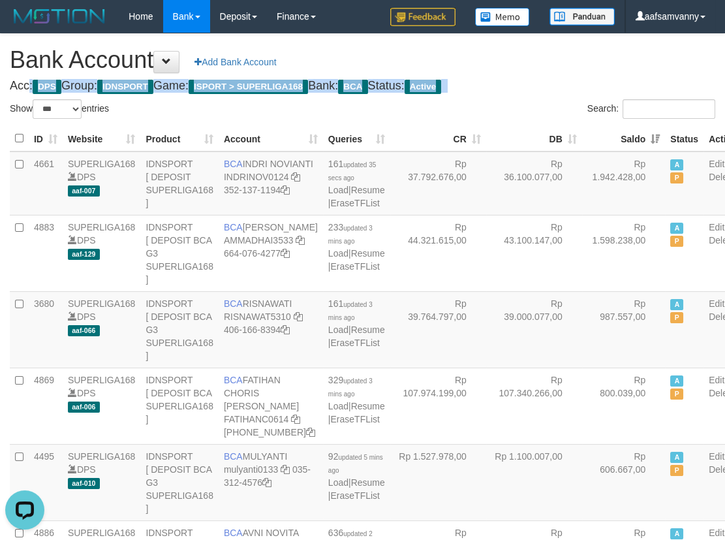
click at [528, 85] on h4 "Acc: DPS Group: IDNSPORT Game: ISPORT > SUPERLIGA168 Bank: BCA Status: Active" at bounding box center [362, 86] width 705 height 13
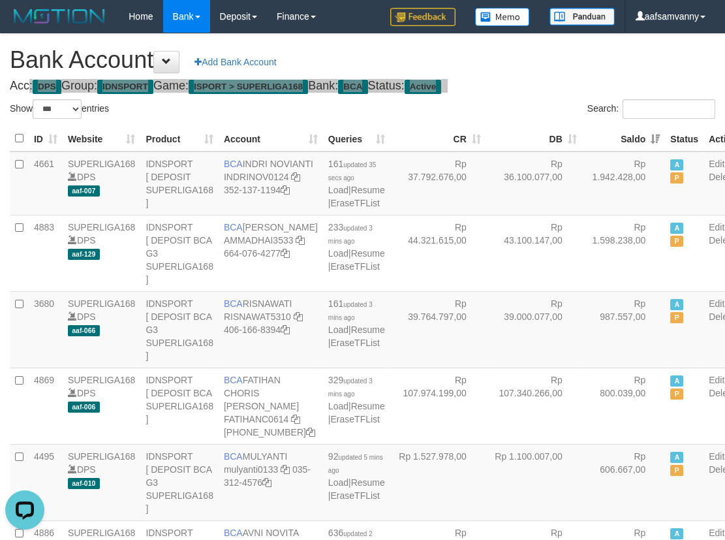
click at [528, 85] on h4 "Acc: DPS Group: IDNSPORT Game: ISPORT > SUPERLIGA168 Bank: BCA Status: Active" at bounding box center [362, 86] width 705 height 13
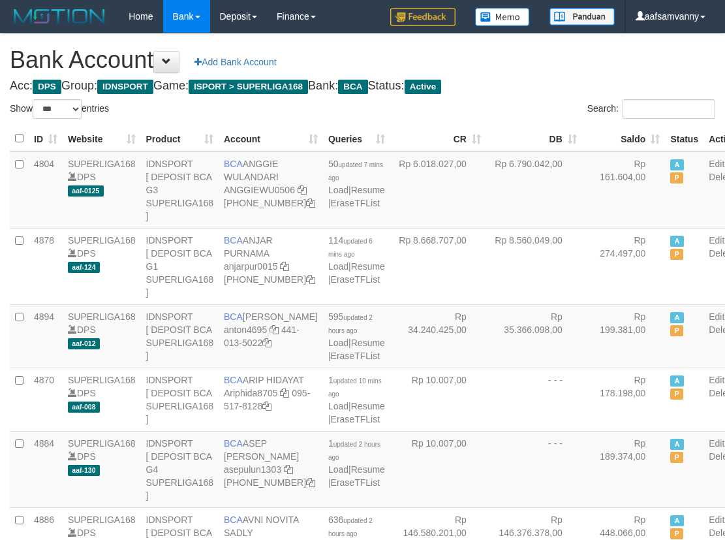
select select "***"
click at [622, 135] on th "Saldo" at bounding box center [624, 138] width 84 height 25
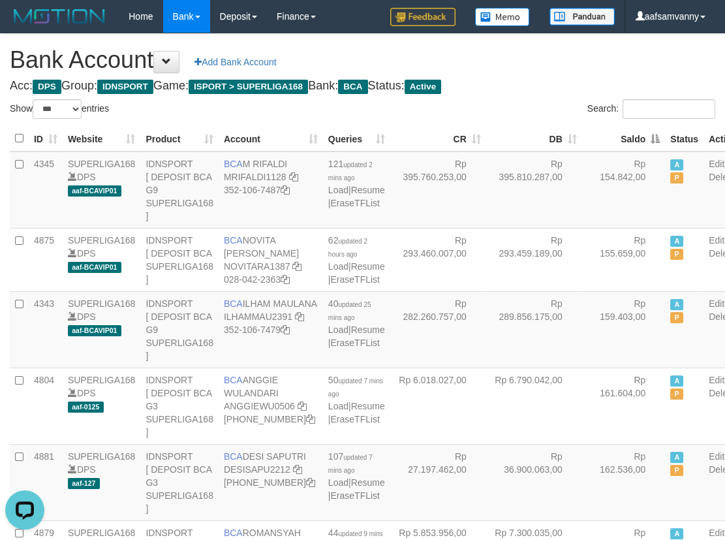
click at [622, 135] on th "Saldo" at bounding box center [624, 138] width 84 height 25
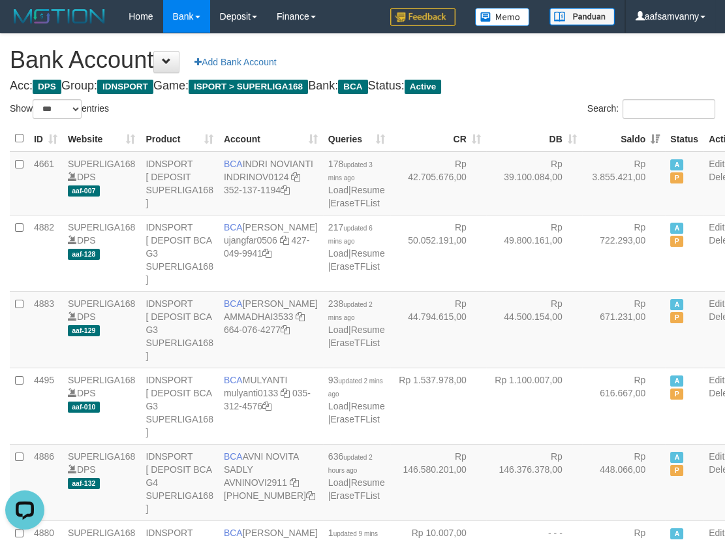
click at [555, 101] on div "Search:" at bounding box center [544, 110] width 343 height 23
click at [555, 63] on h1 "Bank Account Add Bank Account" at bounding box center [362, 60] width 705 height 26
click at [537, 59] on h1 "Bank Account Add Bank Account" at bounding box center [362, 60] width 705 height 26
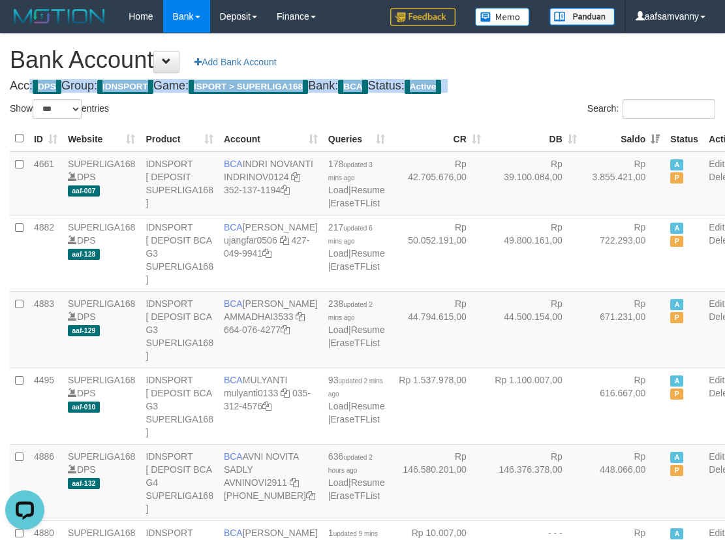
click at [537, 59] on h1 "Bank Account Add Bank Account" at bounding box center [362, 60] width 705 height 26
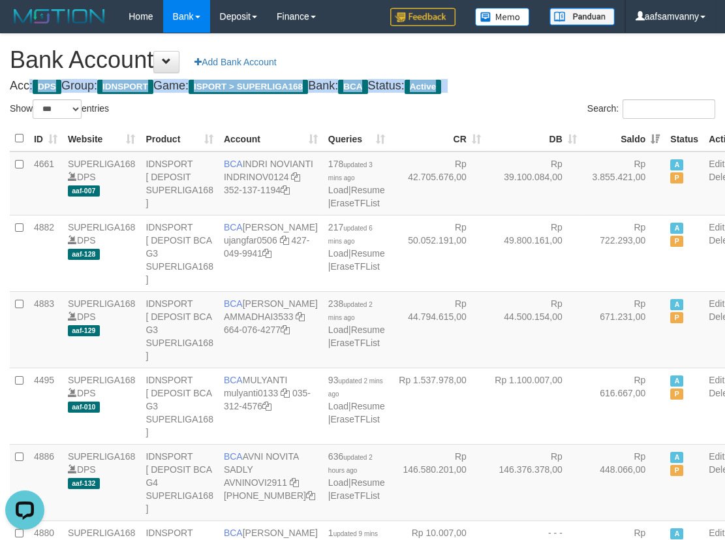
click at [537, 59] on h1 "Bank Account Add Bank Account" at bounding box center [362, 60] width 705 height 26
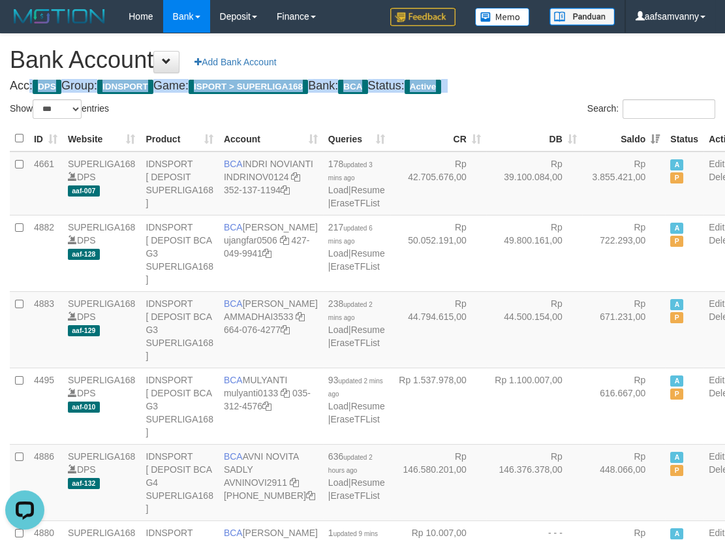
click at [537, 59] on h1 "Bank Account Add Bank Account" at bounding box center [362, 60] width 705 height 26
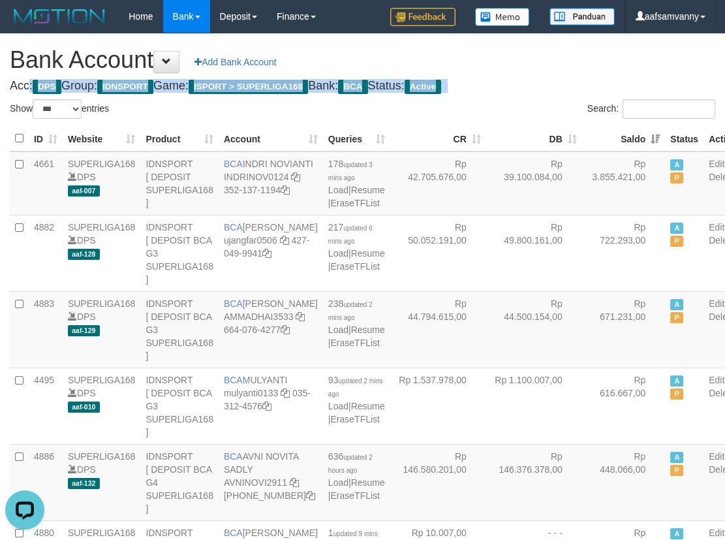
click at [537, 59] on h1 "Bank Account Add Bank Account" at bounding box center [362, 60] width 705 height 26
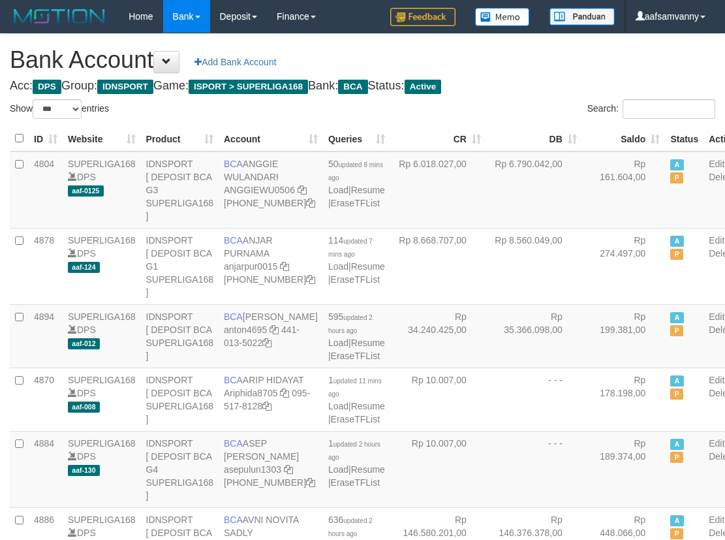
select select "***"
click at [628, 132] on th "Saldo" at bounding box center [624, 138] width 84 height 25
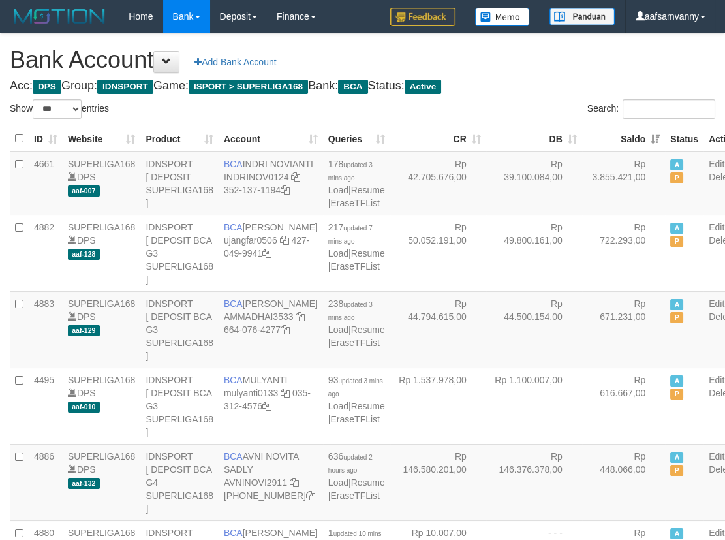
drag, startPoint x: 436, startPoint y: 58, endPoint x: 493, endPoint y: 85, distance: 63.3
click at [436, 59] on h1 "Bank Account Add Bank Account" at bounding box center [362, 60] width 705 height 26
click at [414, 54] on h1 "Bank Account Add Bank Account" at bounding box center [362, 60] width 705 height 26
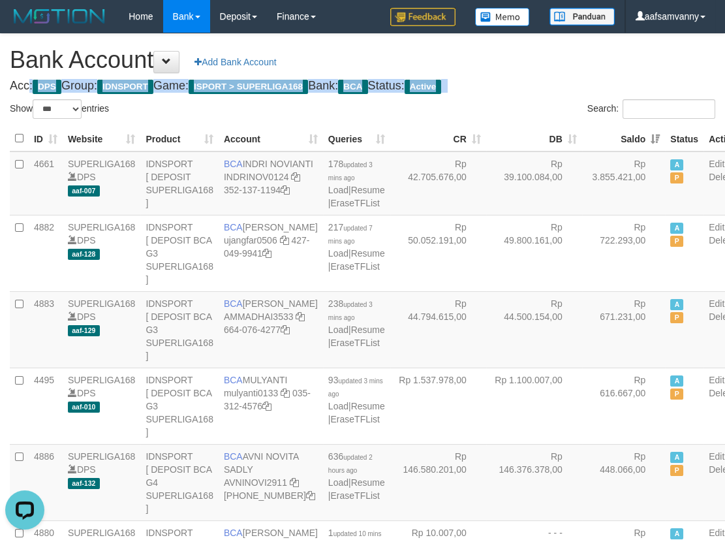
click at [414, 54] on h1 "Bank Account Add Bank Account" at bounding box center [362, 60] width 705 height 26
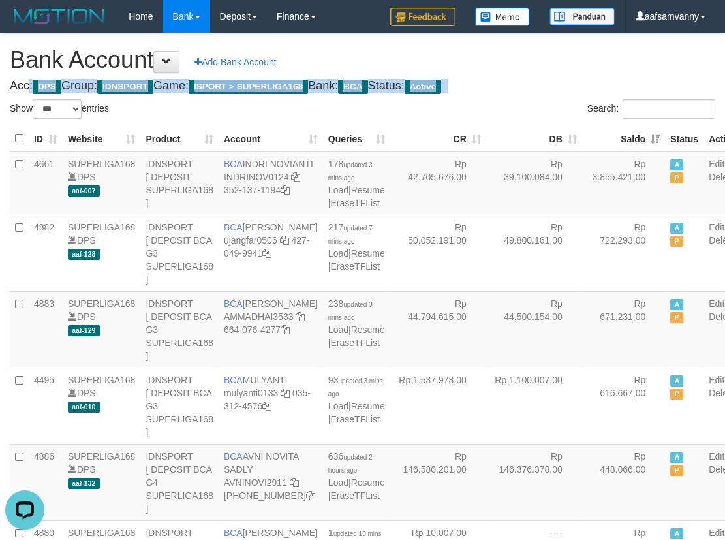
click at [414, 54] on h1 "Bank Account Add Bank Account" at bounding box center [362, 60] width 705 height 26
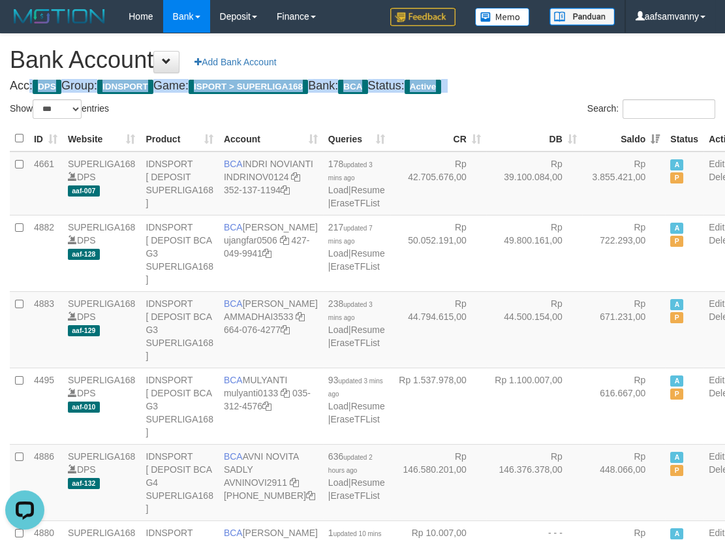
click at [414, 54] on h1 "Bank Account Add Bank Account" at bounding box center [362, 60] width 705 height 26
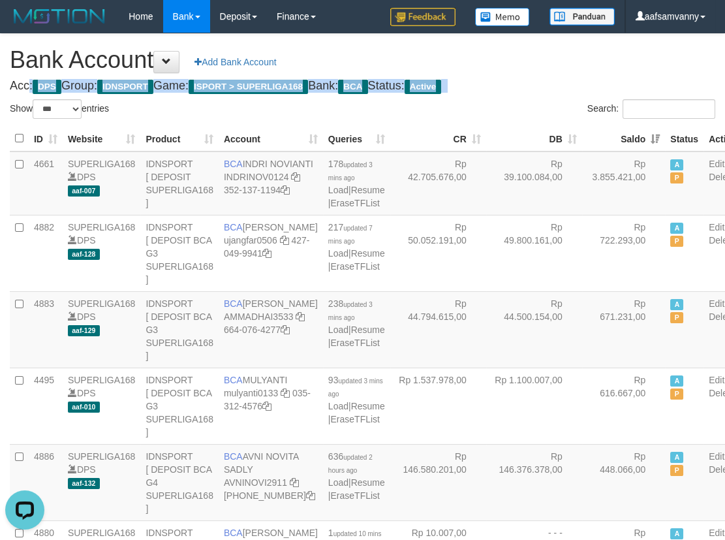
click at [414, 54] on h1 "Bank Account Add Bank Account" at bounding box center [362, 60] width 705 height 26
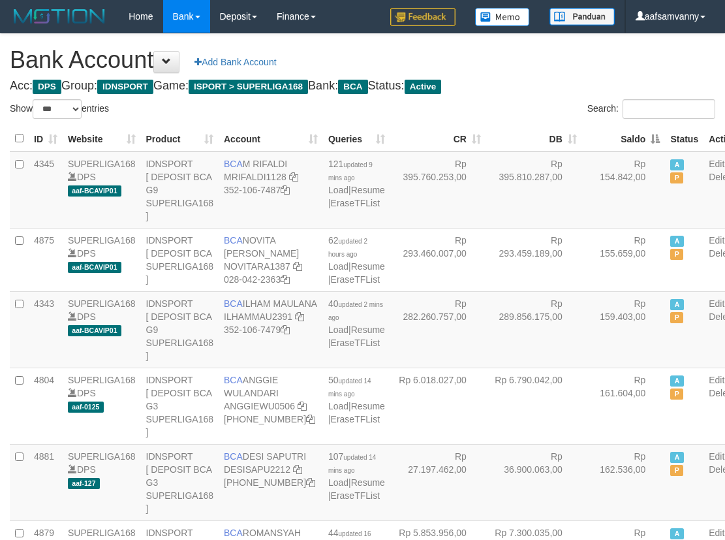
select select "***"
drag, startPoint x: 0, startPoint y: 0, endPoint x: 626, endPoint y: 130, distance: 639.1
click at [628, 132] on th "Saldo" at bounding box center [624, 138] width 84 height 25
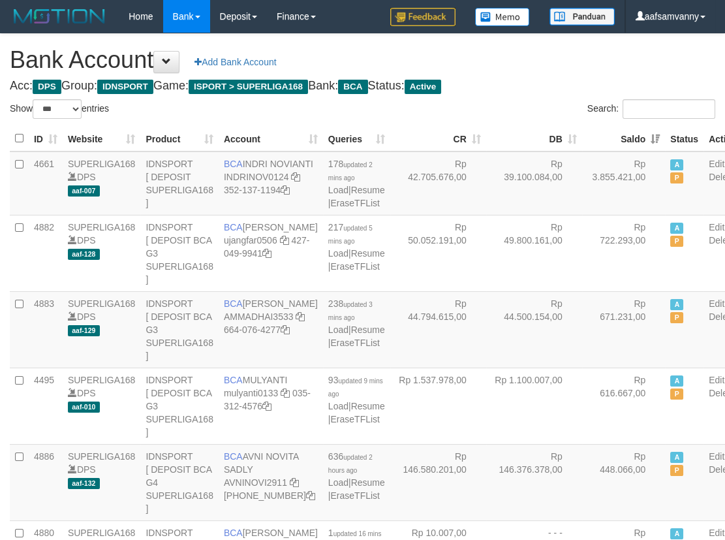
click at [551, 80] on h4 "Acc: DPS Group: IDNSPORT Game: ISPORT > SUPERLIGA168 Bank: BCA Status: Active" at bounding box center [362, 86] width 705 height 13
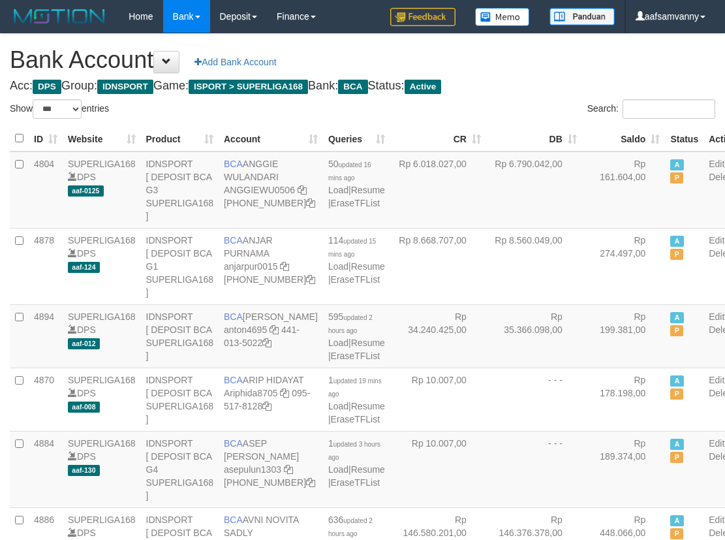
select select "***"
click at [626, 133] on th "Saldo" at bounding box center [624, 138] width 84 height 25
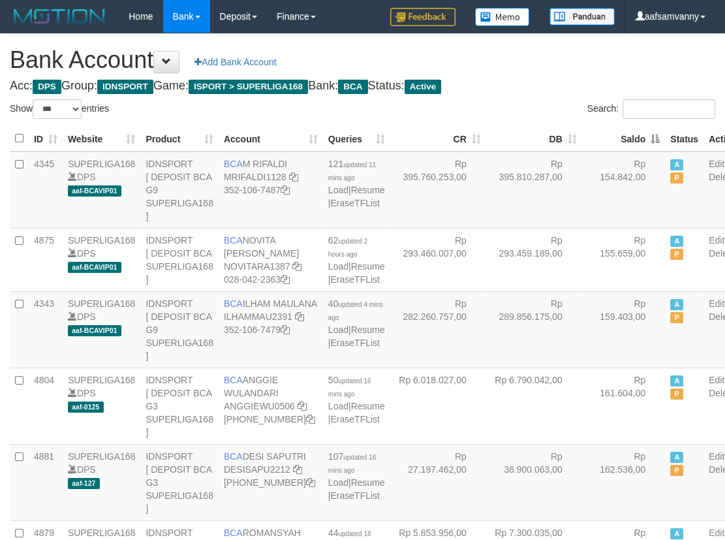
drag, startPoint x: 624, startPoint y: 133, endPoint x: 573, endPoint y: 106, distance: 58.4
click at [624, 132] on th "Saldo" at bounding box center [624, 138] width 84 height 25
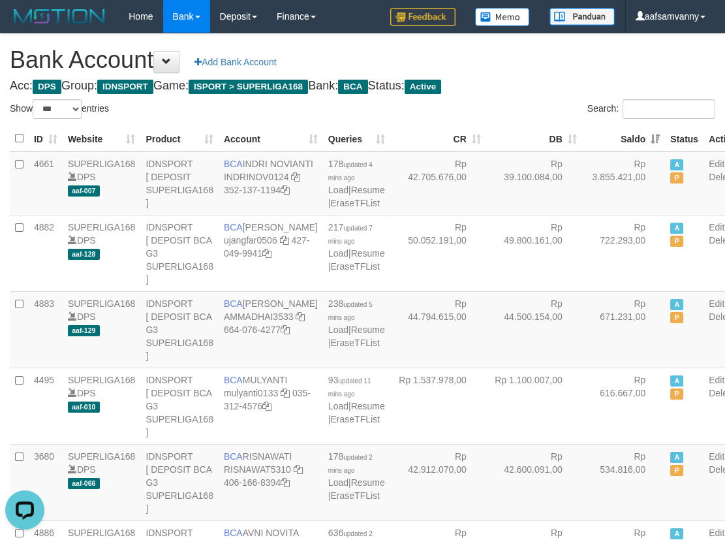
click at [543, 100] on div "Search:" at bounding box center [544, 110] width 343 height 23
click at [440, 65] on h1 "Bank Account Add Bank Account" at bounding box center [362, 60] width 705 height 26
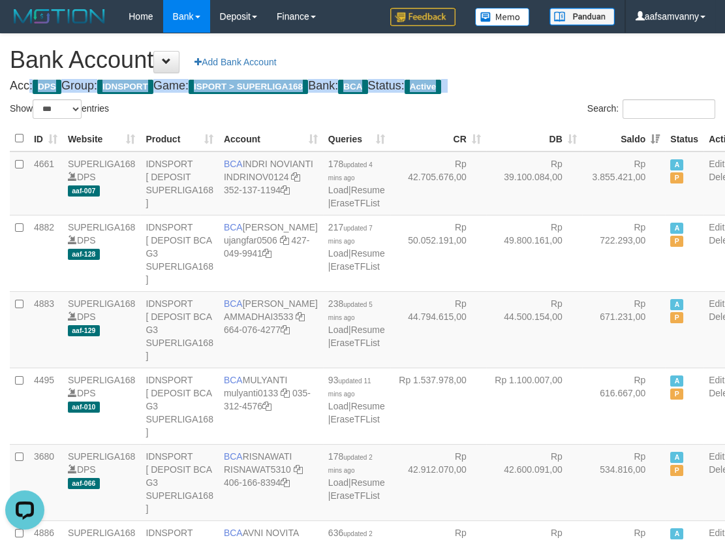
click at [440, 65] on h1 "Bank Account Add Bank Account" at bounding box center [362, 60] width 705 height 26
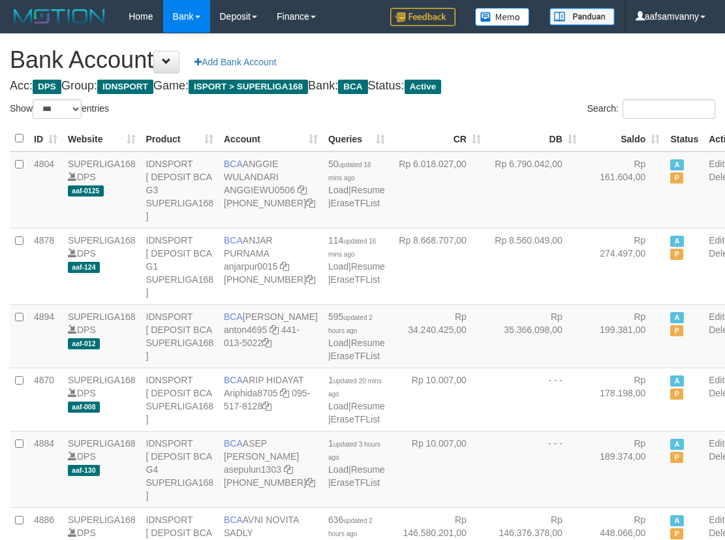
select select "***"
click at [587, 83] on h4 "Acc: DPS Group: IDNSPORT Game: ISPORT > SUPERLIGA168 Bank: BCA Status: Active" at bounding box center [362, 86] width 705 height 13
click at [538, 71] on h1 "Bank Account Add Bank Account" at bounding box center [362, 60] width 705 height 26
click at [540, 71] on h1 "Bank Account Add Bank Account" at bounding box center [362, 60] width 705 height 26
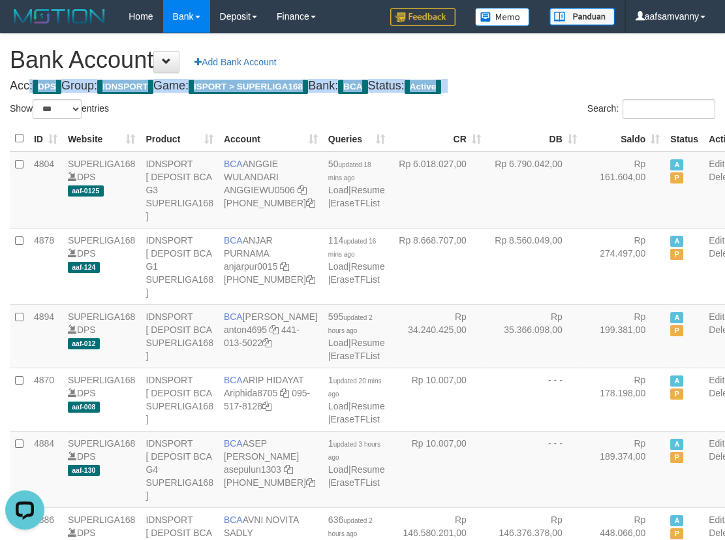
click at [541, 71] on h1 "Bank Account Add Bank Account" at bounding box center [362, 60] width 705 height 26
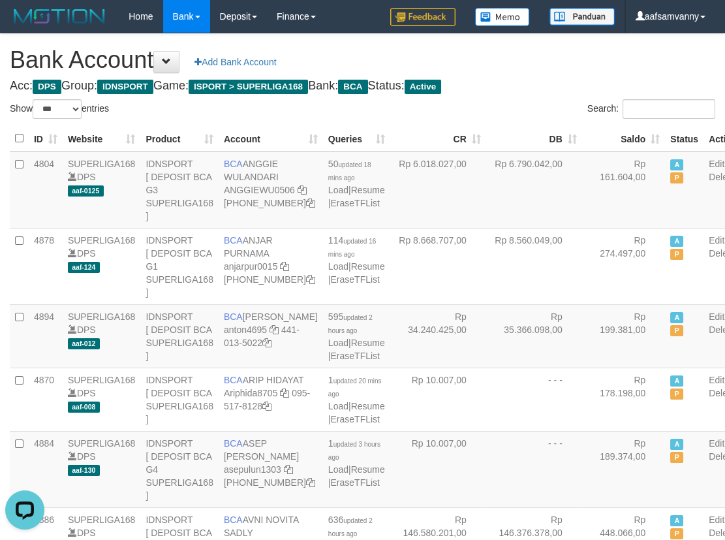
click at [545, 71] on h1 "Bank Account Add Bank Account" at bounding box center [362, 60] width 705 height 26
click at [546, 71] on h1 "Bank Account Add Bank Account" at bounding box center [362, 60] width 705 height 26
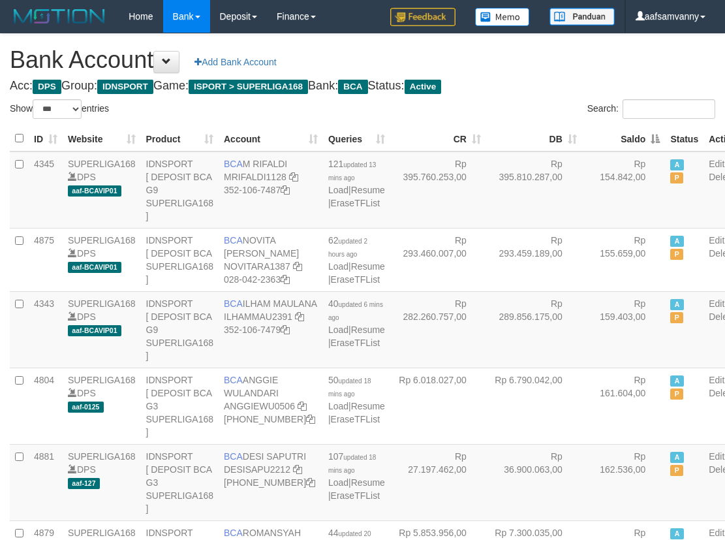
select select "***"
click at [622, 130] on th "Saldo" at bounding box center [624, 138] width 84 height 25
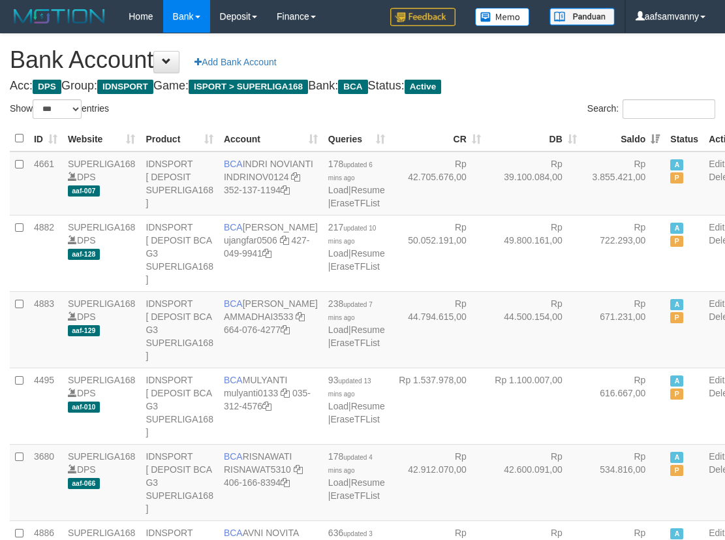
click at [622, 130] on th "Saldo" at bounding box center [624, 138] width 84 height 25
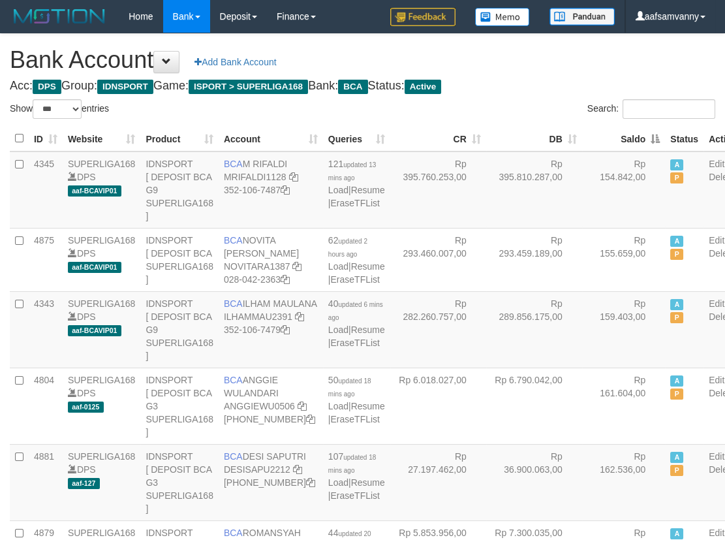
drag, startPoint x: 0, startPoint y: 0, endPoint x: 624, endPoint y: 130, distance: 637.8
click at [622, 130] on th "Saldo" at bounding box center [624, 138] width 84 height 25
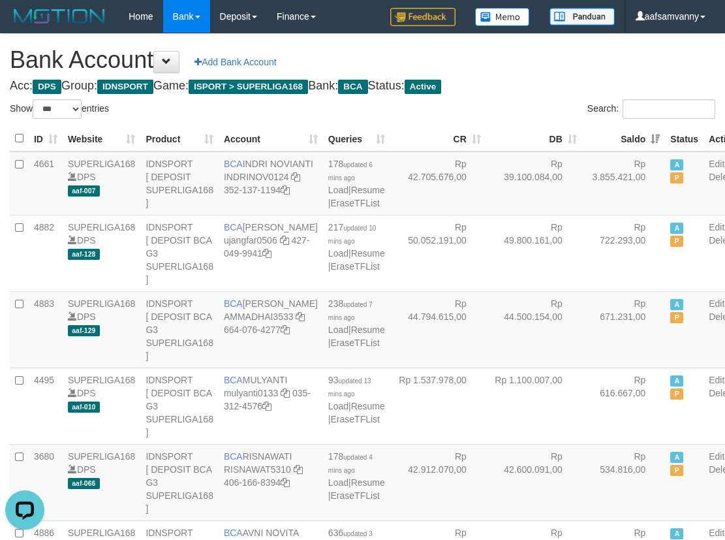
click at [541, 86] on h4 "Acc: DPS Group: IDNSPORT Game: ISPORT > SUPERLIGA168 Bank: BCA Status: Active" at bounding box center [362, 86] width 705 height 13
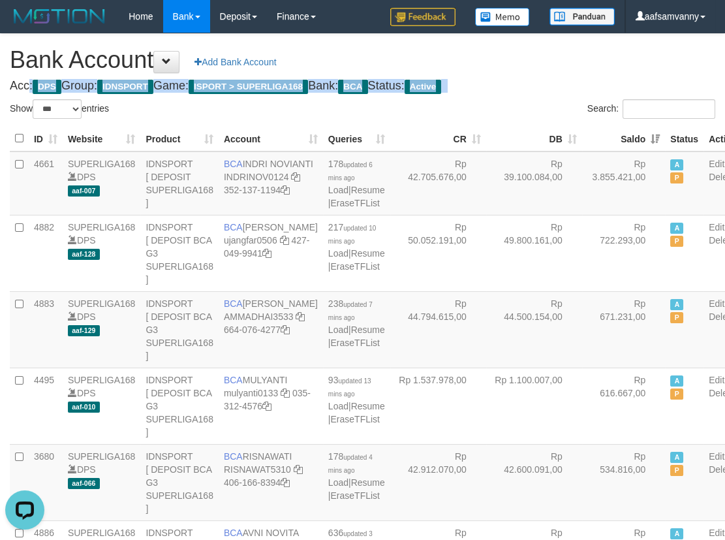
click at [541, 86] on h4 "Acc: DPS Group: IDNSPORT Game: ISPORT > SUPERLIGA168 Bank: BCA Status: Active" at bounding box center [362, 86] width 705 height 13
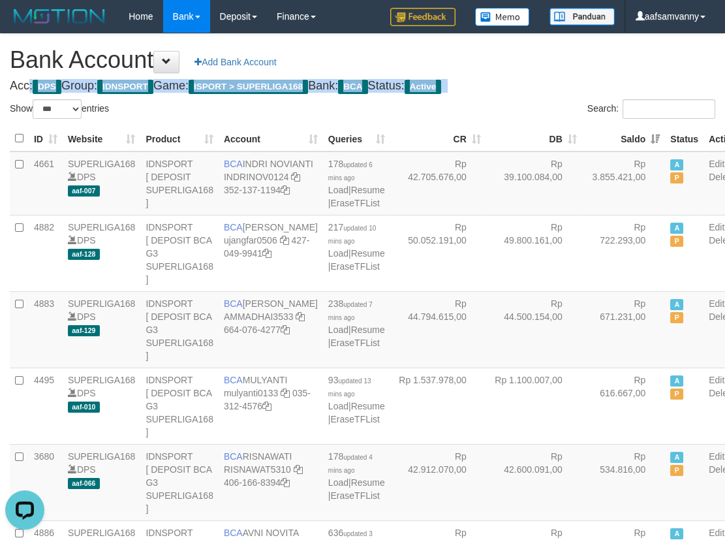
click at [541, 86] on h4 "Acc: DPS Group: IDNSPORT Game: ISPORT > SUPERLIGA168 Bank: BCA Status: Active" at bounding box center [362, 86] width 705 height 13
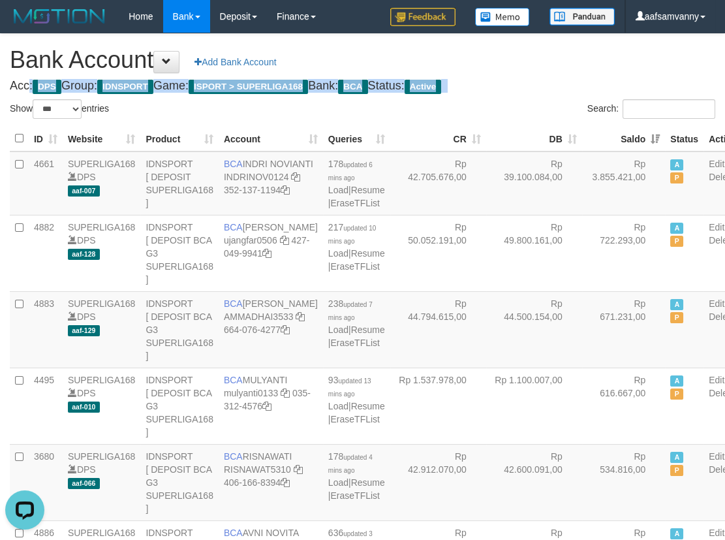
click at [541, 86] on h4 "Acc: DPS Group: IDNSPORT Game: ISPORT > SUPERLIGA168 Bank: BCA Status: Active" at bounding box center [362, 86] width 705 height 13
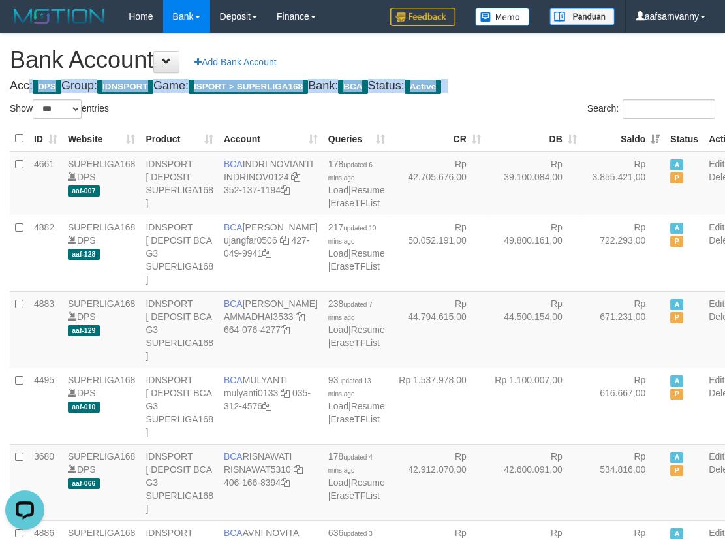
click at [541, 86] on h4 "Acc: DPS Group: IDNSPORT Game: ISPORT > SUPERLIGA168 Bank: BCA Status: Active" at bounding box center [362, 86] width 705 height 13
click at [541, 87] on h4 "Acc: DPS Group: IDNSPORT Game: ISPORT > SUPERLIGA168 Bank: BCA Status: Active" at bounding box center [362, 86] width 705 height 13
click at [541, 88] on h4 "Acc: DPS Group: IDNSPORT Game: ISPORT > SUPERLIGA168 Bank: BCA Status: Active" at bounding box center [362, 86] width 705 height 13
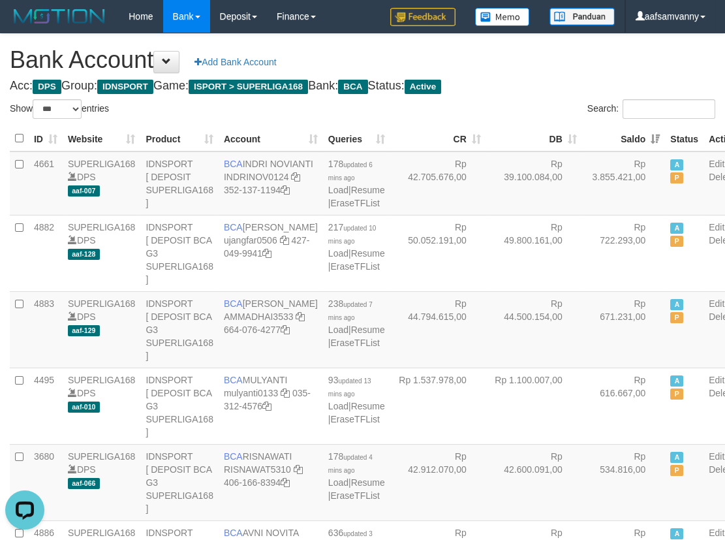
click at [541, 89] on h4 "Acc: DPS Group: IDNSPORT Game: ISPORT > SUPERLIGA168 Bank: BCA Status: Active" at bounding box center [362, 86] width 705 height 13
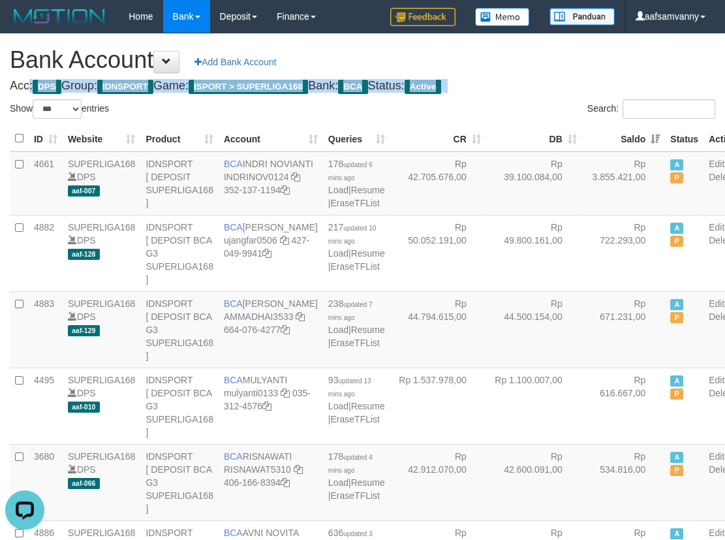
click at [541, 91] on h4 "Acc: DPS Group: IDNSPORT Game: ISPORT > SUPERLIGA168 Bank: BCA Status: Active" at bounding box center [362, 86] width 705 height 13
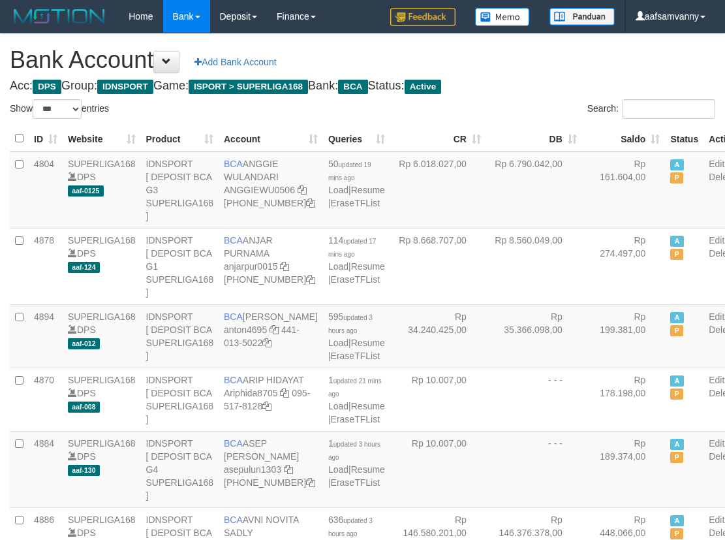
select select "***"
click at [625, 135] on th "Saldo" at bounding box center [624, 138] width 84 height 25
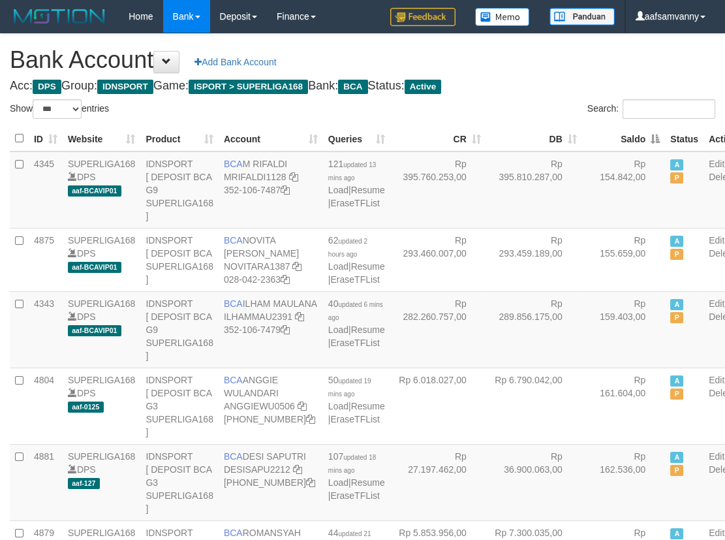
click at [625, 135] on th "Saldo" at bounding box center [624, 138] width 84 height 25
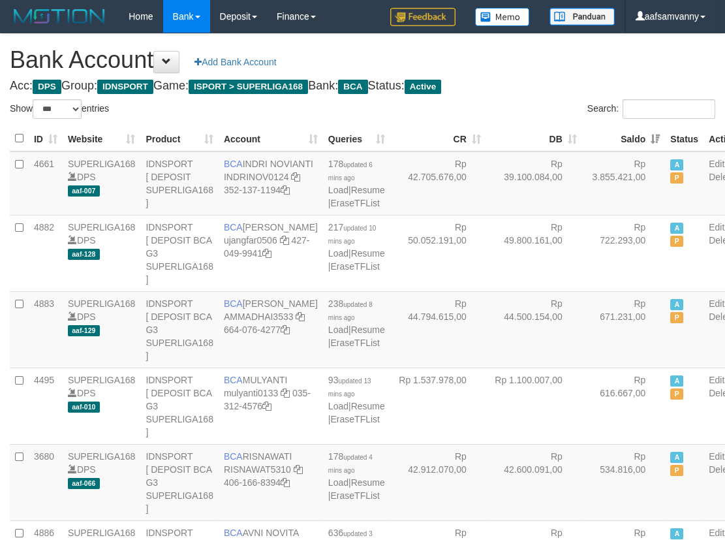
click at [625, 131] on th "Saldo" at bounding box center [624, 138] width 84 height 25
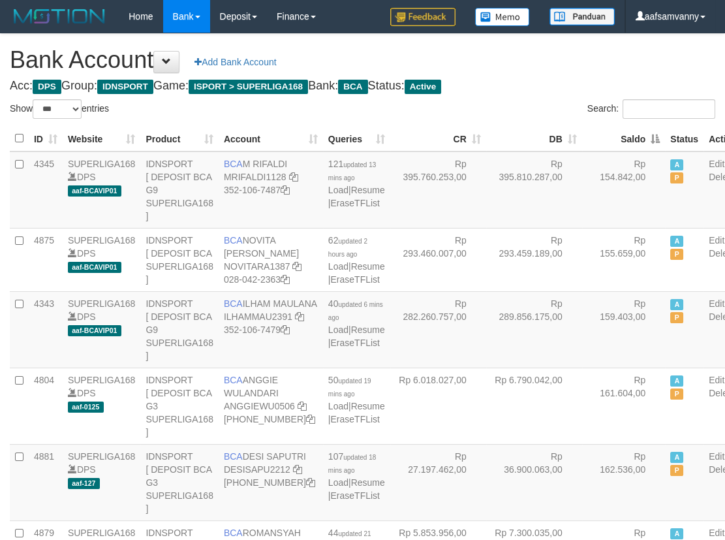
click at [625, 131] on th "Saldo" at bounding box center [624, 138] width 84 height 25
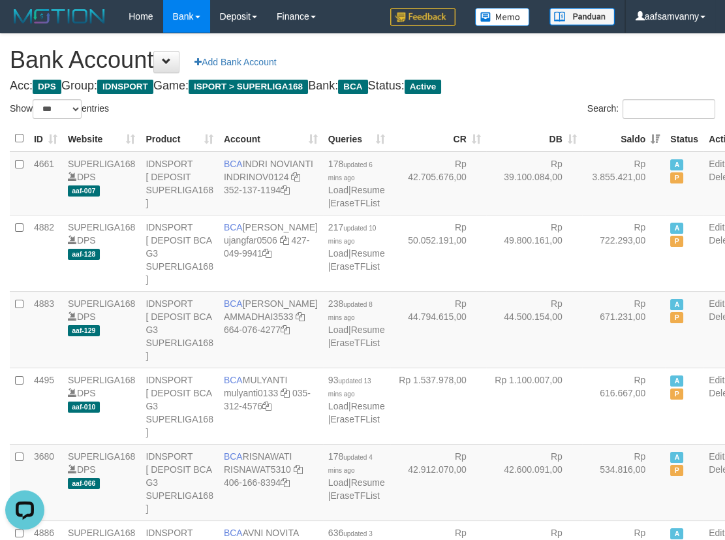
click at [559, 101] on div "Search:" at bounding box center [544, 110] width 343 height 23
click at [545, 71] on h1 "Bank Account Add Bank Account" at bounding box center [362, 60] width 705 height 26
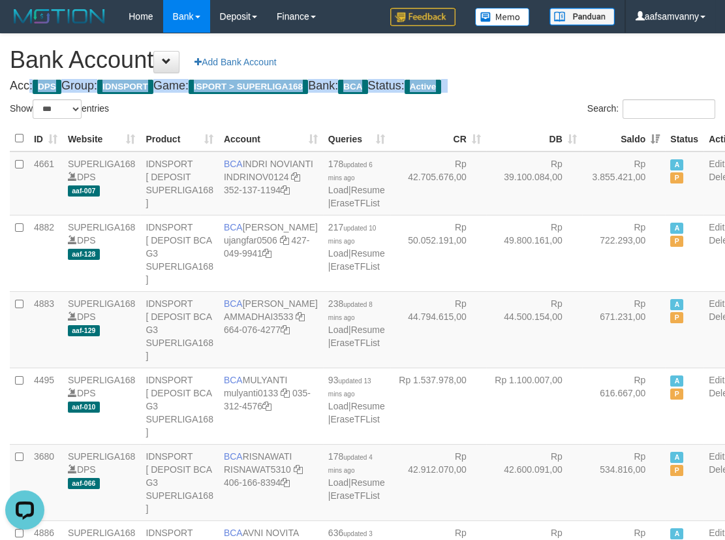
click at [545, 71] on h1 "Bank Account Add Bank Account" at bounding box center [362, 60] width 705 height 26
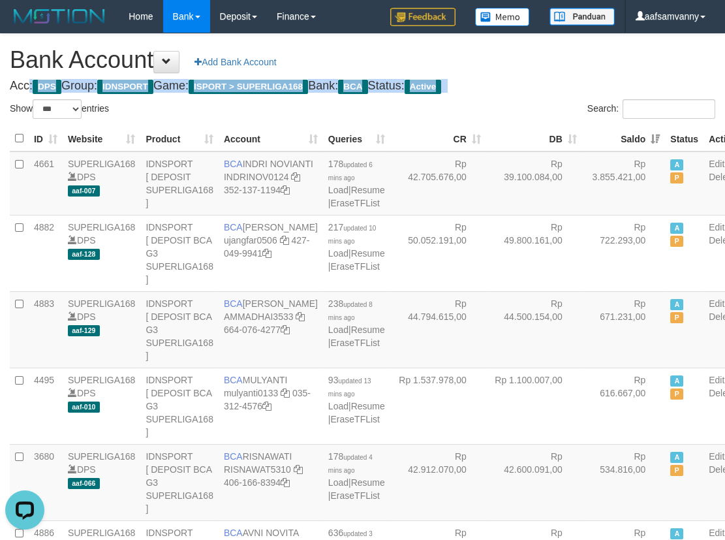
click at [545, 71] on h1 "Bank Account Add Bank Account" at bounding box center [362, 60] width 705 height 26
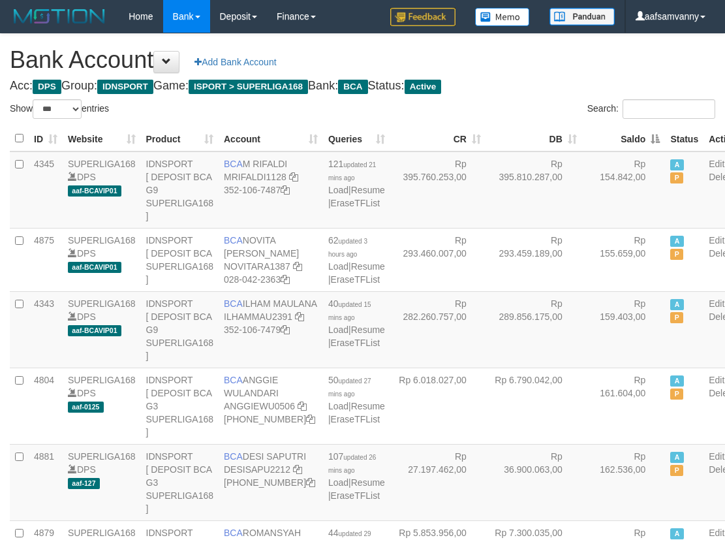
select select "***"
click at [623, 134] on th "Saldo" at bounding box center [624, 138] width 84 height 25
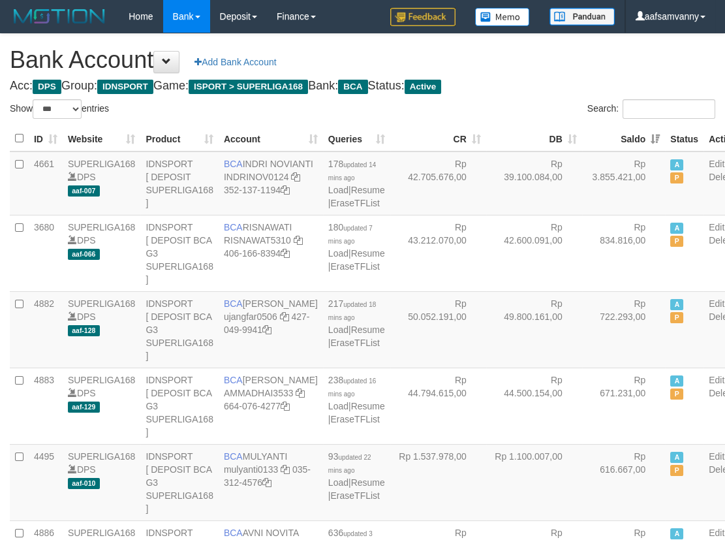
click at [560, 84] on h4 "Acc: DPS Group: IDNSPORT Game: ISPORT > SUPERLIGA168 Bank: BCA Status: Active" at bounding box center [362, 86] width 705 height 13
click at [527, 69] on h1 "Bank Account Add Bank Account" at bounding box center [362, 60] width 705 height 26
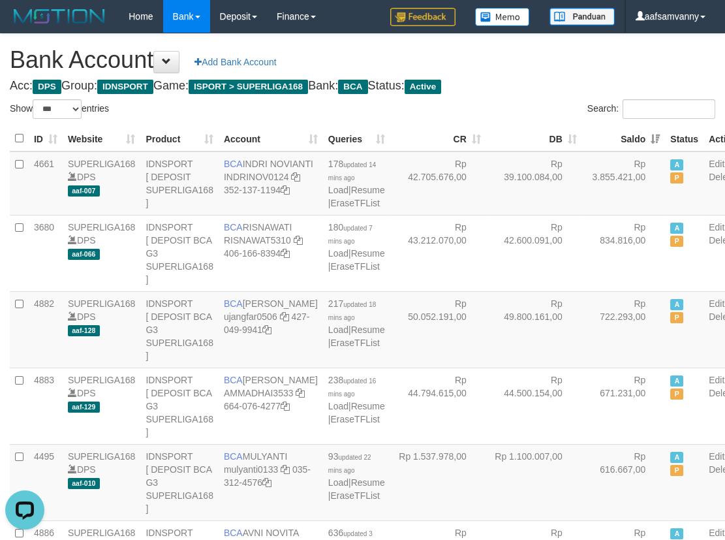
click at [528, 69] on h1 "Bank Account Add Bank Account" at bounding box center [362, 60] width 705 height 26
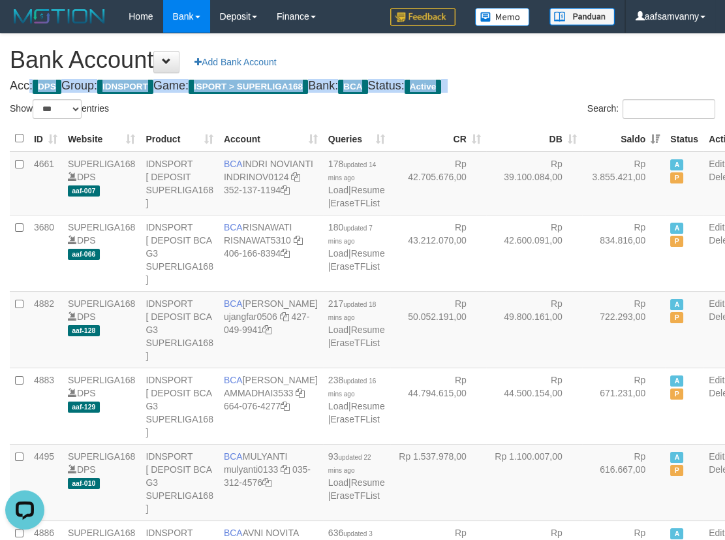
click at [528, 69] on h1 "Bank Account Add Bank Account" at bounding box center [362, 60] width 705 height 26
click at [528, 71] on h1 "Bank Account Add Bank Account" at bounding box center [362, 60] width 705 height 26
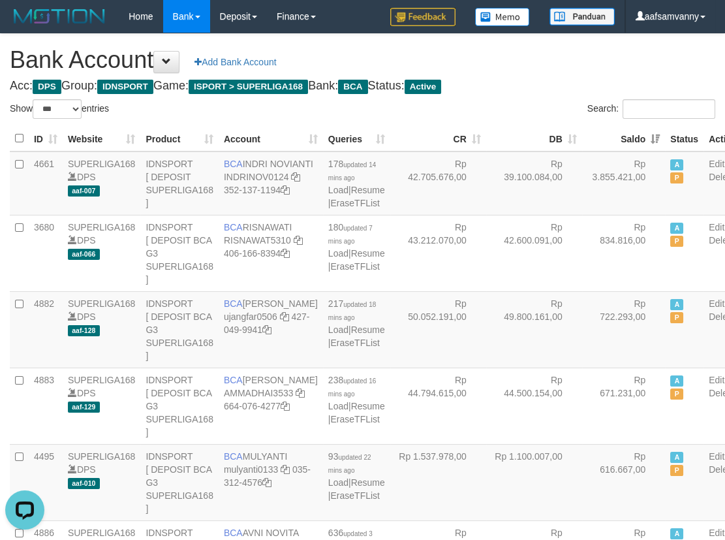
click at [528, 71] on h1 "Bank Account Add Bank Account" at bounding box center [362, 60] width 705 height 26
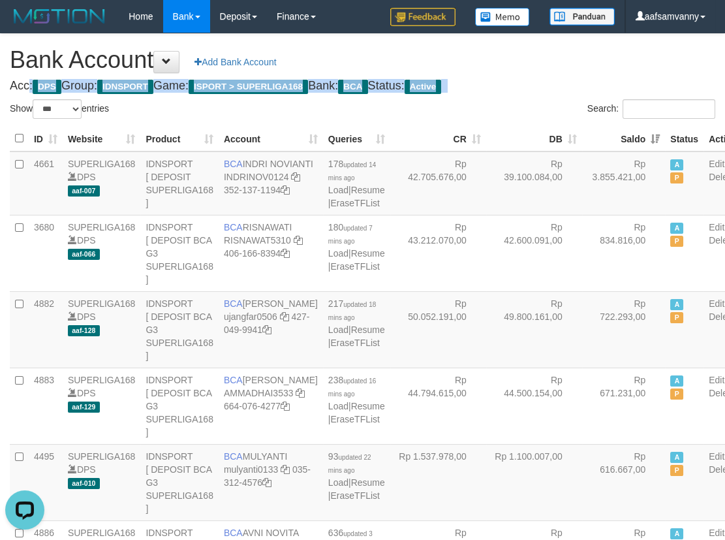
click at [528, 71] on h1 "Bank Account Add Bank Account" at bounding box center [362, 60] width 705 height 26
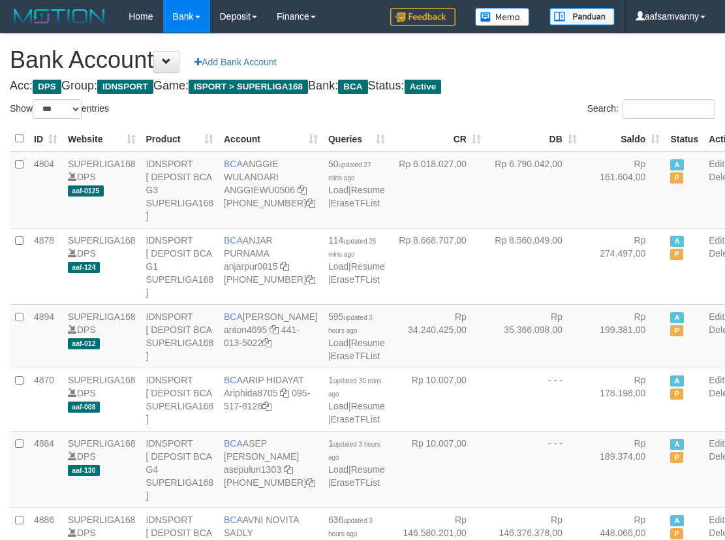
select select "***"
click at [631, 132] on th "Saldo" at bounding box center [624, 138] width 84 height 25
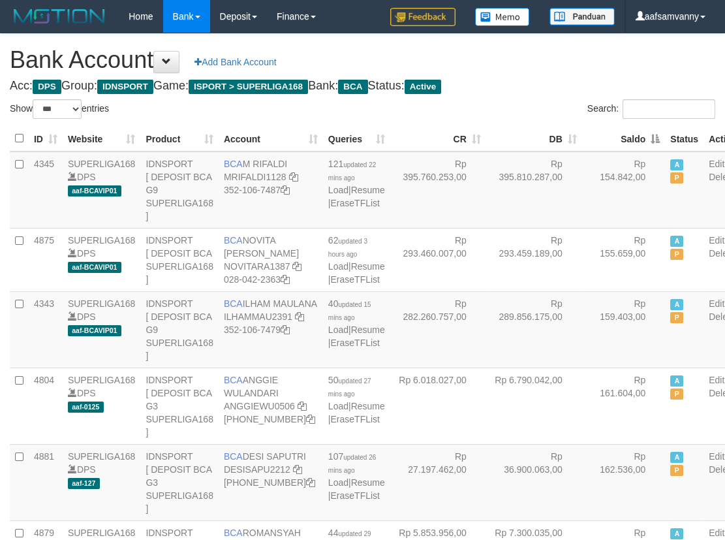
drag, startPoint x: 0, startPoint y: 0, endPoint x: 607, endPoint y: 120, distance: 619.1
click at [630, 132] on th "Saldo" at bounding box center [624, 138] width 84 height 25
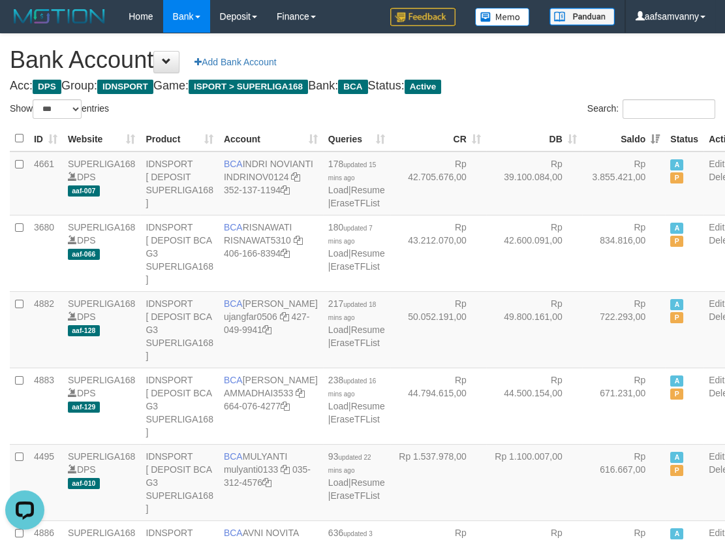
click at [567, 89] on h4 "Acc: DPS Group: IDNSPORT Game: ISPORT > SUPERLIGA168 Bank: BCA Status: Active" at bounding box center [362, 86] width 705 height 13
click at [541, 71] on h1 "Bank Account Add Bank Account" at bounding box center [362, 60] width 705 height 26
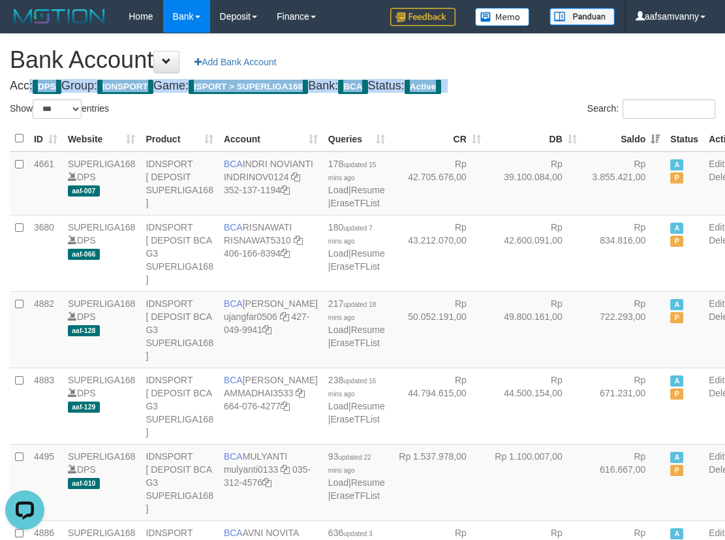
click at [541, 71] on h1 "Bank Account Add Bank Account" at bounding box center [362, 60] width 705 height 26
click at [542, 71] on h1 "Bank Account Add Bank Account" at bounding box center [362, 60] width 705 height 26
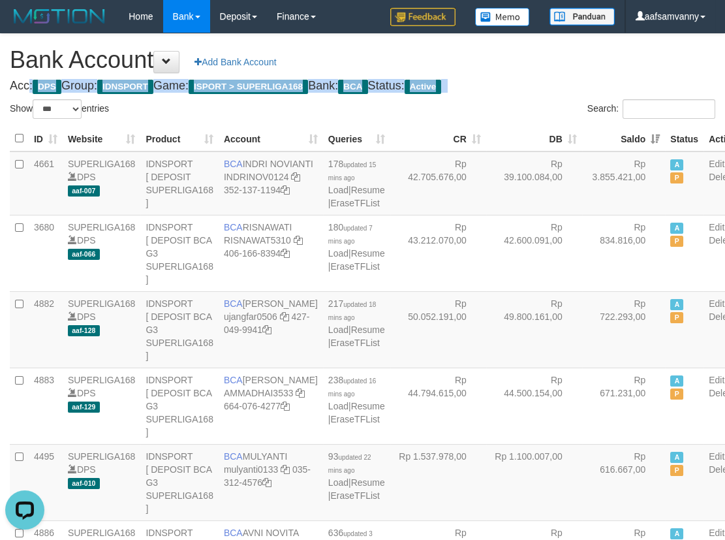
click at [542, 71] on h1 "Bank Account Add Bank Account" at bounding box center [362, 60] width 705 height 26
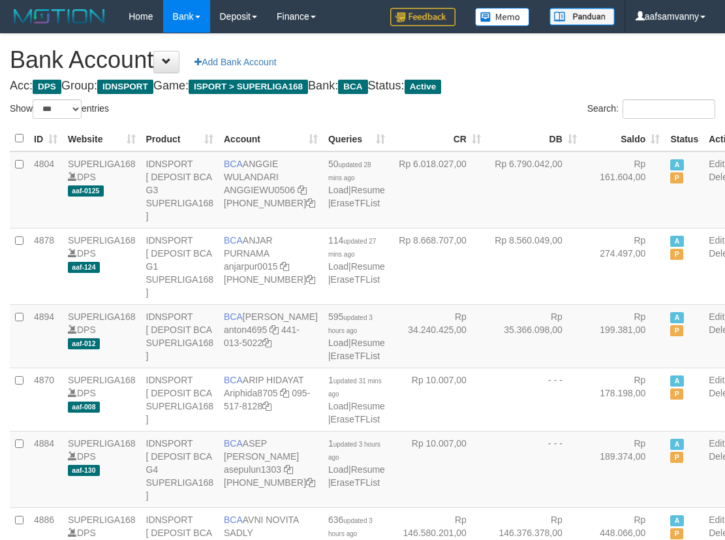
select select "***"
click at [624, 133] on th "Saldo" at bounding box center [624, 138] width 84 height 25
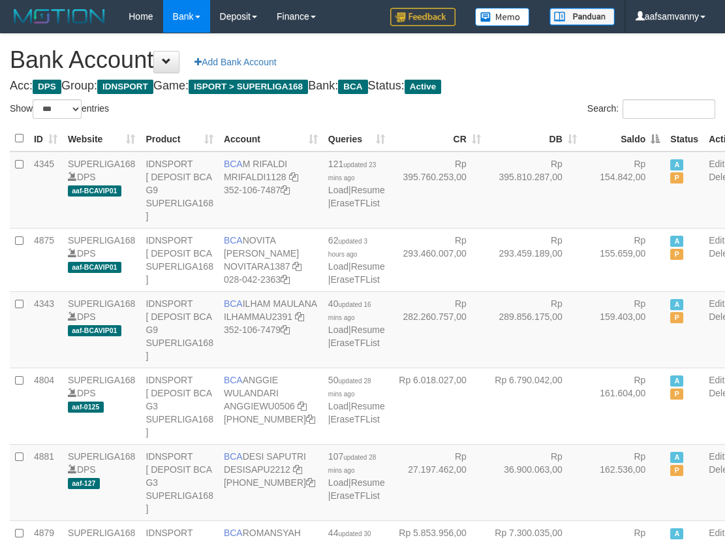
drag, startPoint x: 624, startPoint y: 133, endPoint x: 619, endPoint y: 126, distance: 8.5
click at [622, 130] on th "Saldo" at bounding box center [624, 138] width 84 height 25
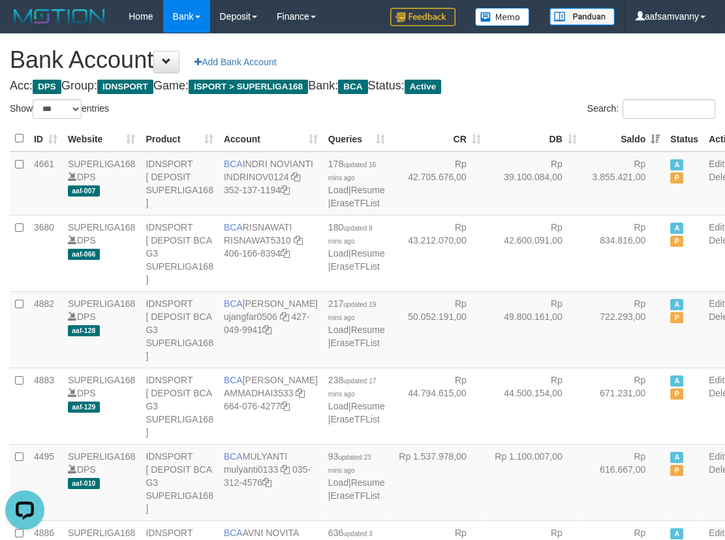
click at [543, 86] on h4 "Acc: DPS Group: IDNSPORT Game: ISPORT > SUPERLIGA168 Bank: BCA Status: Active" at bounding box center [362, 86] width 705 height 13
click at [629, 132] on th "Saldo" at bounding box center [624, 138] width 84 height 25
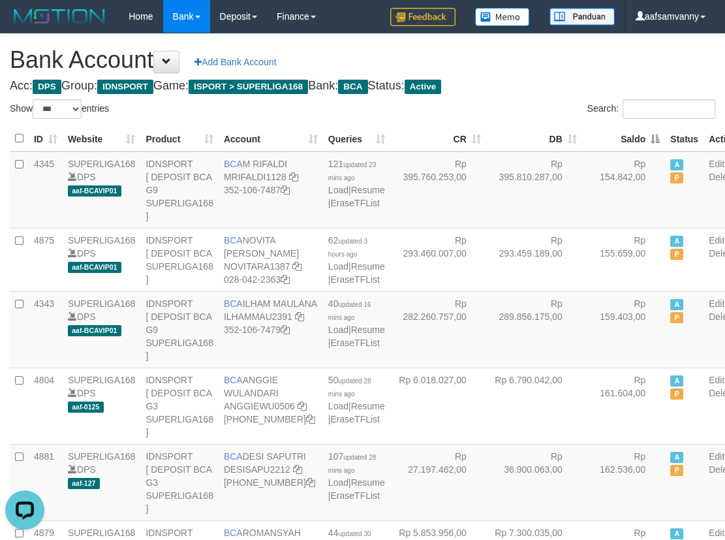
click at [629, 132] on th "Saldo" at bounding box center [624, 138] width 84 height 25
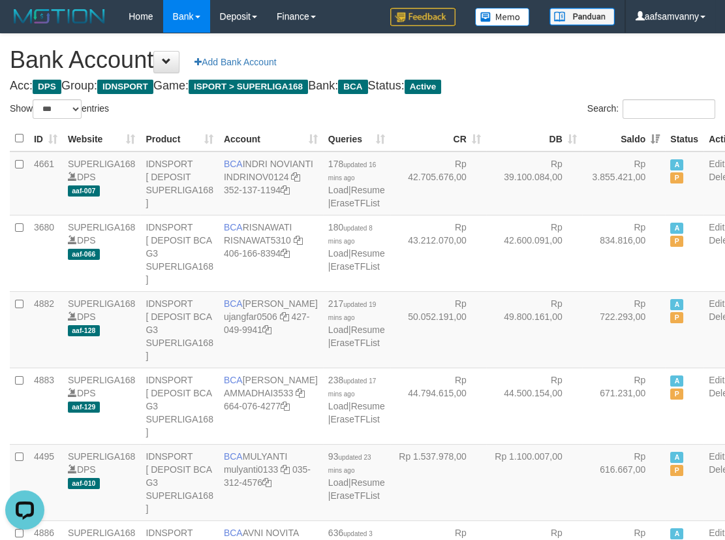
click at [558, 80] on h4 "Acc: DPS Group: IDNSPORT Game: ISPORT > SUPERLIGA168 Bank: BCA Status: Active" at bounding box center [362, 86] width 705 height 13
click at [546, 72] on h1 "Bank Account Add Bank Account" at bounding box center [362, 60] width 705 height 26
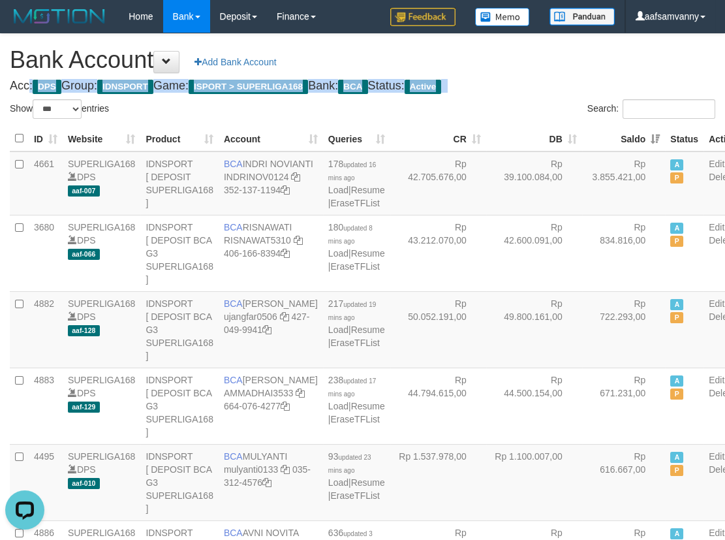
drag, startPoint x: 546, startPoint y: 74, endPoint x: 565, endPoint y: 75, distance: 18.9
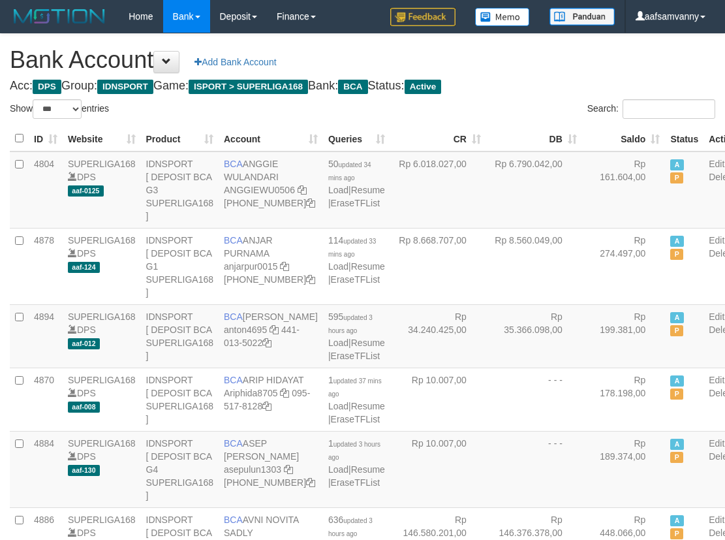
select select "***"
click at [621, 130] on th "Saldo" at bounding box center [624, 138] width 84 height 25
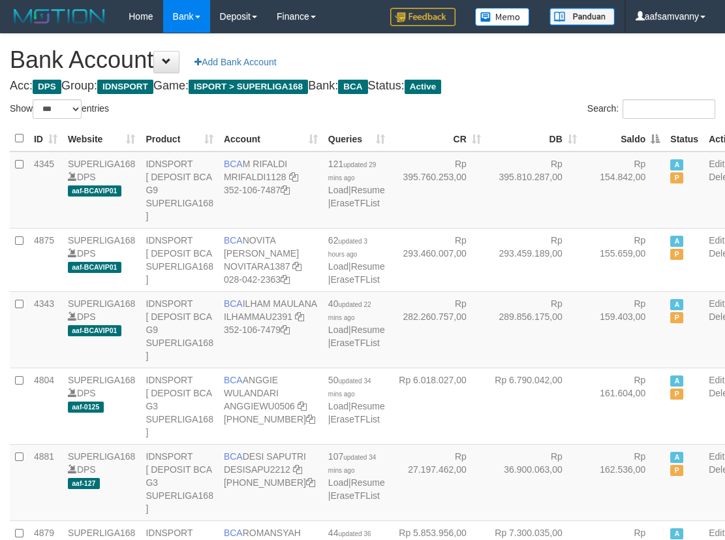
click at [621, 130] on th "Saldo" at bounding box center [624, 138] width 84 height 25
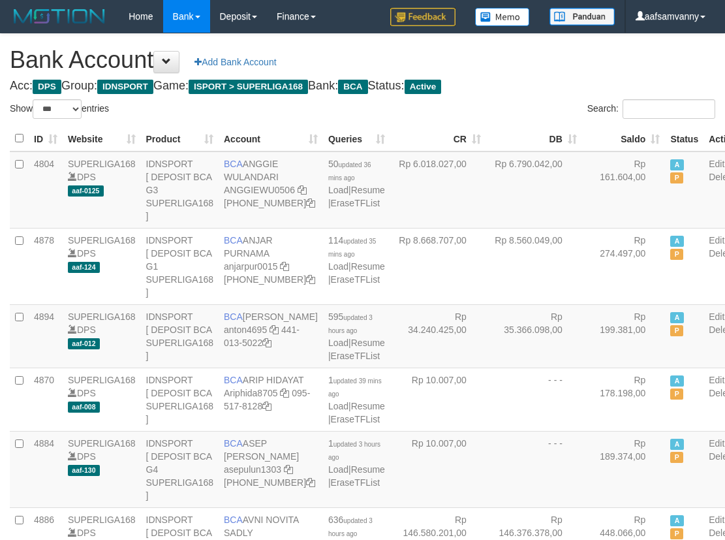
select select "***"
click at [622, 137] on th "Saldo" at bounding box center [624, 138] width 84 height 25
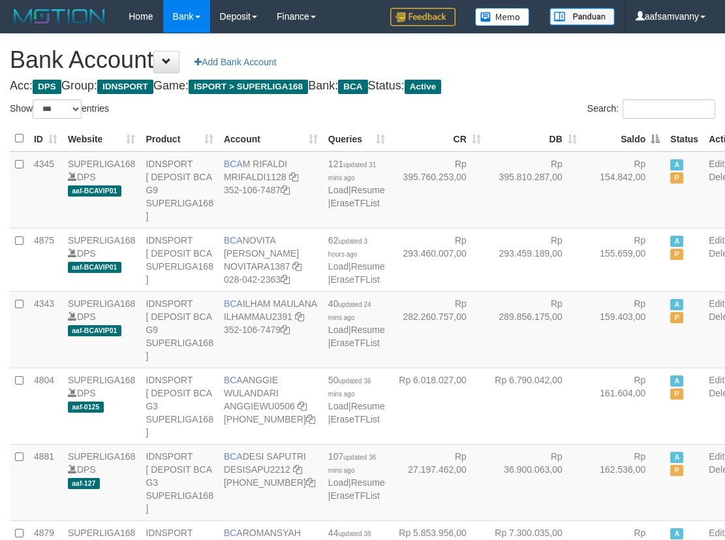
click at [622, 136] on th "Saldo" at bounding box center [624, 138] width 84 height 25
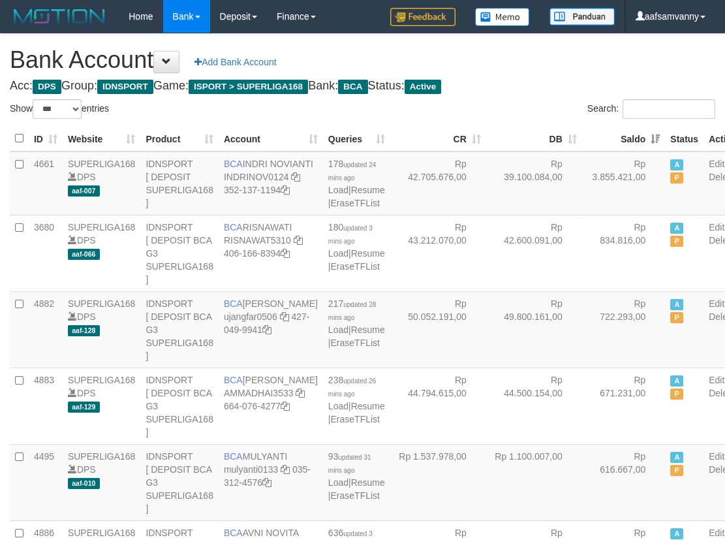
click at [555, 56] on h1 "Bank Account Add Bank Account" at bounding box center [362, 60] width 705 height 26
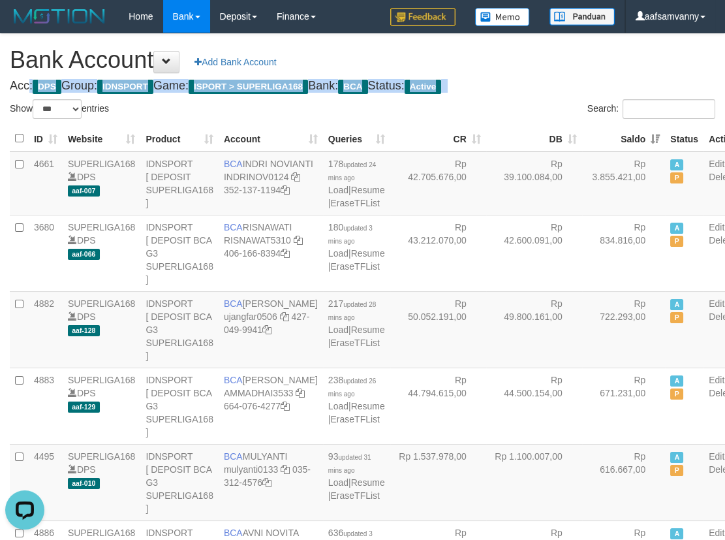
click at [555, 56] on h1 "Bank Account Add Bank Account" at bounding box center [362, 60] width 705 height 26
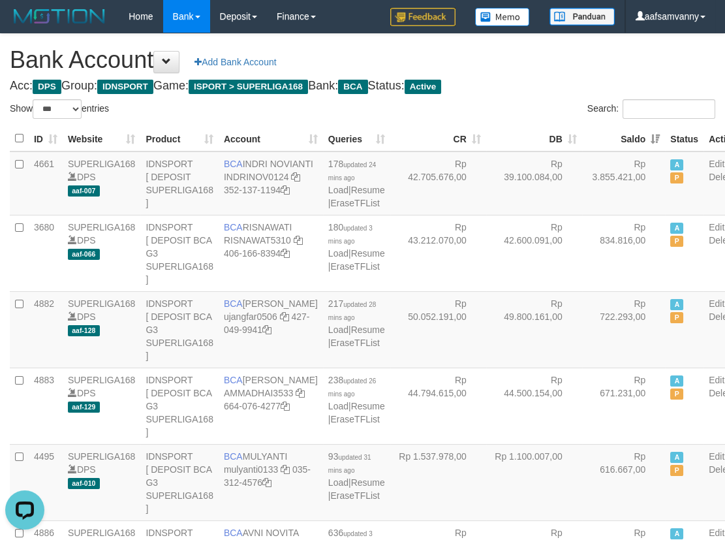
click at [559, 55] on h1 "Bank Account Add Bank Account" at bounding box center [362, 60] width 705 height 26
click at [589, 59] on h1 "Bank Account Add Bank Account" at bounding box center [362, 60] width 705 height 26
click at [580, 59] on h1 "Bank Account Add Bank Account" at bounding box center [362, 60] width 705 height 26
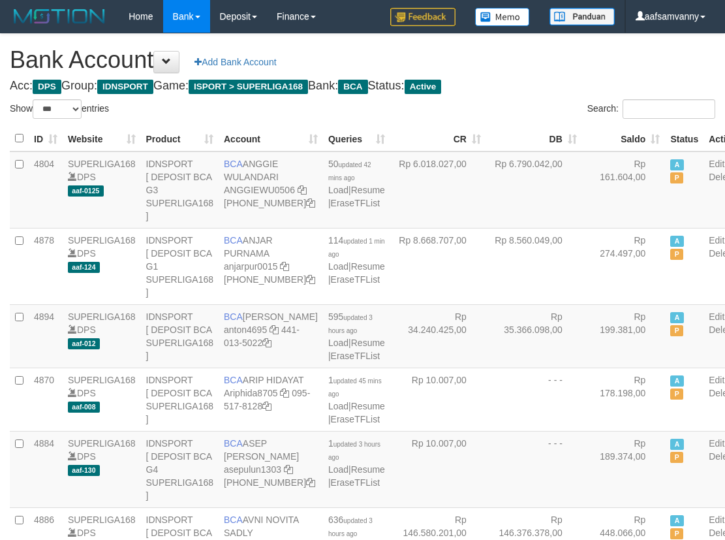
select select "***"
click at [626, 134] on th "Saldo" at bounding box center [624, 138] width 84 height 25
drag, startPoint x: 628, startPoint y: 134, endPoint x: 613, endPoint y: 135, distance: 15.1
click at [625, 134] on th "Saldo" at bounding box center [624, 138] width 84 height 25
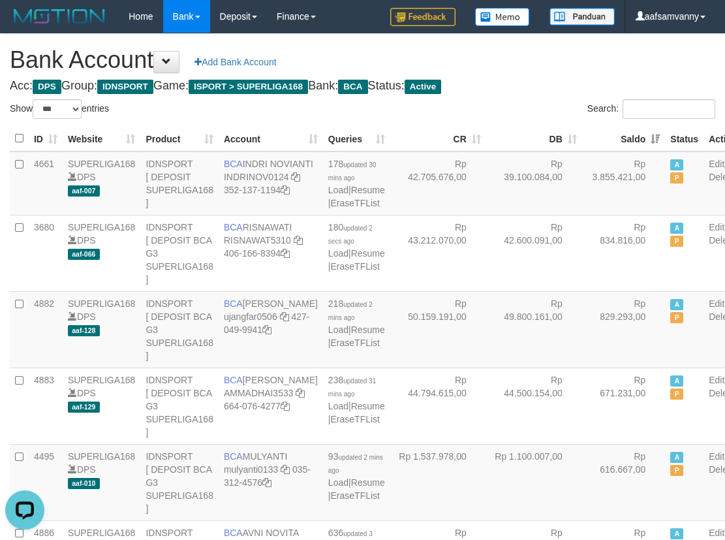
click at [545, 112] on div "Search:" at bounding box center [544, 110] width 343 height 23
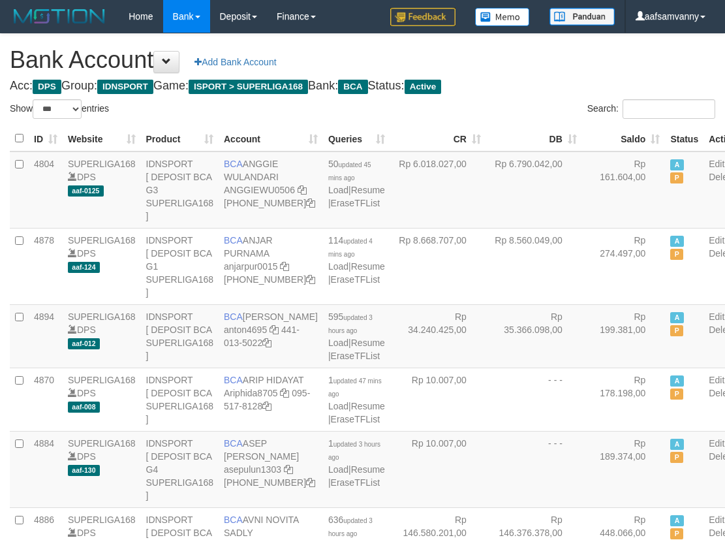
select select "***"
click at [628, 134] on th "Saldo" at bounding box center [624, 138] width 84 height 25
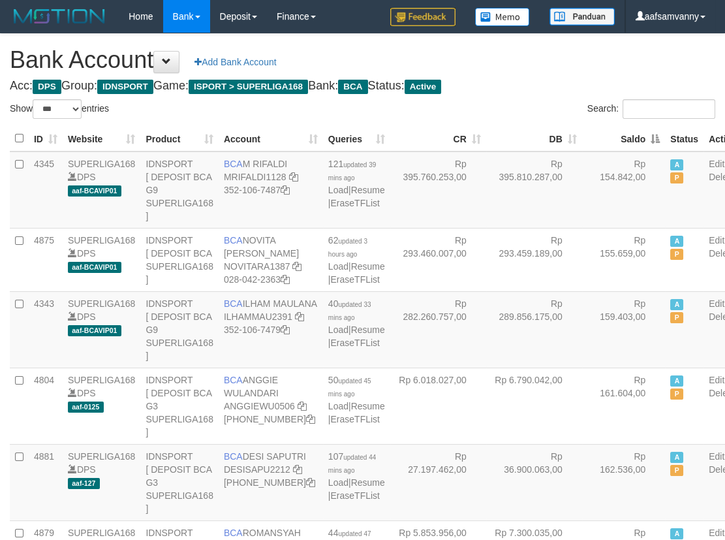
click at [628, 134] on th "Saldo" at bounding box center [624, 138] width 84 height 25
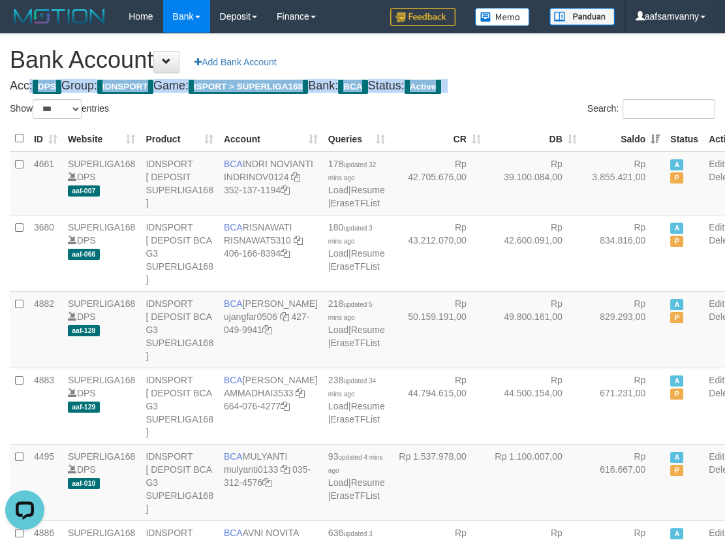
click at [545, 80] on h4 "Acc: DPS Group: IDNSPORT Game: ISPORT > SUPERLIGA168 Bank: BCA Status: Active" at bounding box center [362, 86] width 705 height 13
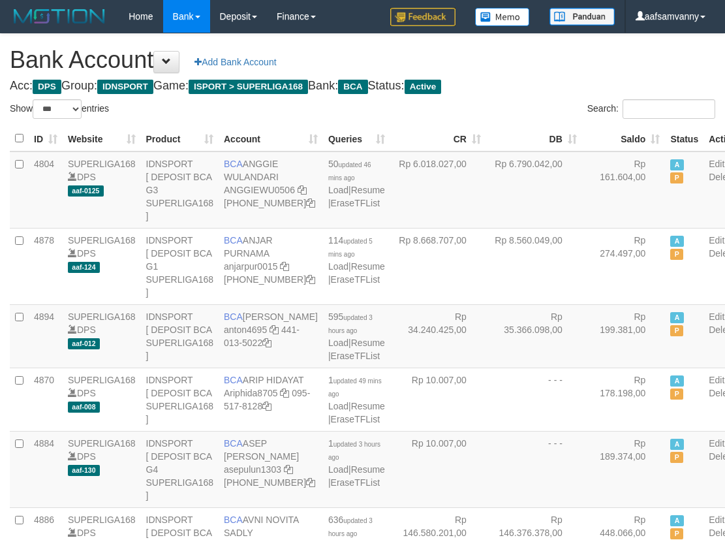
select select "***"
click at [624, 135] on th "Saldo" at bounding box center [624, 138] width 84 height 25
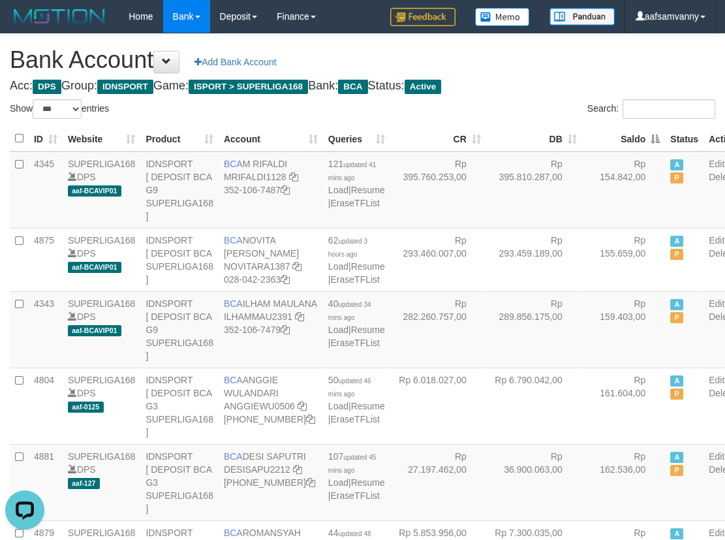
click at [624, 140] on th "Saldo" at bounding box center [624, 138] width 84 height 25
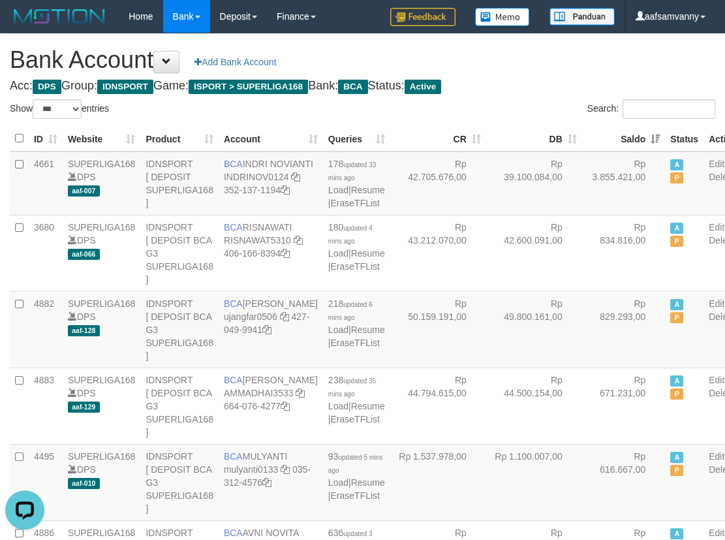
click at [624, 140] on th "Saldo" at bounding box center [624, 138] width 84 height 25
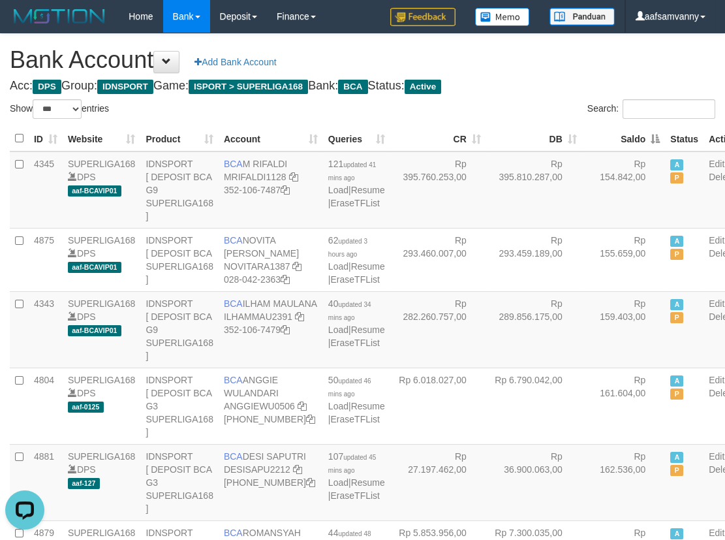
click at [624, 140] on th "Saldo" at bounding box center [624, 138] width 84 height 25
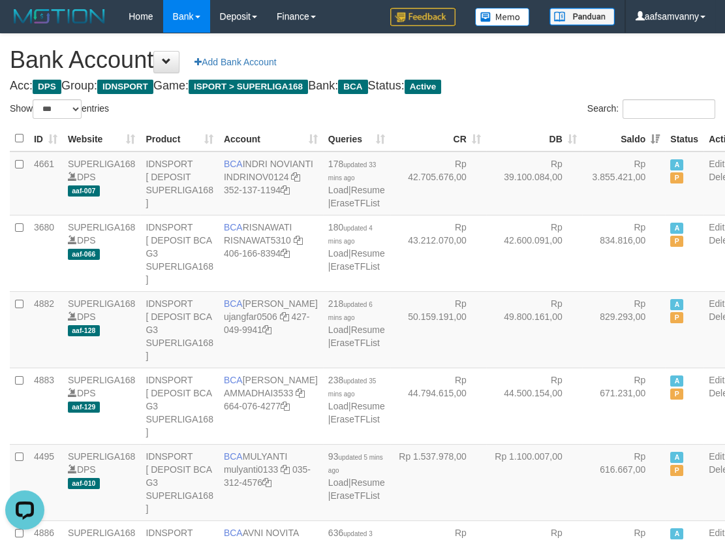
click at [624, 140] on th "Saldo" at bounding box center [624, 138] width 84 height 25
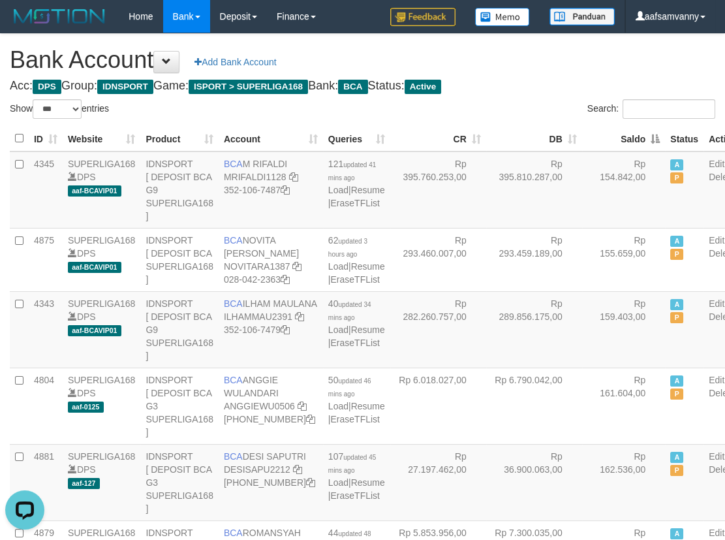
click at [624, 140] on th "Saldo" at bounding box center [624, 138] width 84 height 25
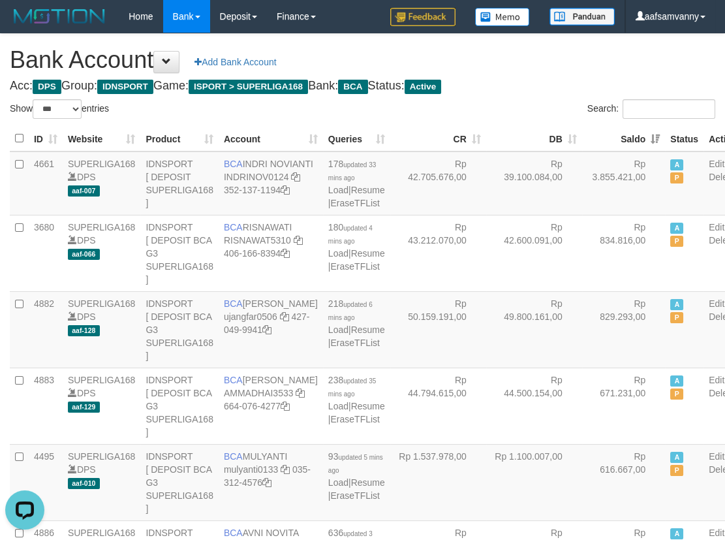
drag, startPoint x: 547, startPoint y: 65, endPoint x: 525, endPoint y: 58, distance: 22.5
click at [541, 63] on h1 "Bank Account Add Bank Account" at bounding box center [362, 60] width 705 height 26
click at [630, 136] on th "Saldo" at bounding box center [624, 138] width 84 height 25
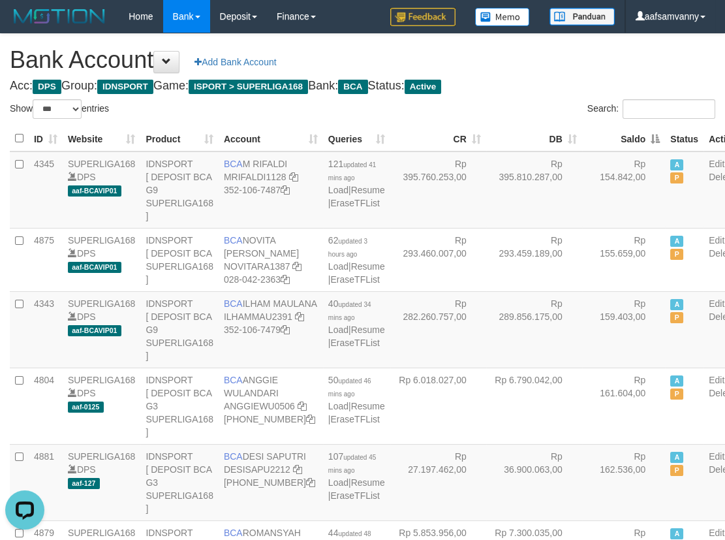
click at [630, 136] on th "Saldo" at bounding box center [624, 138] width 84 height 25
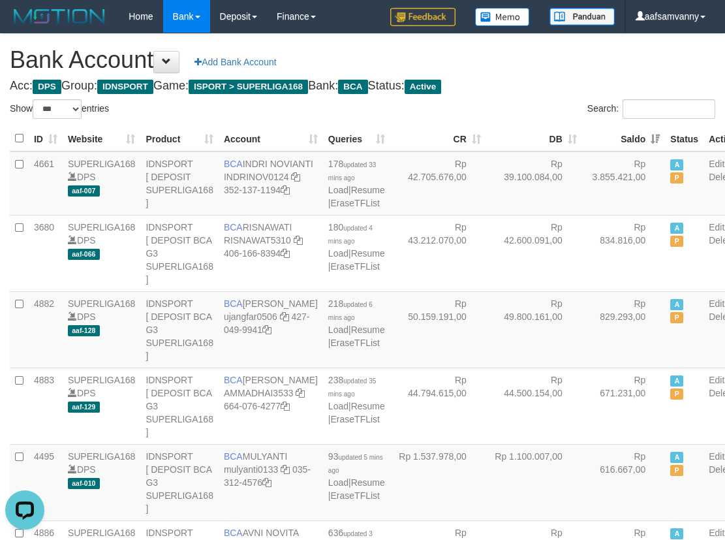
click at [521, 80] on h4 "Acc: DPS Group: IDNSPORT Game: ISPORT > SUPERLIGA168 Bank: BCA Status: Active" at bounding box center [362, 86] width 705 height 13
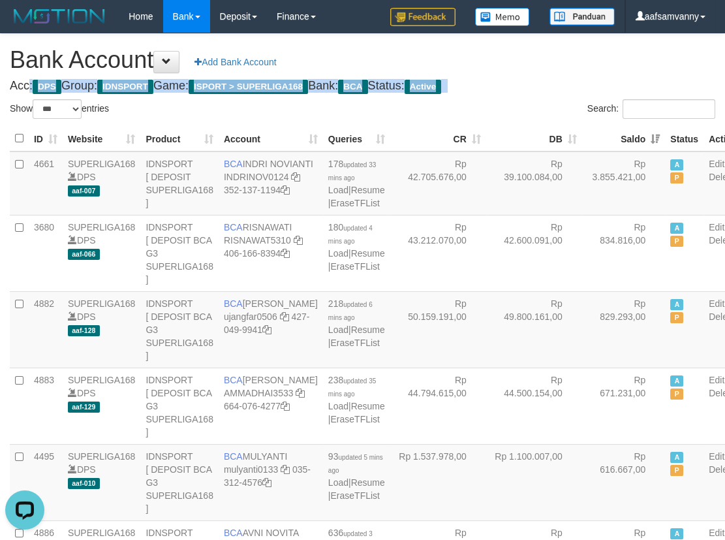
click at [521, 80] on h4 "Acc: DPS Group: IDNSPORT Game: ISPORT > SUPERLIGA168 Bank: BCA Status: Active" at bounding box center [362, 86] width 705 height 13
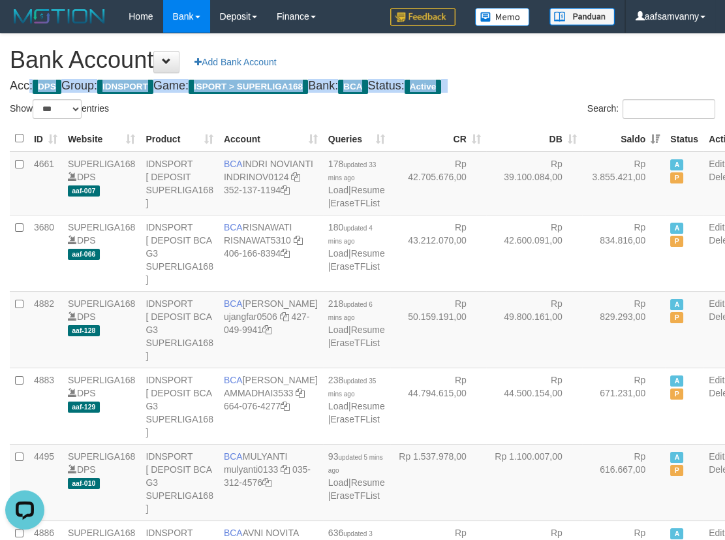
click at [521, 80] on h4 "Acc: DPS Group: IDNSPORT Game: ISPORT > SUPERLIGA168 Bank: BCA Status: Active" at bounding box center [362, 86] width 705 height 13
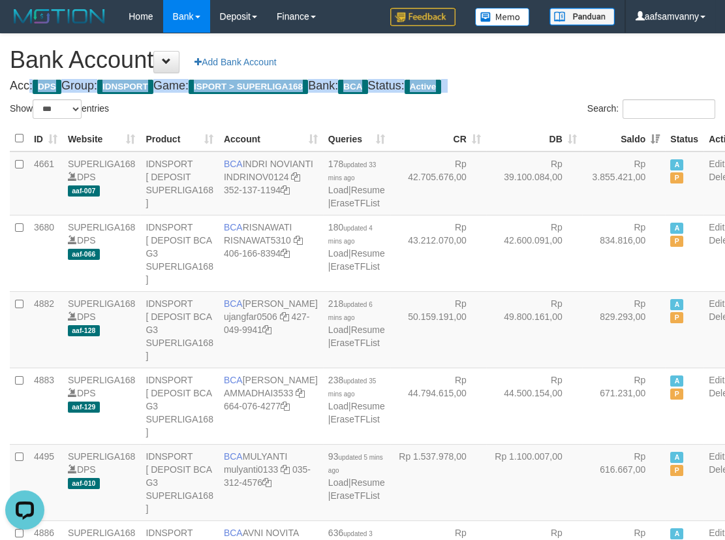
click at [521, 80] on h4 "Acc: DPS Group: IDNSPORT Game: ISPORT > SUPERLIGA168 Bank: BCA Status: Active" at bounding box center [362, 86] width 705 height 13
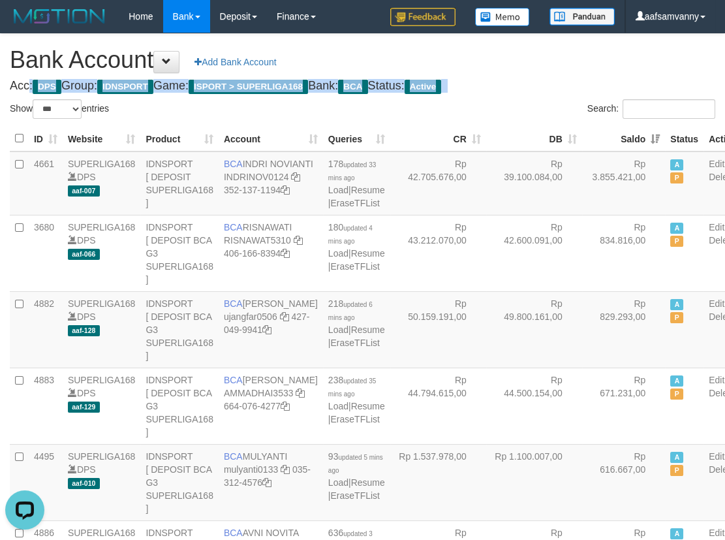
click at [523, 80] on h4 "Acc: DPS Group: IDNSPORT Game: ISPORT > SUPERLIGA168 Bank: BCA Status: Active" at bounding box center [362, 86] width 705 height 13
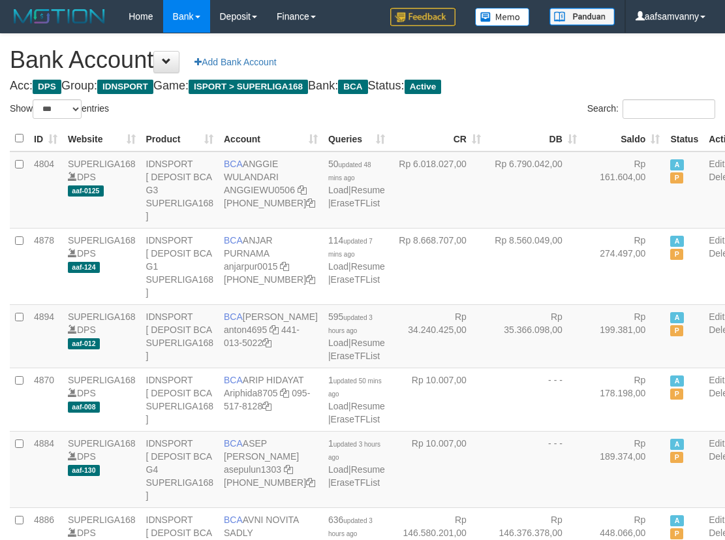
select select "***"
click at [530, 87] on h4 "Acc: DPS Group: IDNSPORT Game: ISPORT > SUPERLIGA168 Bank: BCA Status: Active" at bounding box center [362, 86] width 705 height 13
drag, startPoint x: 0, startPoint y: 0, endPoint x: 531, endPoint y: 87, distance: 538.1
click at [531, 87] on h4 "Acc: DPS Group: IDNSPORT Game: ISPORT > SUPERLIGA168 Bank: BCA Status: Active" at bounding box center [362, 86] width 705 height 13
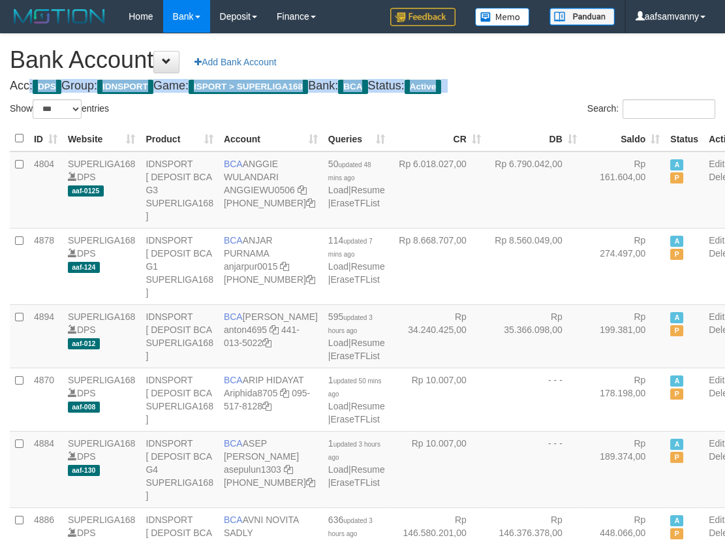
click at [531, 87] on h4 "Acc: DPS Group: IDNSPORT Game: ISPORT > SUPERLIGA168 Bank: BCA Status: Active" at bounding box center [362, 86] width 705 height 13
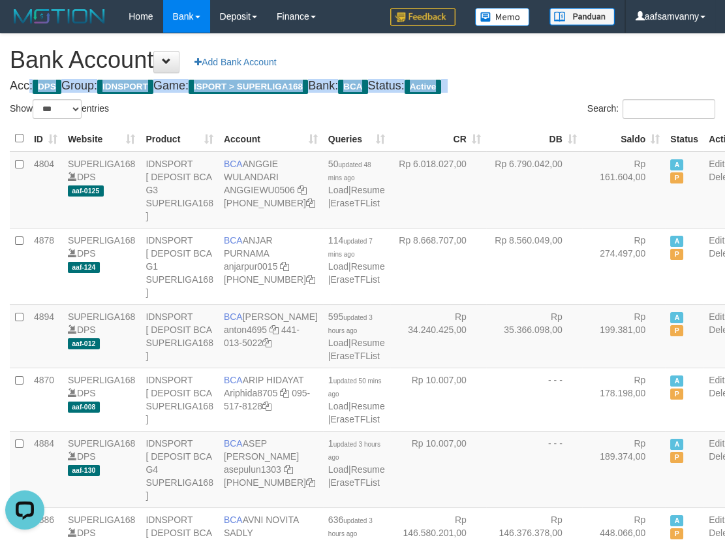
click at [531, 87] on h4 "Acc: DPS Group: IDNSPORT Game: ISPORT > SUPERLIGA168 Bank: BCA Status: Active" at bounding box center [362, 86] width 705 height 13
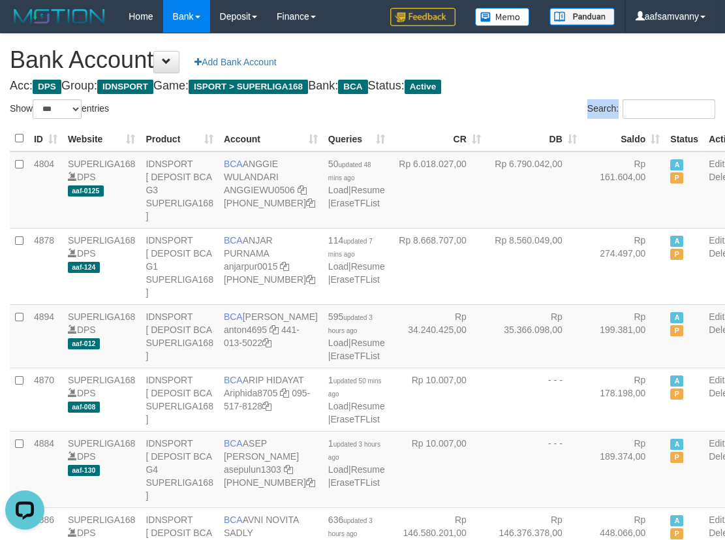
click at [626, 126] on th "Saldo" at bounding box center [624, 138] width 84 height 25
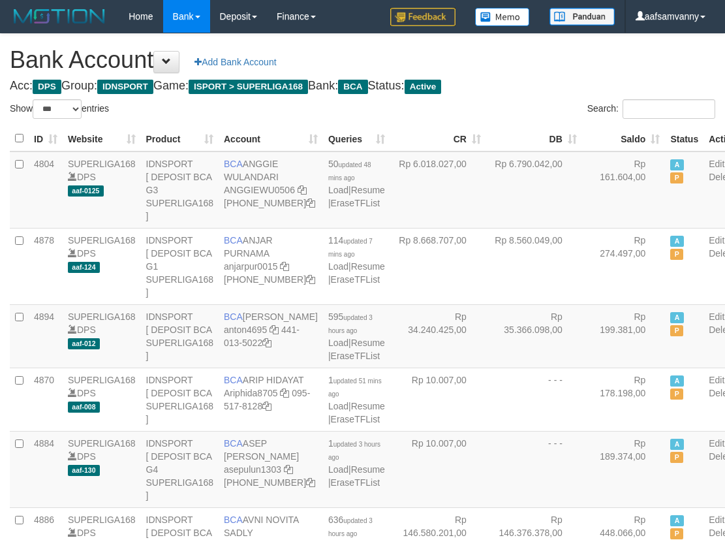
select select "***"
click at [626, 126] on th "Saldo" at bounding box center [624, 138] width 84 height 25
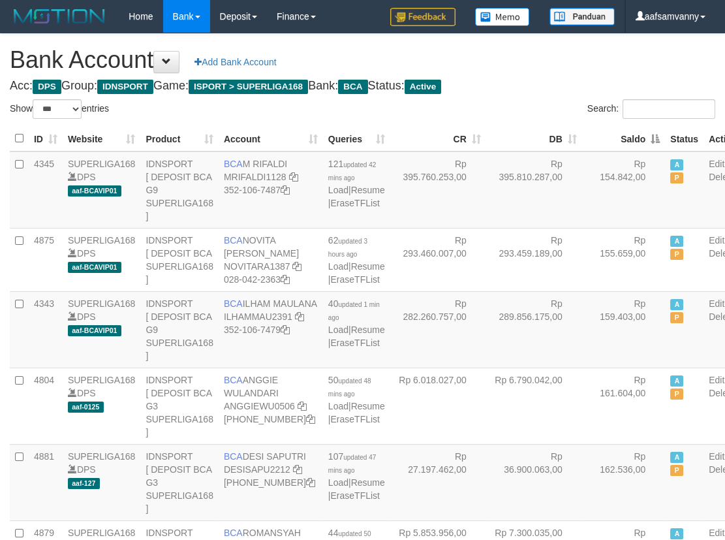
click at [626, 126] on th "Saldo" at bounding box center [624, 138] width 84 height 25
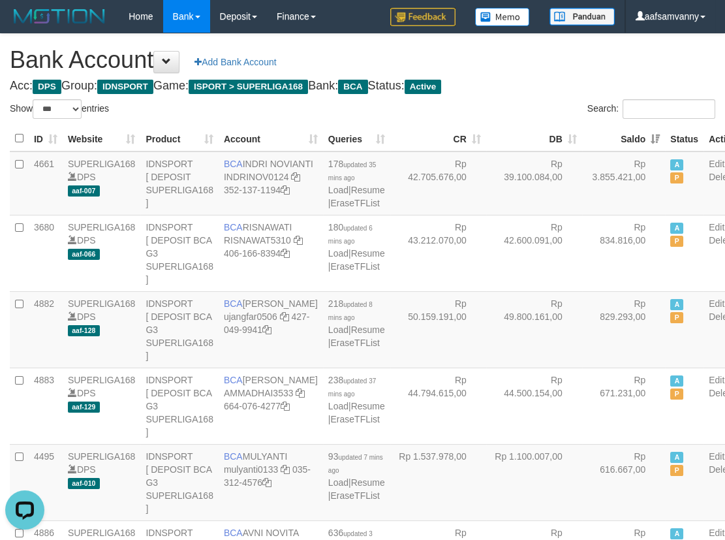
click at [536, 85] on h4 "Acc: DPS Group: IDNSPORT Game: ISPORT > SUPERLIGA168 Bank: BCA Status: Active" at bounding box center [362, 86] width 705 height 13
click at [568, 72] on h1 "Bank Account Add Bank Account" at bounding box center [362, 60] width 705 height 26
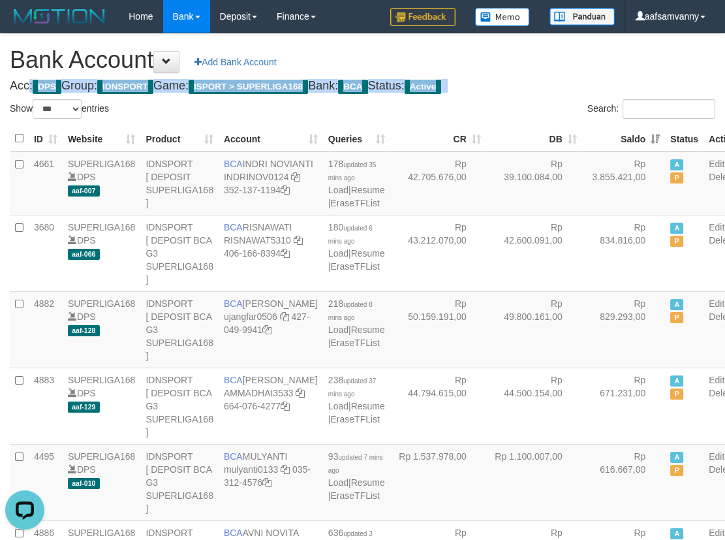
click at [568, 72] on h1 "Bank Account Add Bank Account" at bounding box center [362, 60] width 705 height 26
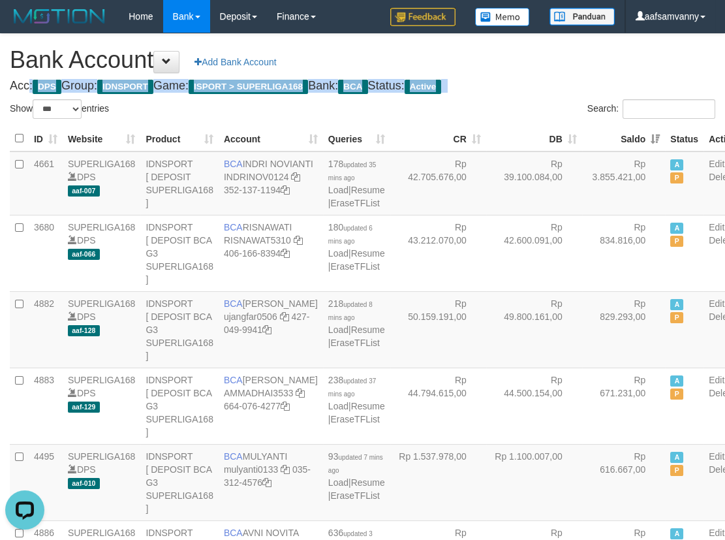
click at [568, 72] on h1 "Bank Account Add Bank Account" at bounding box center [362, 60] width 705 height 26
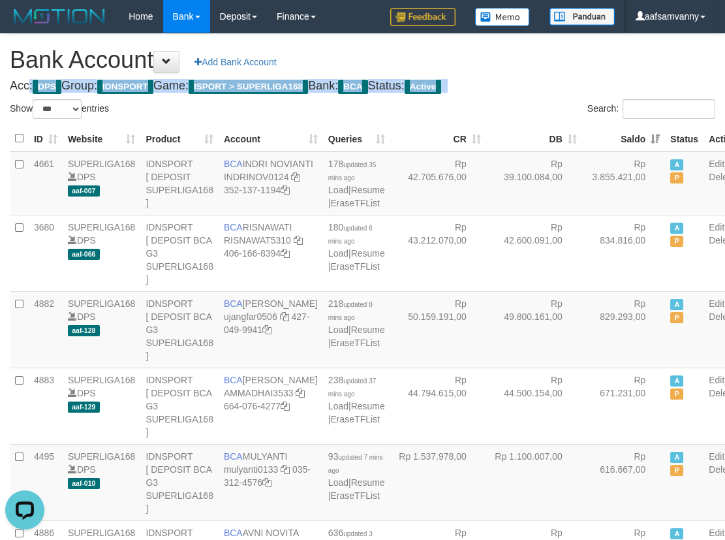
click at [568, 72] on h1 "Bank Account Add Bank Account" at bounding box center [362, 60] width 705 height 26
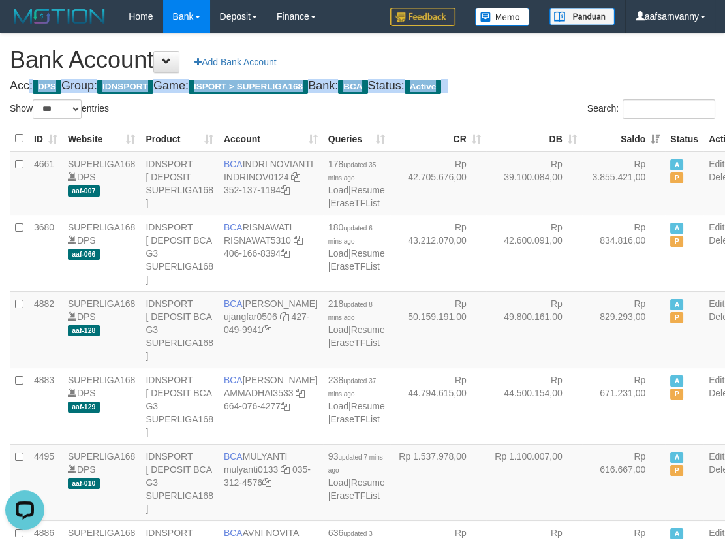
click at [568, 72] on h1 "Bank Account Add Bank Account" at bounding box center [362, 60] width 705 height 26
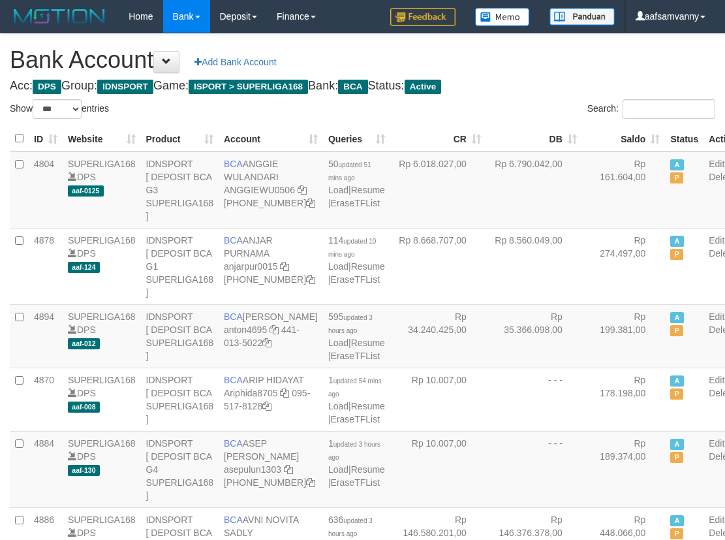
select select "***"
click at [626, 132] on th "Saldo" at bounding box center [624, 138] width 84 height 25
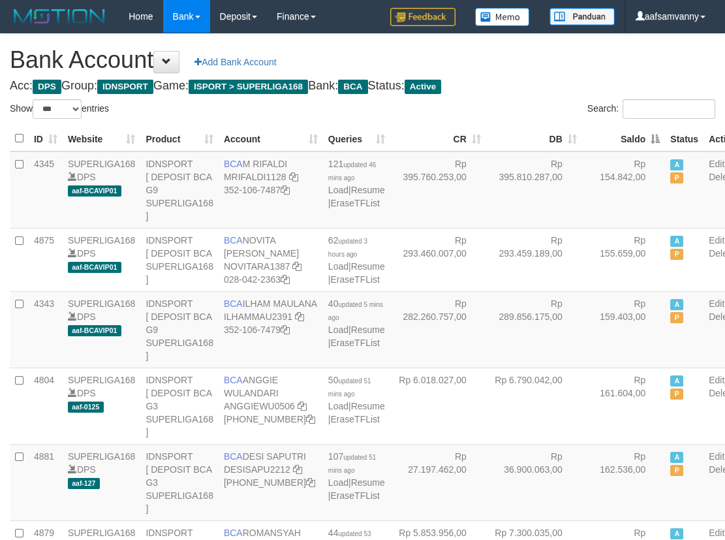
drag, startPoint x: 626, startPoint y: 132, endPoint x: 565, endPoint y: 122, distance: 61.6
click at [624, 132] on th "Saldo" at bounding box center [624, 138] width 84 height 25
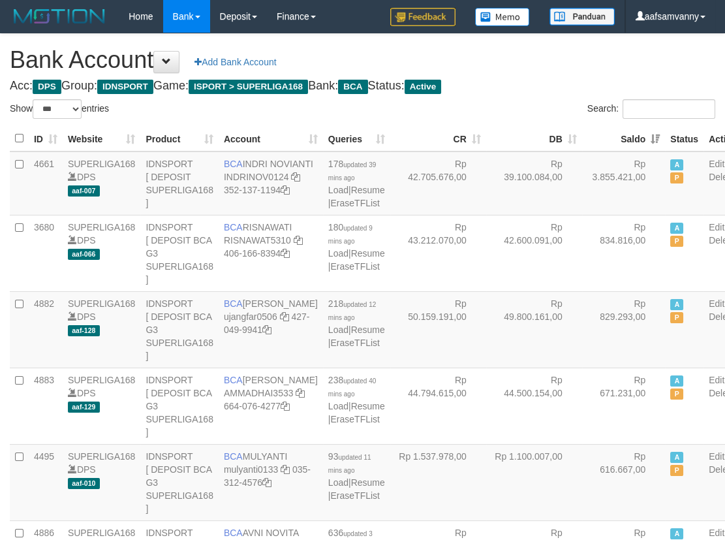
click at [536, 99] on div "Search:" at bounding box center [544, 110] width 343 height 23
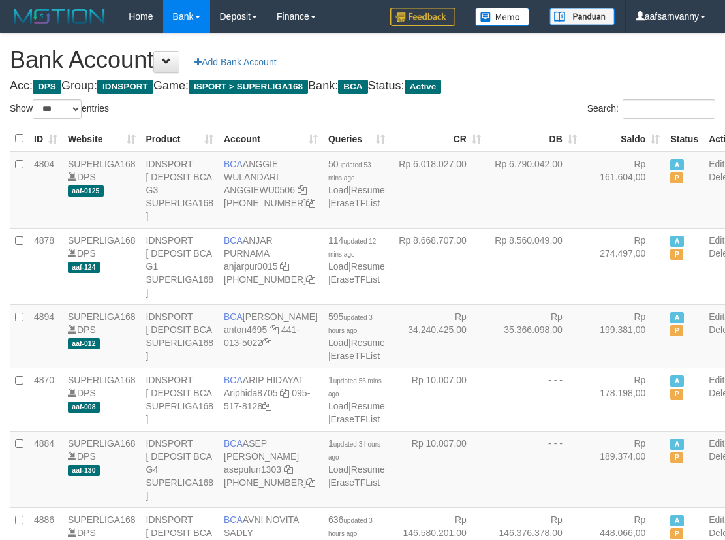
select select "***"
click at [626, 134] on th "Saldo" at bounding box center [624, 138] width 84 height 25
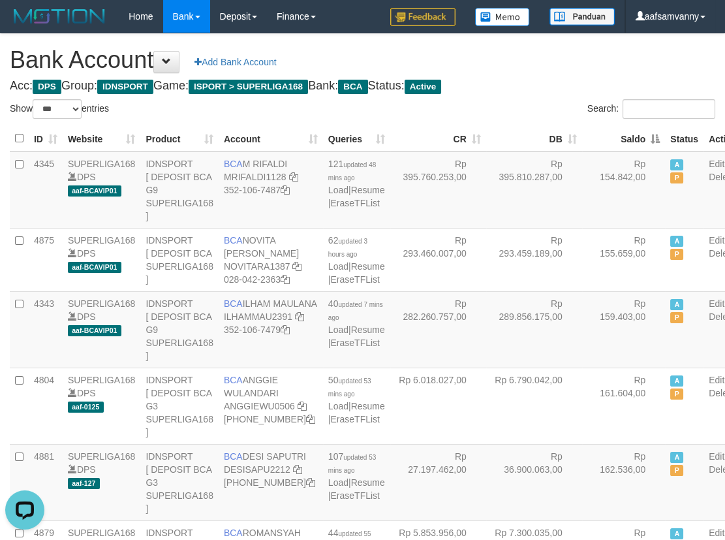
click at [626, 134] on th "Saldo" at bounding box center [624, 138] width 84 height 25
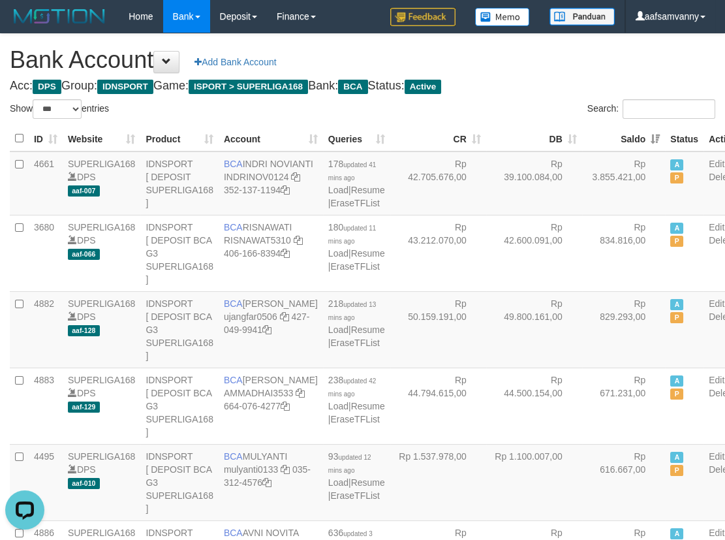
click at [540, 91] on h4 "Acc: DPS Group: IDNSPORT Game: ISPORT > SUPERLIGA168 Bank: BCA Status: Active" at bounding box center [362, 86] width 705 height 13
click at [541, 57] on h1 "Bank Account Add Bank Account" at bounding box center [362, 60] width 705 height 26
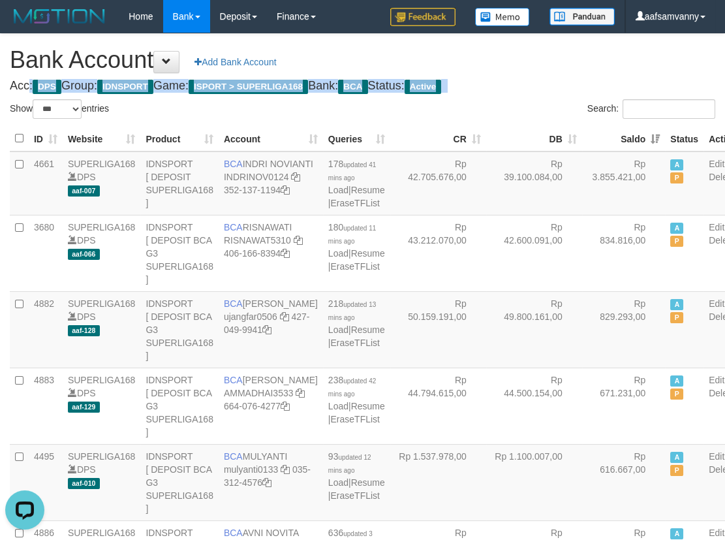
click at [541, 57] on h1 "Bank Account Add Bank Account" at bounding box center [362, 60] width 705 height 26
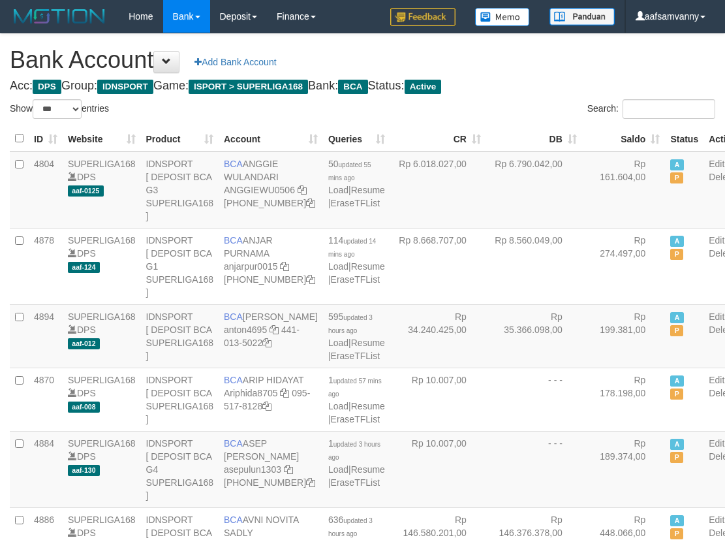
select select "***"
click at [624, 134] on th "Saldo" at bounding box center [624, 138] width 84 height 25
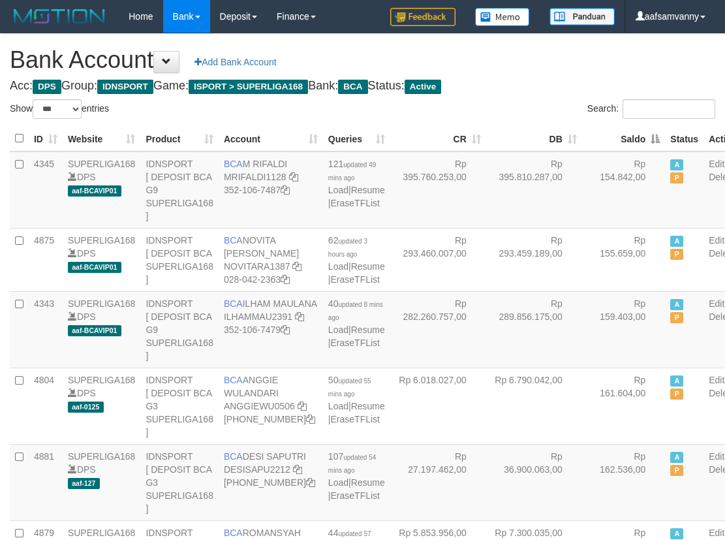
click at [624, 134] on th "Saldo" at bounding box center [624, 138] width 84 height 25
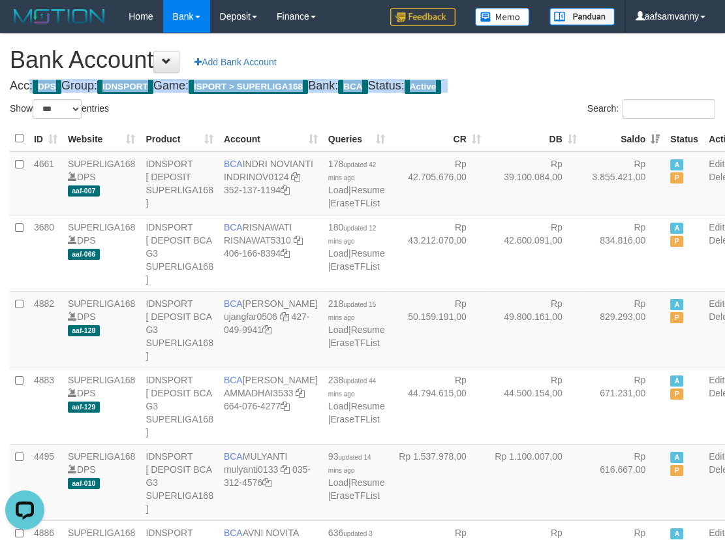
click at [528, 80] on h4 "Acc: DPS Group: IDNSPORT Game: ISPORT > SUPERLIGA168 Bank: BCA Status: Active" at bounding box center [362, 86] width 705 height 13
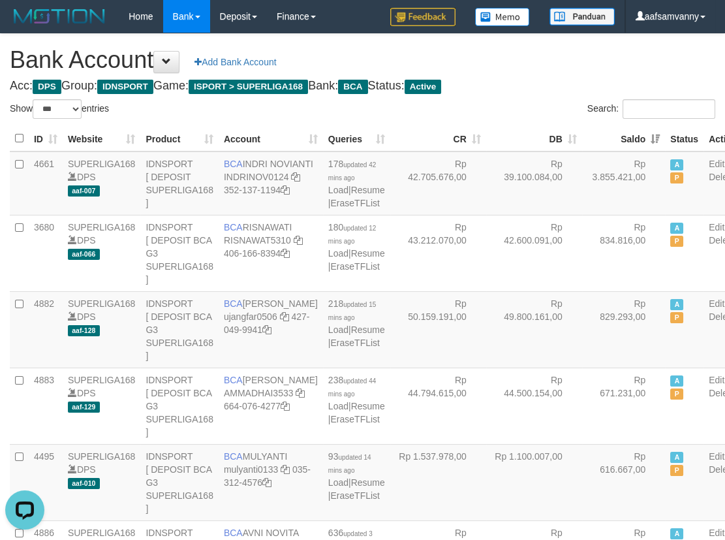
click at [528, 80] on h4 "Acc: DPS Group: IDNSPORT Game: ISPORT > SUPERLIGA168 Bank: BCA Status: Active" at bounding box center [362, 86] width 705 height 13
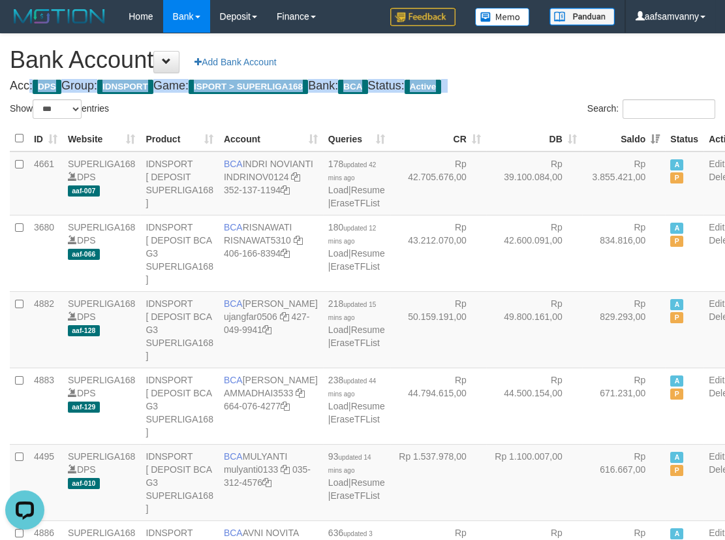
click at [528, 80] on h4 "Acc: DPS Group: IDNSPORT Game: ISPORT > SUPERLIGA168 Bank: BCA Status: Active" at bounding box center [362, 86] width 705 height 13
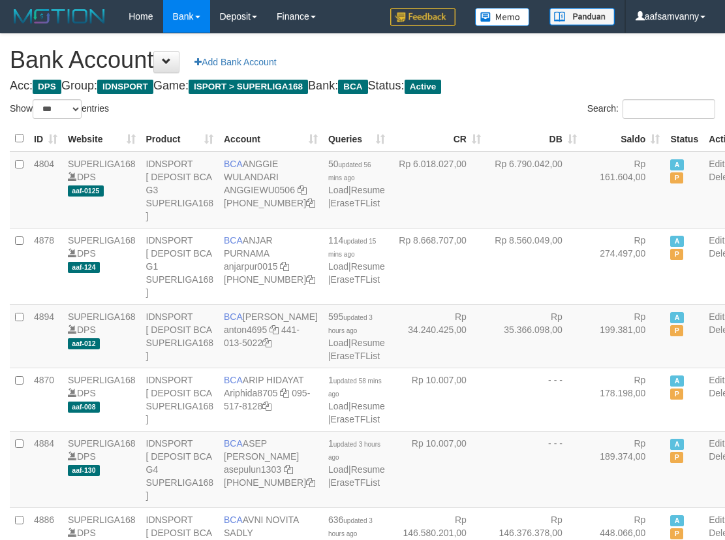
select select "***"
click at [619, 138] on th "Saldo" at bounding box center [624, 138] width 84 height 25
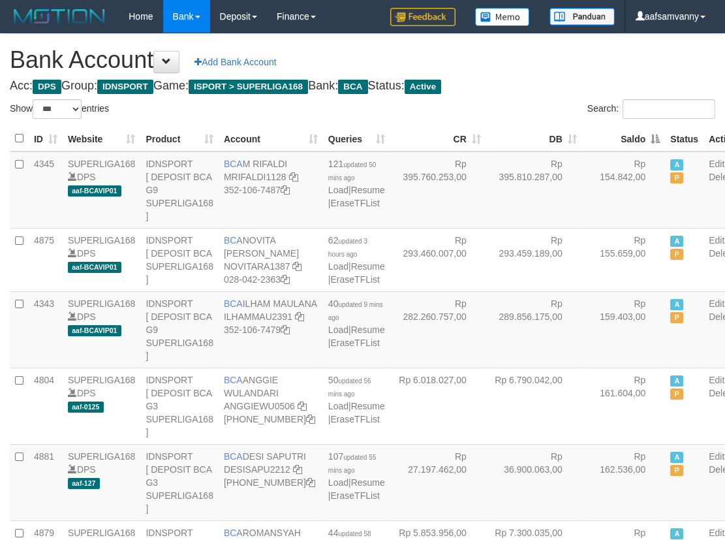
click at [619, 138] on th "Saldo" at bounding box center [624, 138] width 84 height 25
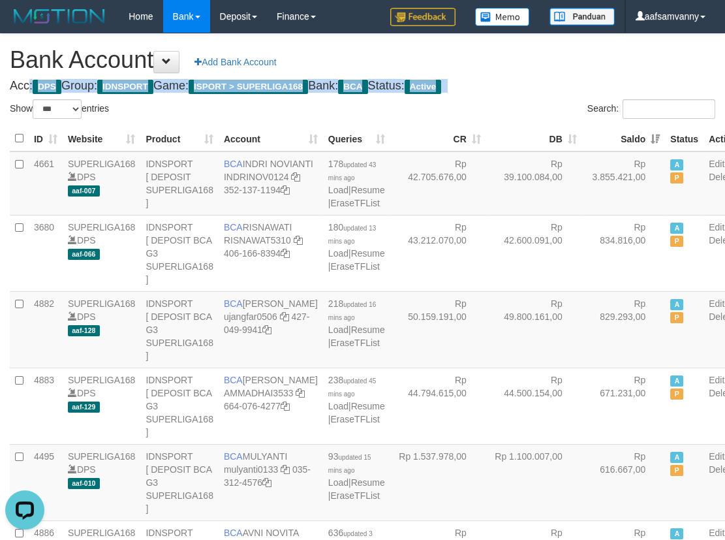
drag, startPoint x: 556, startPoint y: 86, endPoint x: 540, endPoint y: 84, distance: 16.4
